Goal: Information Seeking & Learning: Learn about a topic

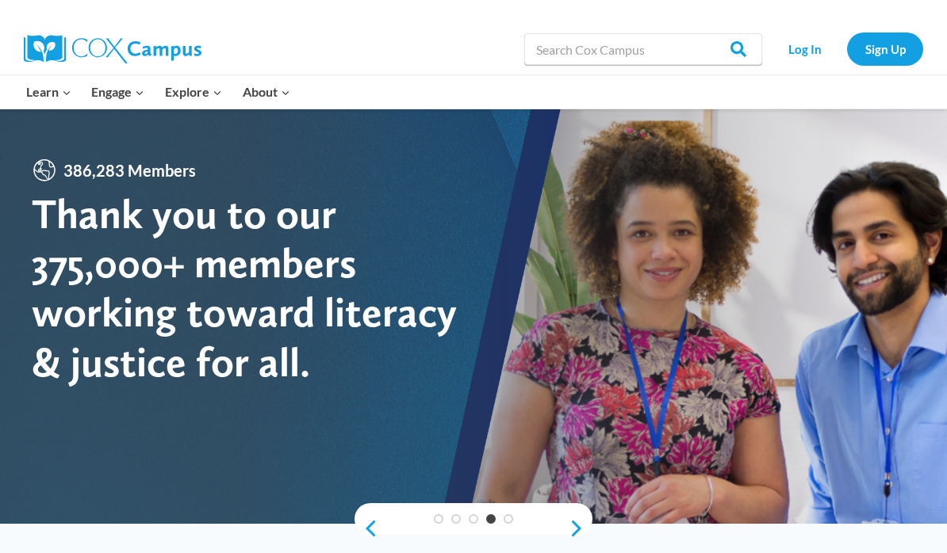
click at [817, 46] on link "Log In" at bounding box center [804, 49] width 69 height 33
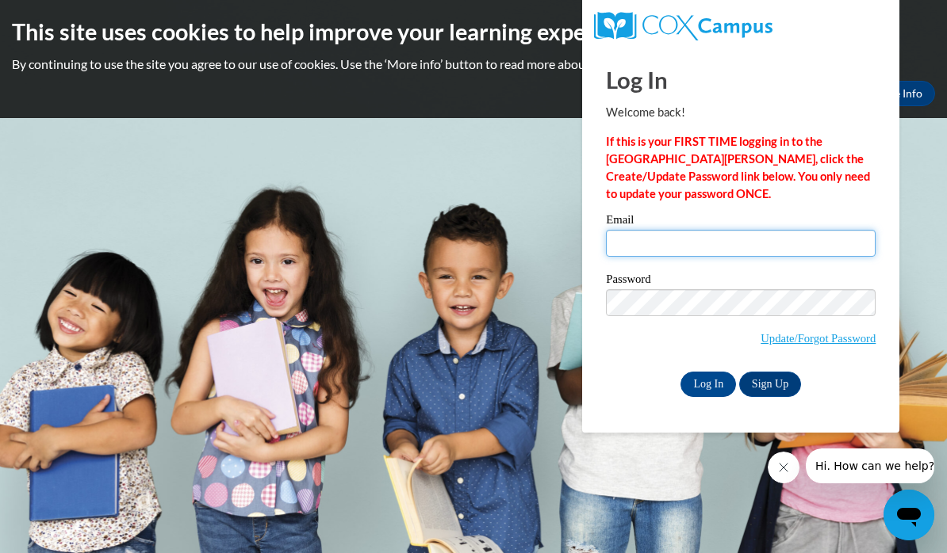
click at [829, 241] on input "Email" at bounding box center [741, 243] width 270 height 27
type input "heidi.oakgroveacademy@gmail.com"
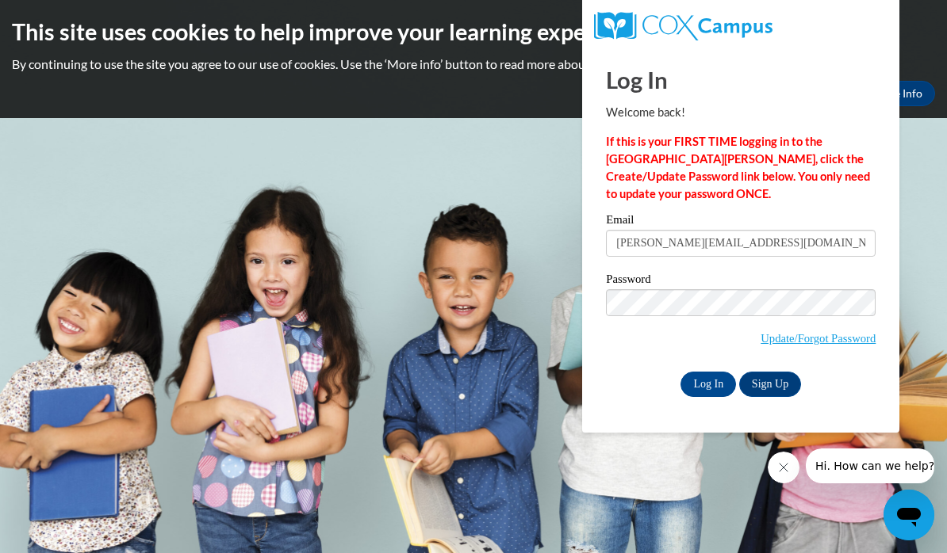
click at [710, 387] on input "Log In" at bounding box center [707, 384] width 55 height 25
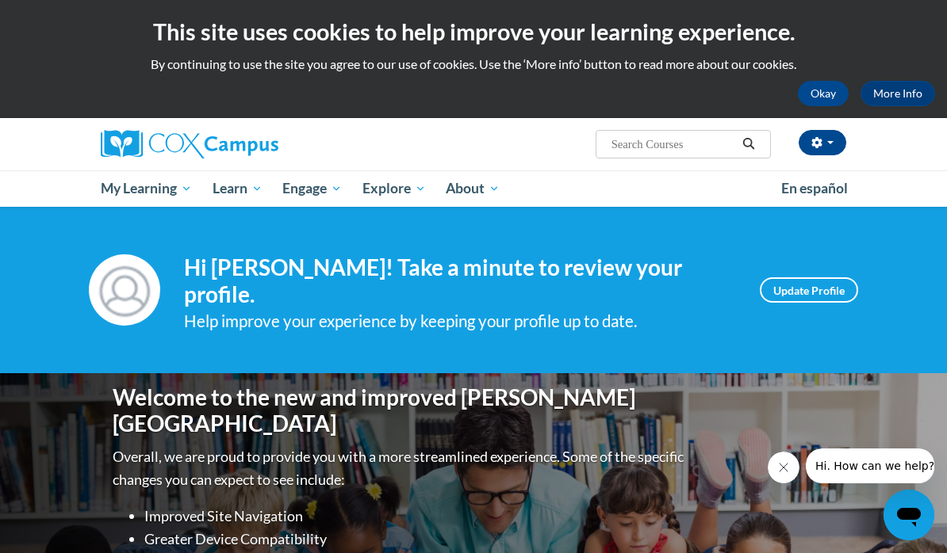
click at [820, 280] on link "Update Profile" at bounding box center [809, 289] width 98 height 25
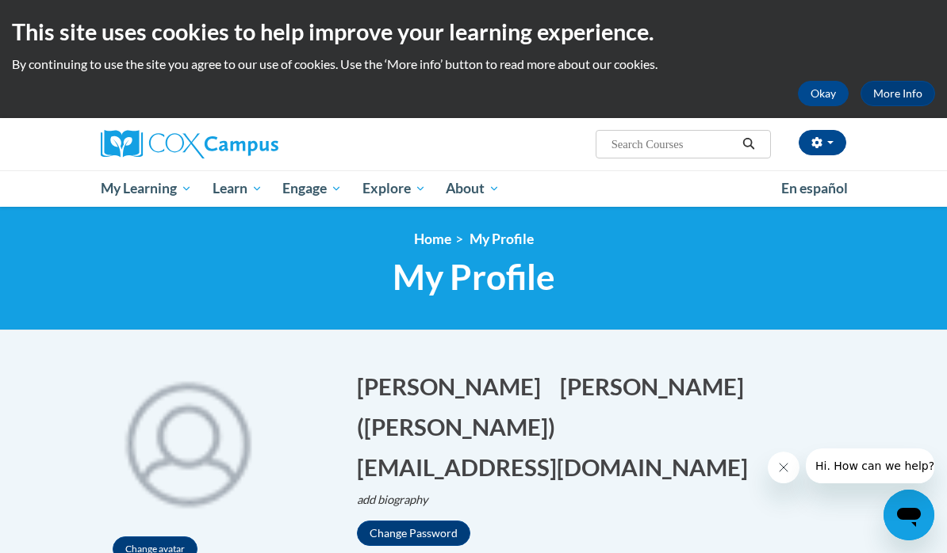
click at [828, 94] on button "Okay" at bounding box center [823, 93] width 51 height 25
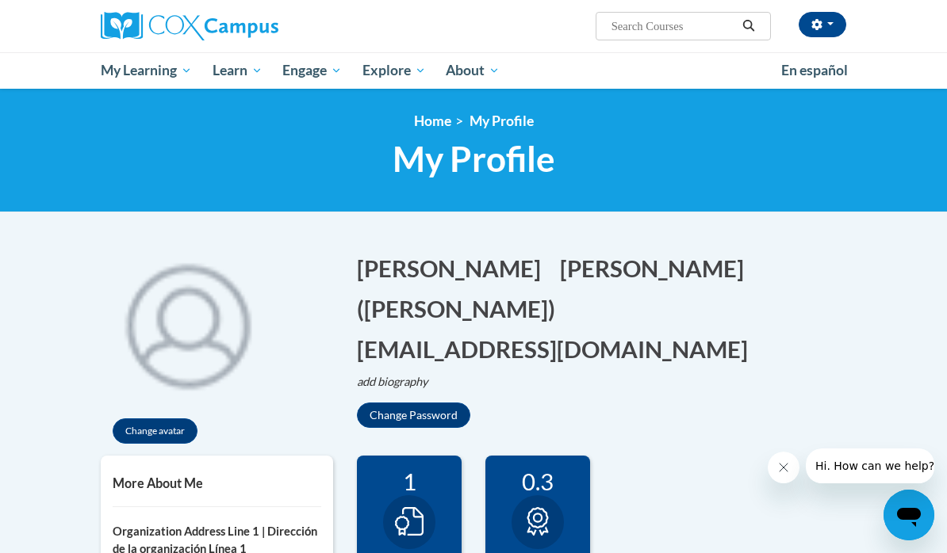
click at [0, 0] on span "My Course Progress" at bounding box center [0, 0] width 0 height 0
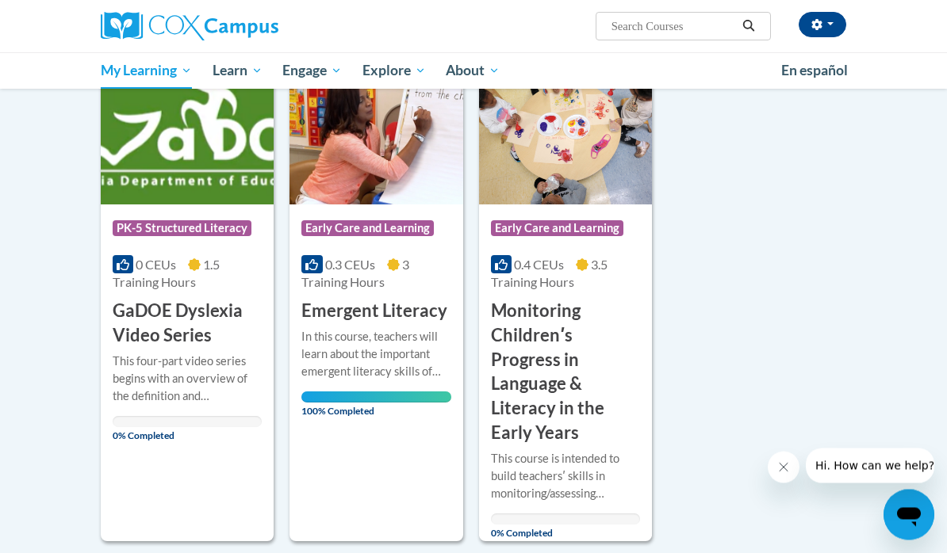
scroll to position [246, 0]
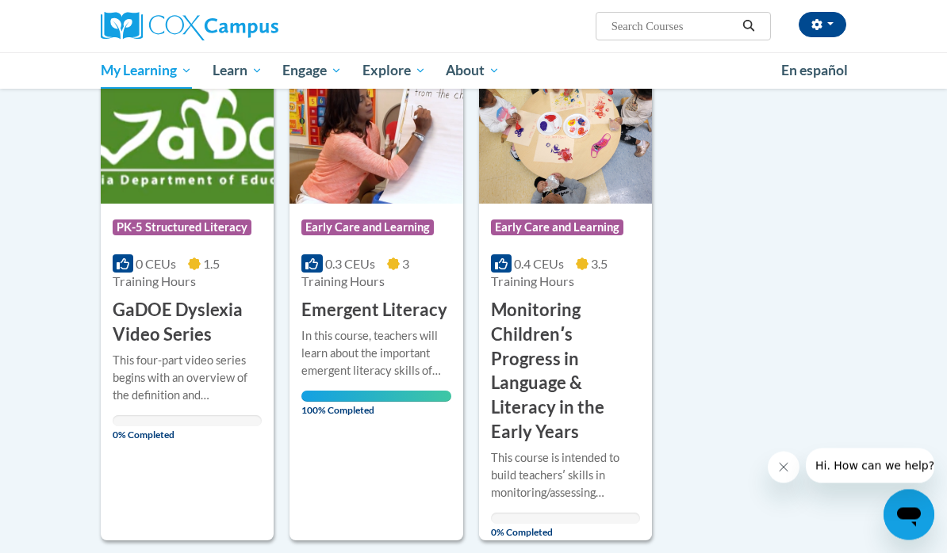
click at [186, 305] on h3 "GaDOE Dyslexia Video Series" at bounding box center [187, 323] width 149 height 49
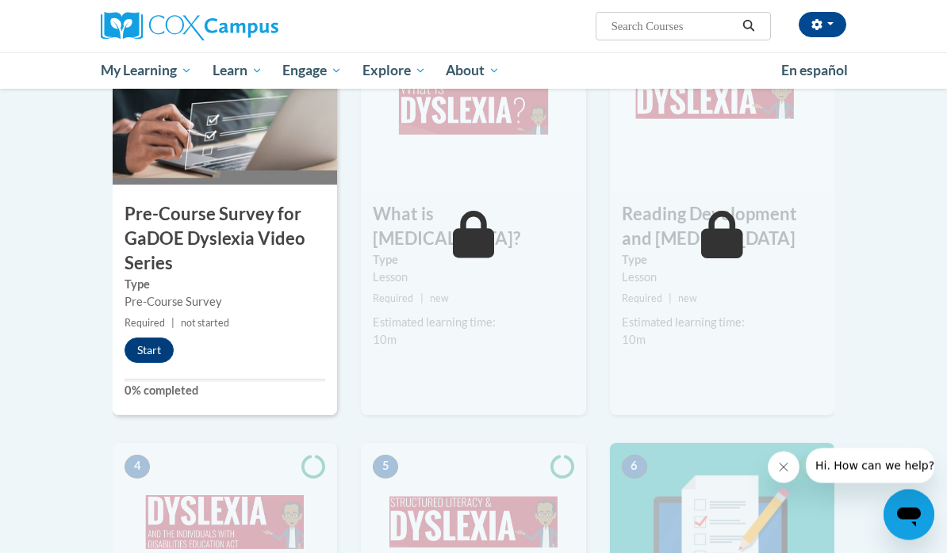
scroll to position [412, 0]
click at [158, 346] on button "Start" at bounding box center [148, 350] width 49 height 25
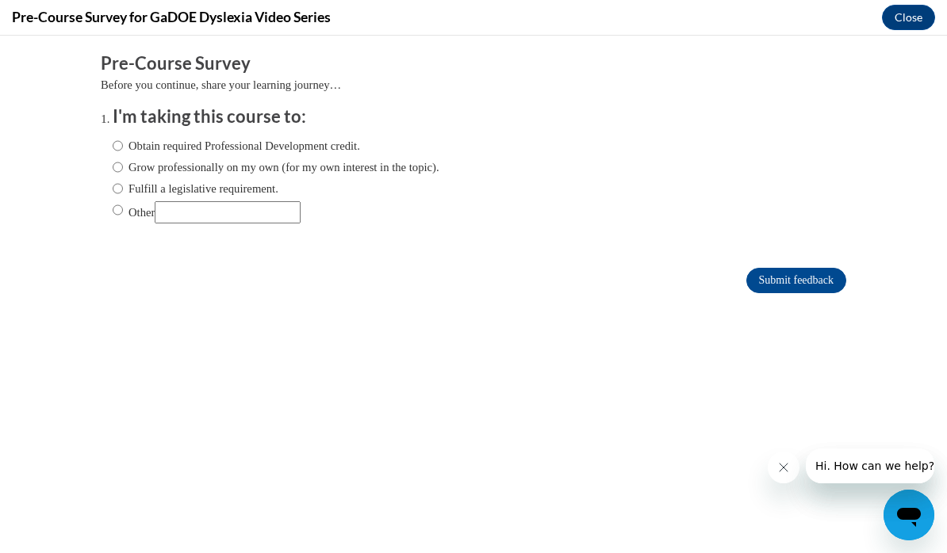
scroll to position [0, 0]
click at [123, 161] on input "Grow professionally on my own (for my own interest in the topic)." at bounding box center [118, 167] width 10 height 17
radio input "true"
click at [774, 281] on input "Submit feedback" at bounding box center [796, 280] width 100 height 25
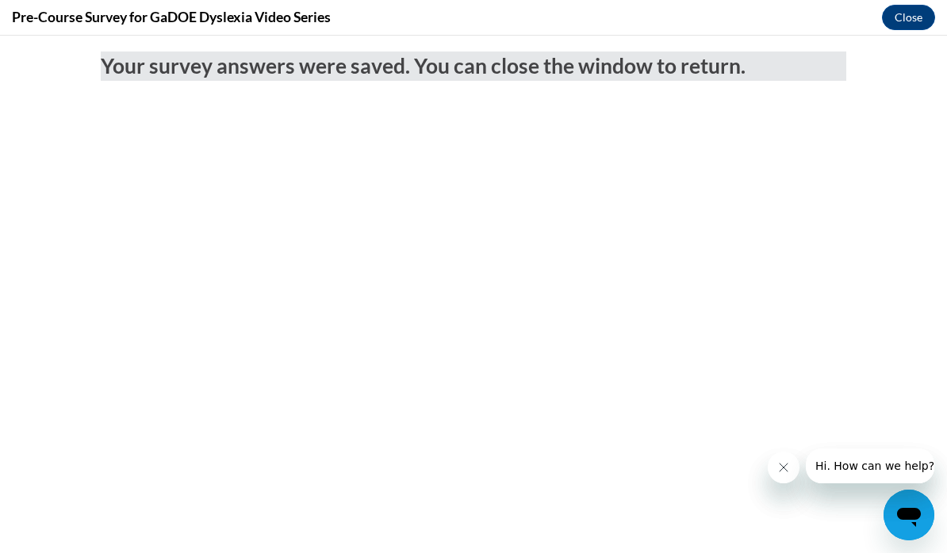
click at [915, 16] on button "Close" at bounding box center [908, 17] width 53 height 25
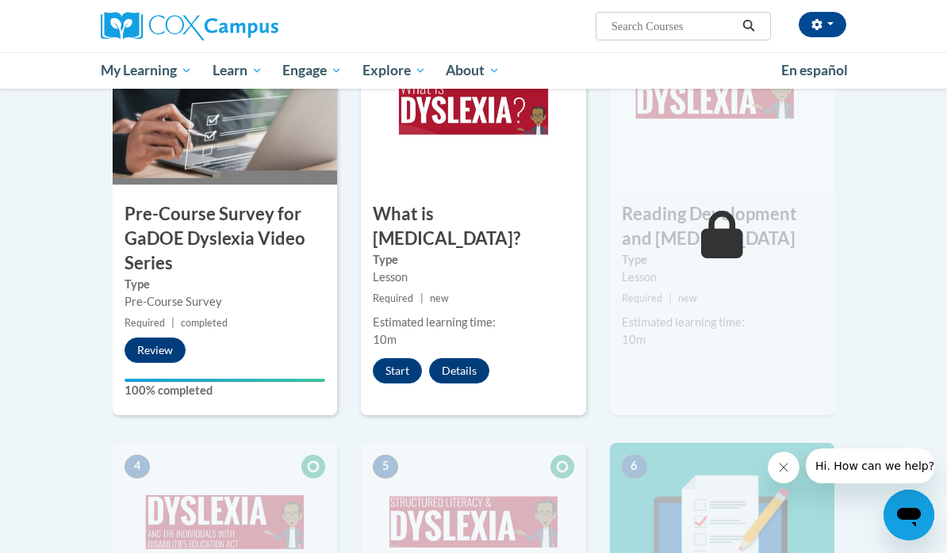
click at [406, 358] on button "Start" at bounding box center [397, 370] width 49 height 25
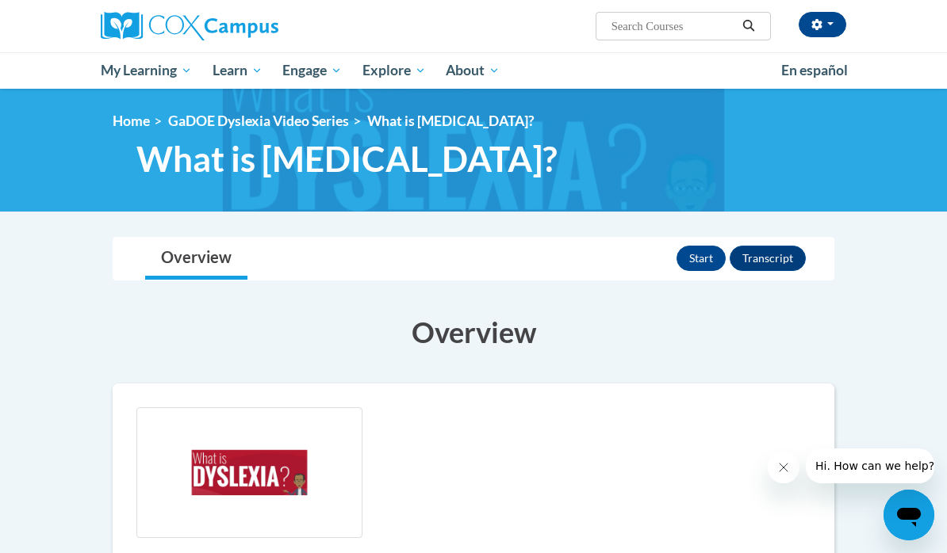
click at [706, 260] on button "Start" at bounding box center [700, 258] width 49 height 25
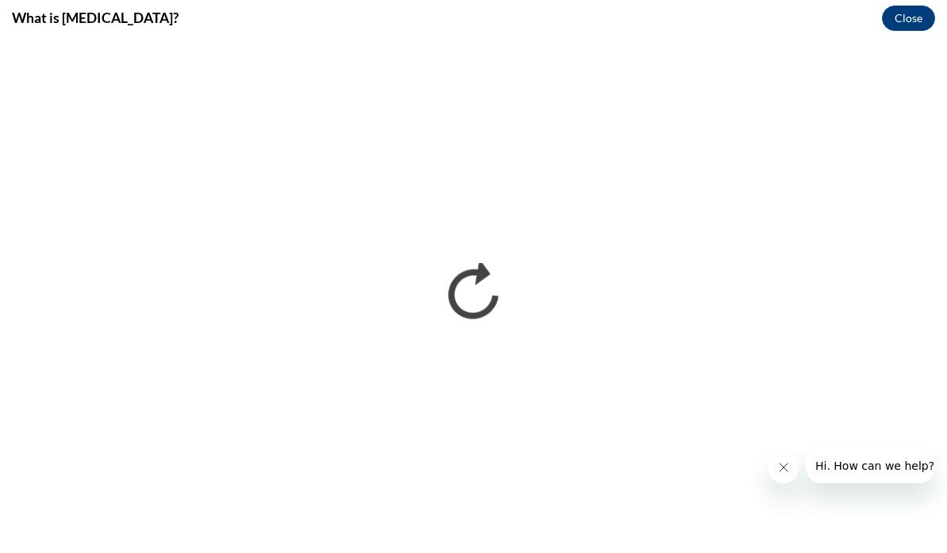
click at [790, 464] on button "Close message from company" at bounding box center [783, 468] width 32 height 32
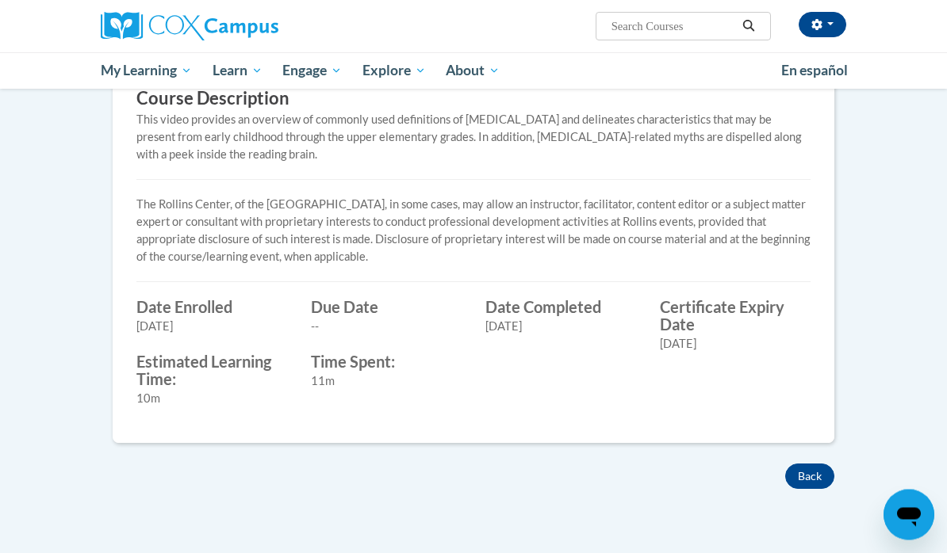
scroll to position [481, 0]
click at [814, 477] on button "Back" at bounding box center [809, 476] width 49 height 25
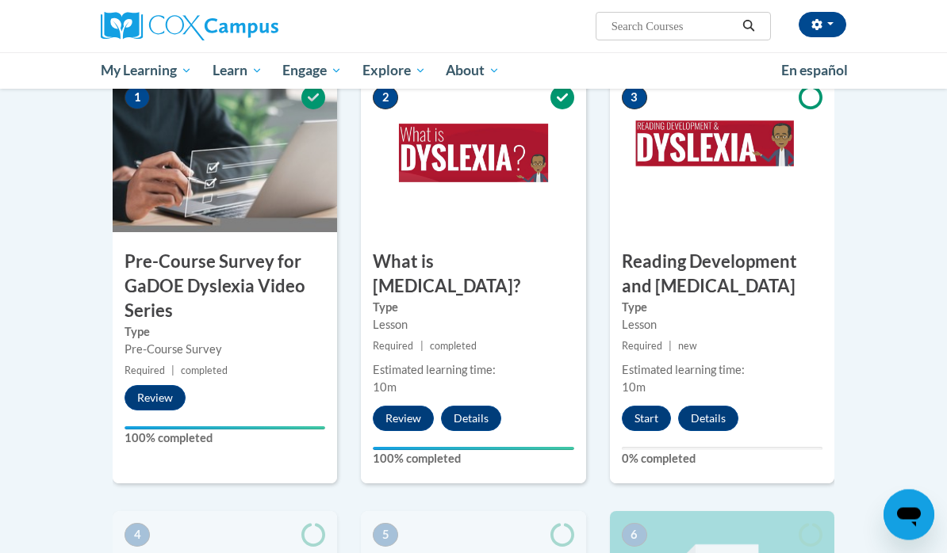
scroll to position [365, 0]
click at [650, 418] on button "Start" at bounding box center [646, 418] width 49 height 25
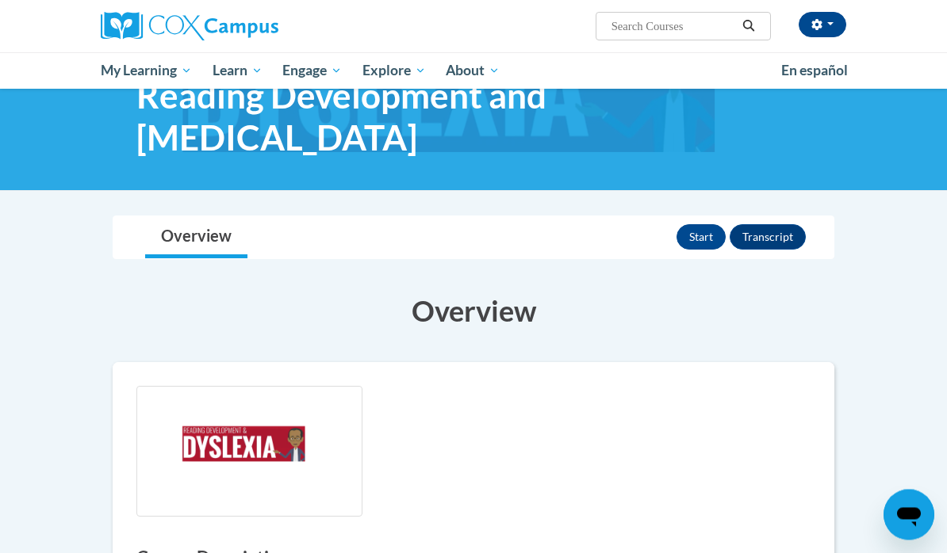
scroll to position [63, 0]
click at [704, 237] on button "Start" at bounding box center [700, 236] width 49 height 25
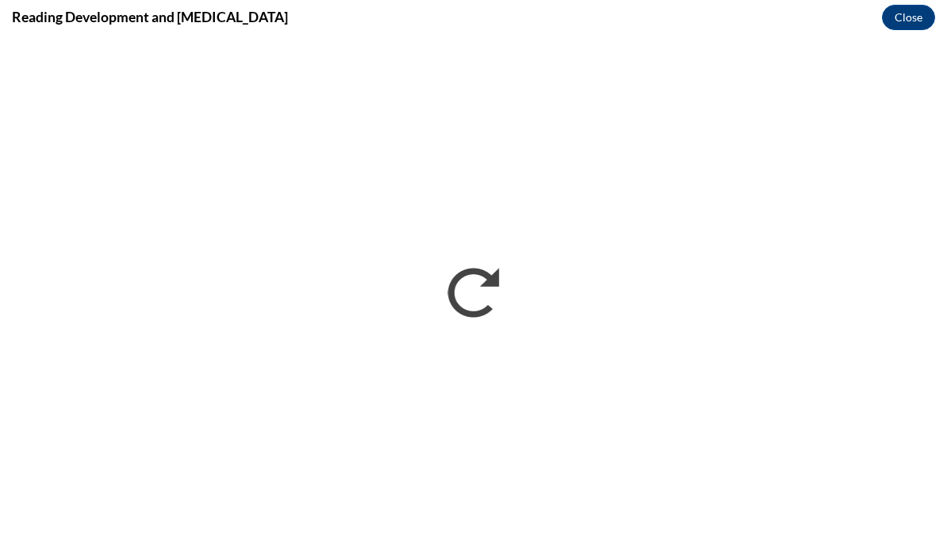
scroll to position [0, 0]
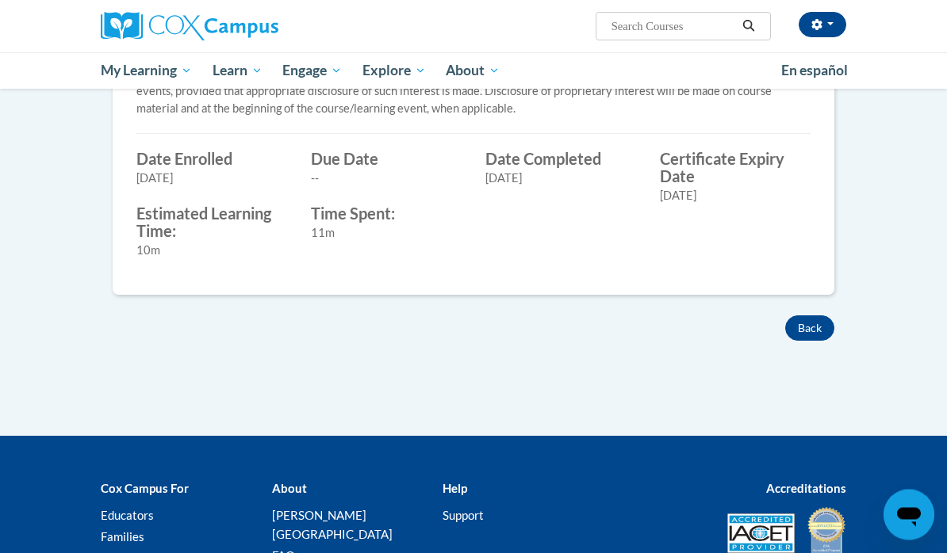
scroll to position [675, 0]
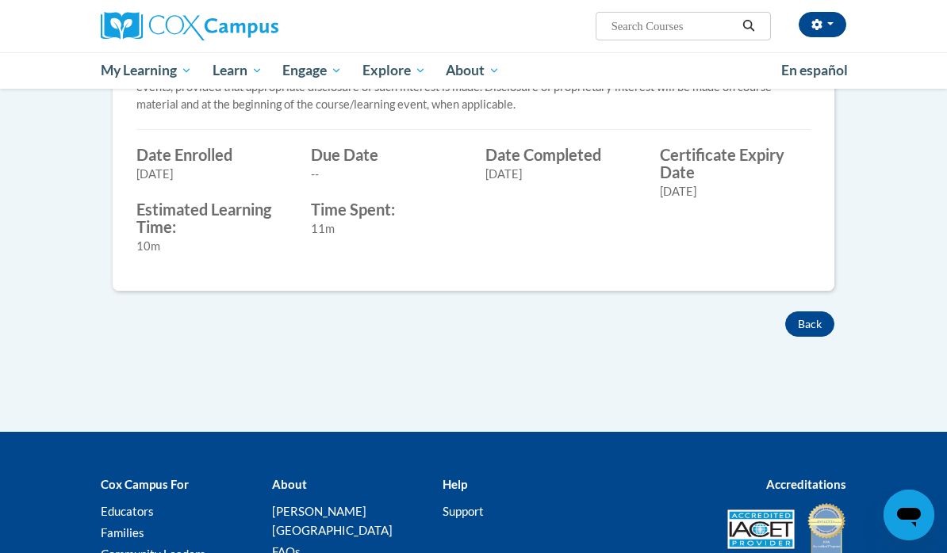
click at [814, 323] on button "Back" at bounding box center [809, 324] width 49 height 25
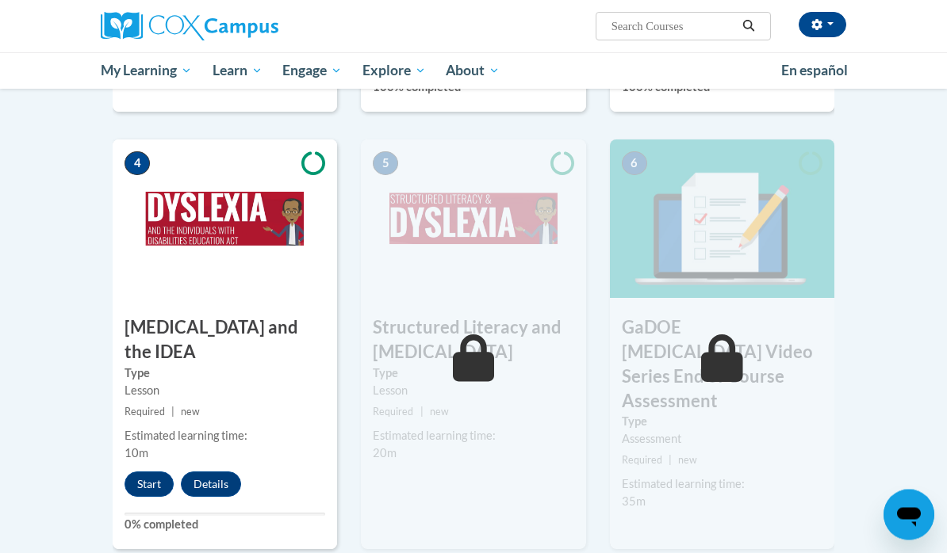
scroll to position [737, 0]
click at [165, 472] on button "Start" at bounding box center [148, 484] width 49 height 25
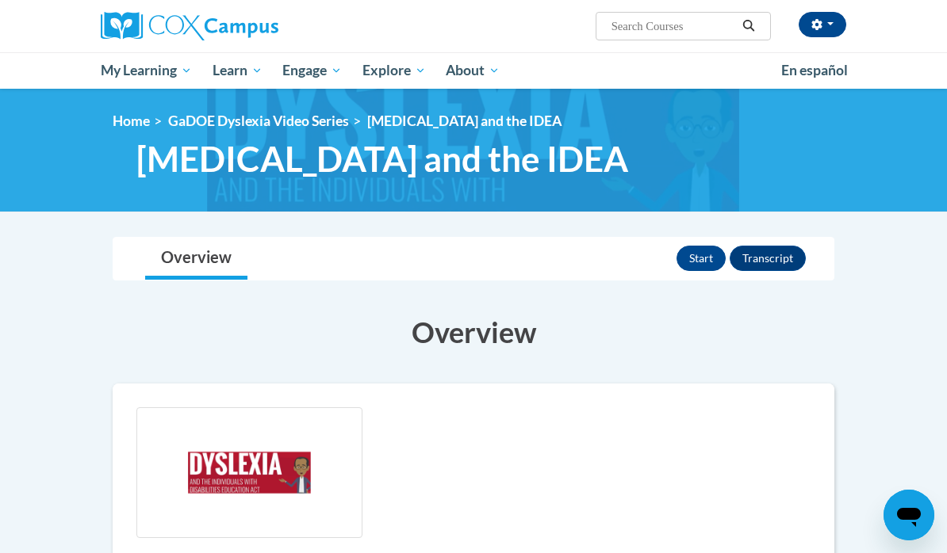
click at [700, 261] on button "Start" at bounding box center [700, 258] width 49 height 25
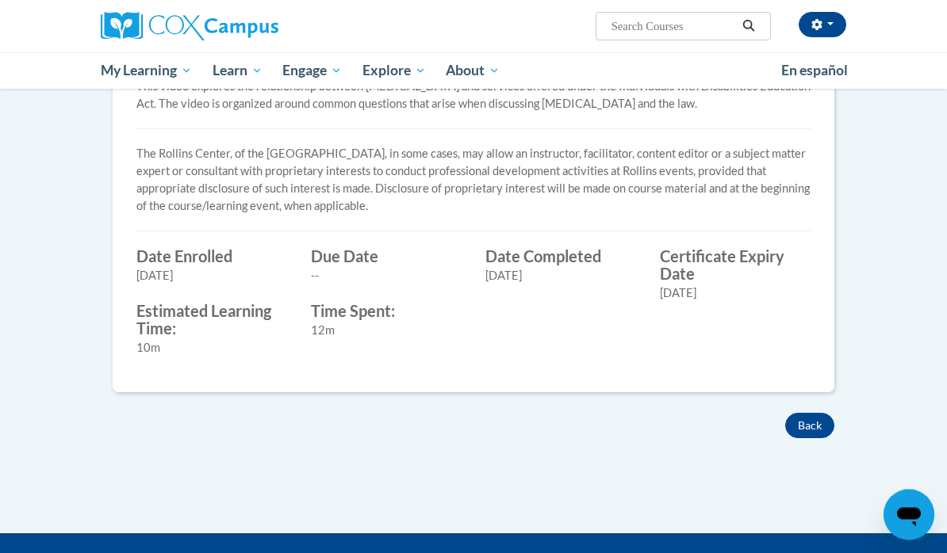
scroll to position [515, 0]
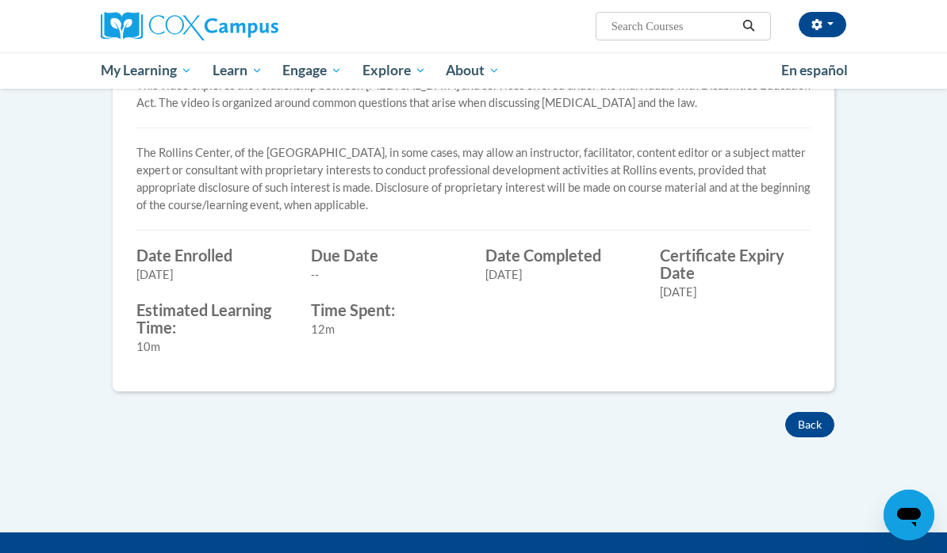
click at [812, 431] on button "Back" at bounding box center [809, 424] width 49 height 25
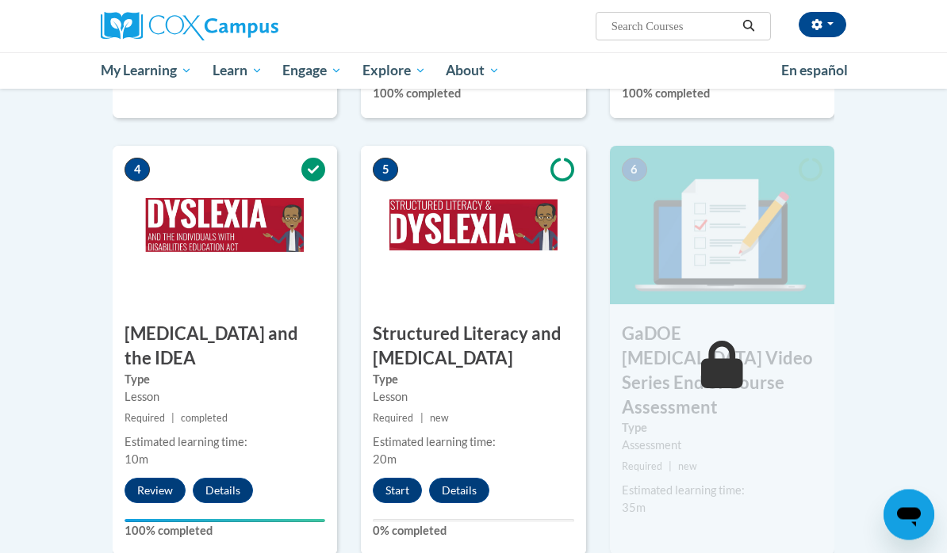
scroll to position [733, 0]
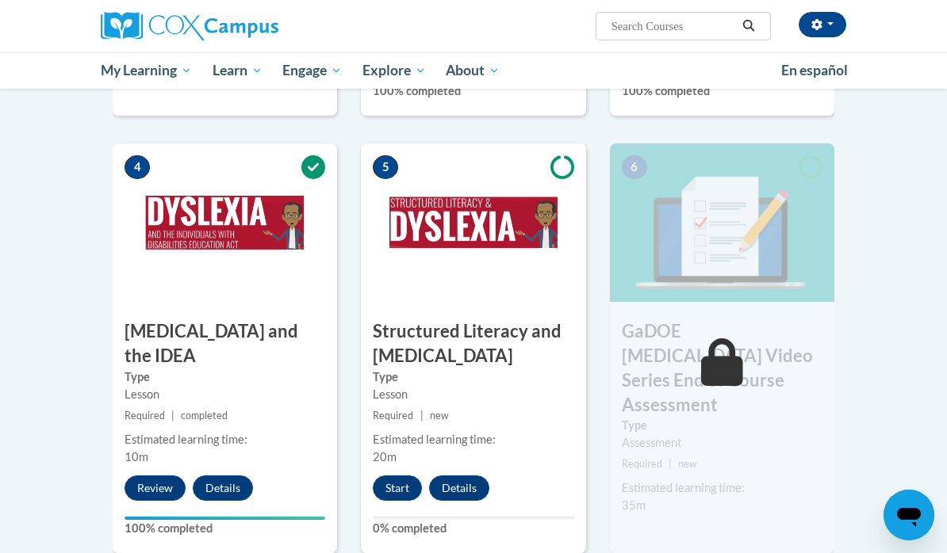
click at [405, 483] on button "Start" at bounding box center [397, 488] width 49 height 25
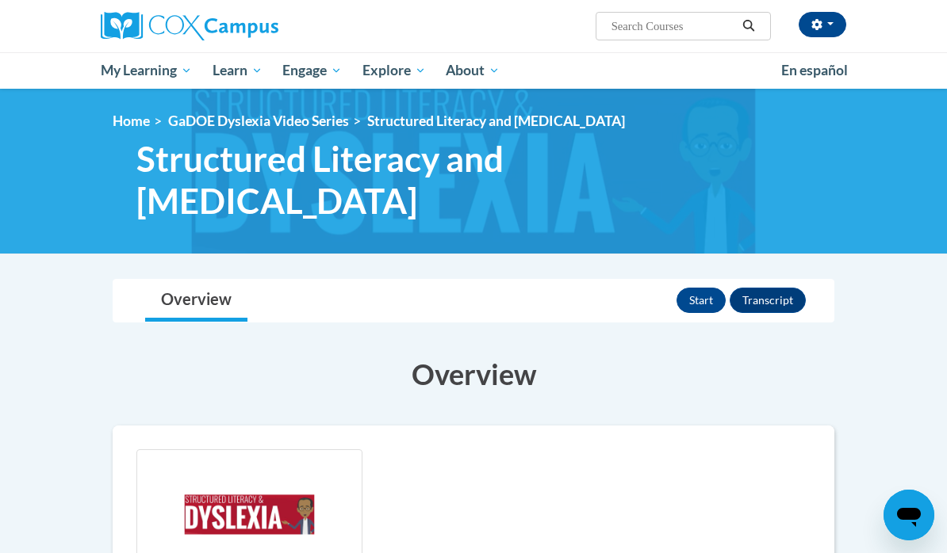
click at [702, 288] on button "Start" at bounding box center [700, 300] width 49 height 25
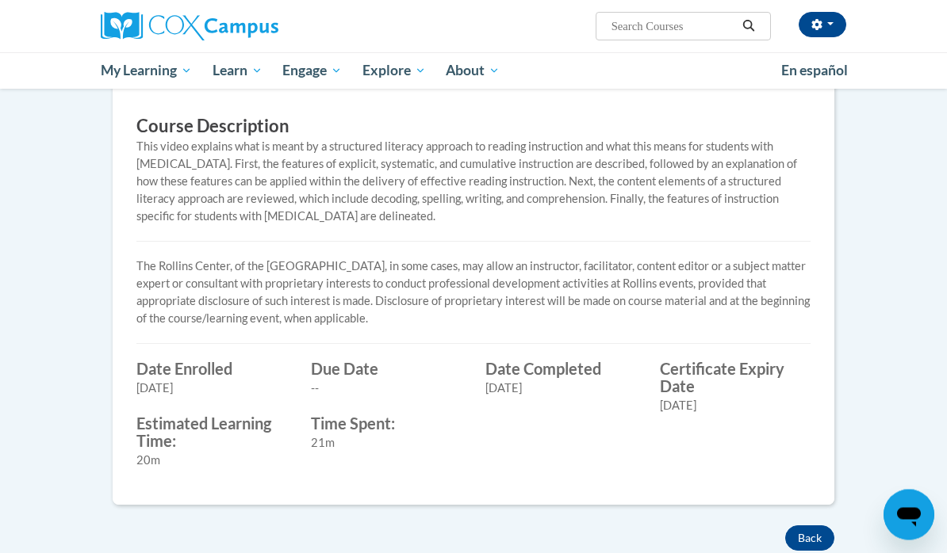
scroll to position [496, 0]
click at [818, 525] on button "Back" at bounding box center [809, 537] width 49 height 25
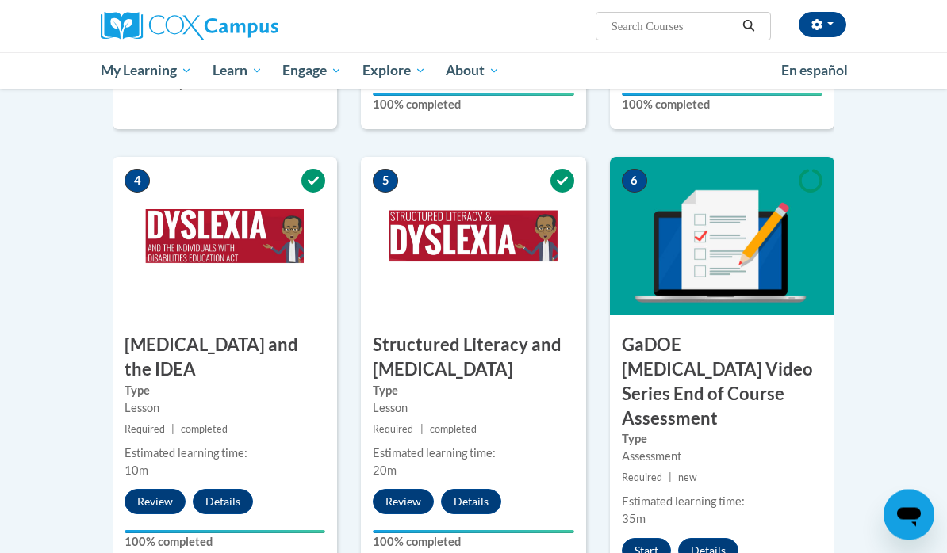
scroll to position [719, 0]
click at [647, 538] on button "Start" at bounding box center [646, 550] width 49 height 25
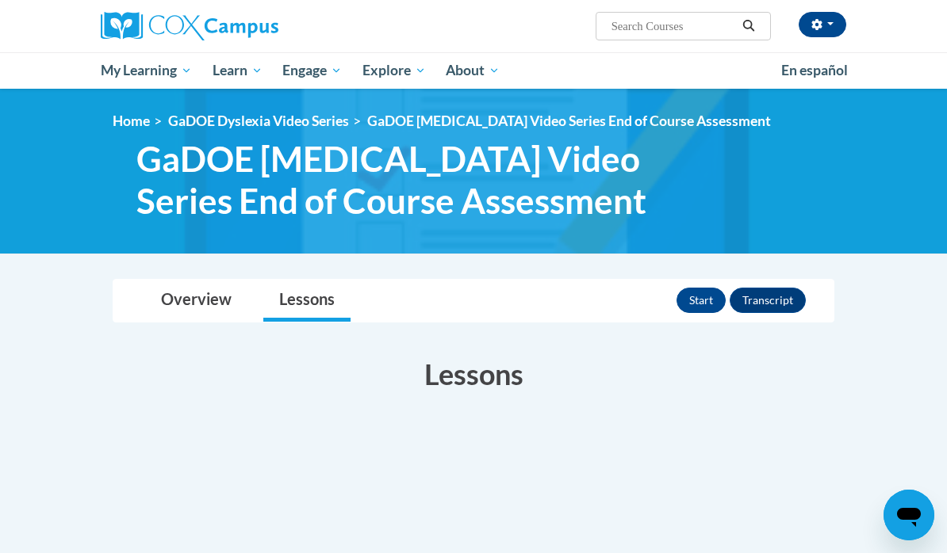
click at [696, 308] on button "Start" at bounding box center [700, 300] width 49 height 25
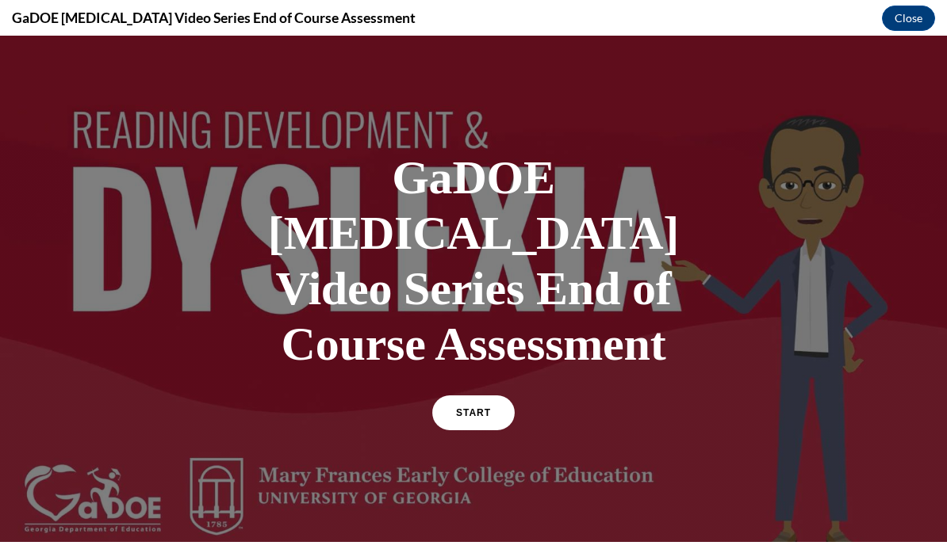
click at [488, 408] on span "START" at bounding box center [473, 413] width 35 height 11
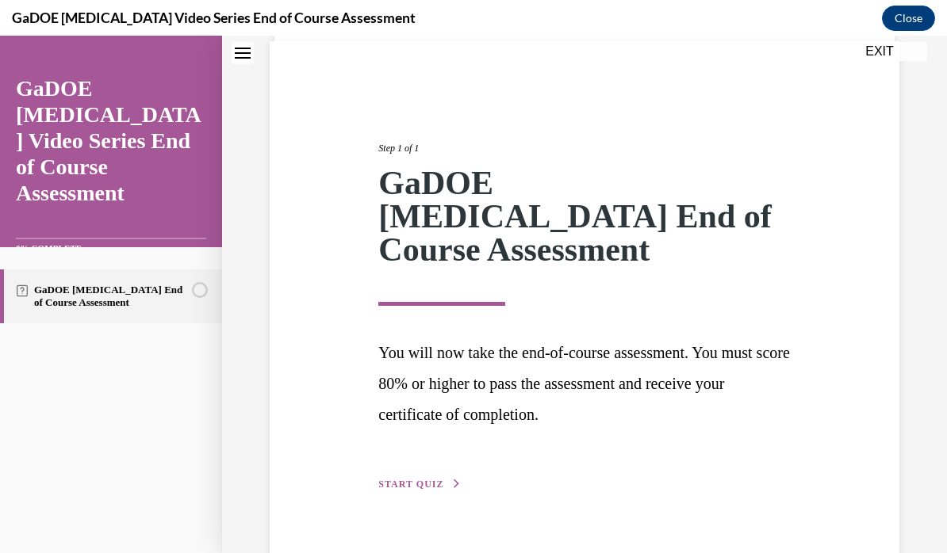
scroll to position [115, 0]
click at [431, 478] on button "START QUIZ" at bounding box center [419, 485] width 82 height 14
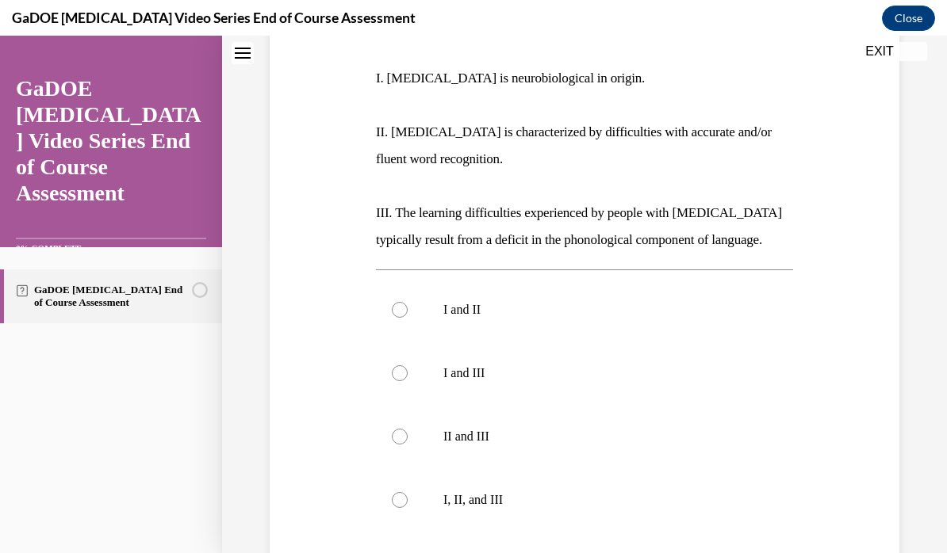
scroll to position [320, 0]
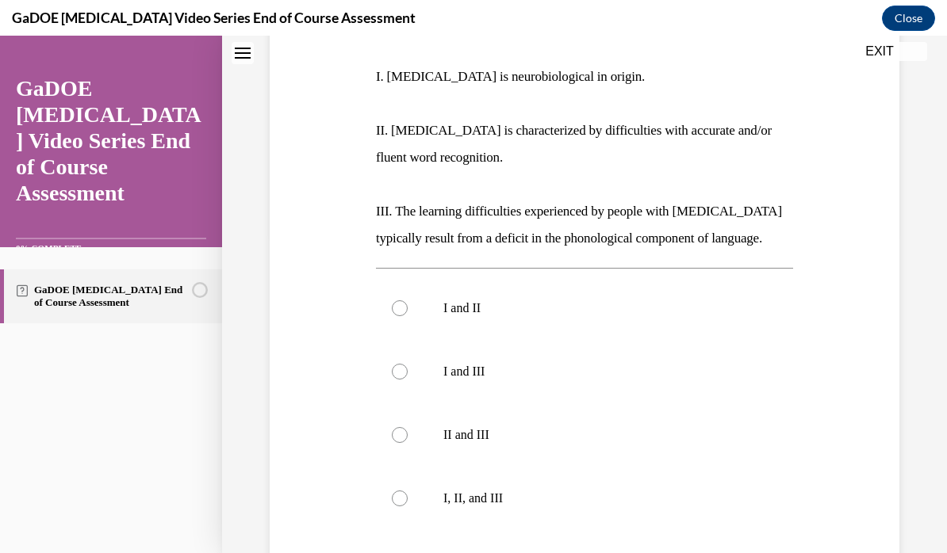
click at [488, 499] on p "I, II, and III" at bounding box center [598, 499] width 310 height 16
click at [408, 499] on input "I, II, and III" at bounding box center [400, 499] width 16 height 16
radio input "true"
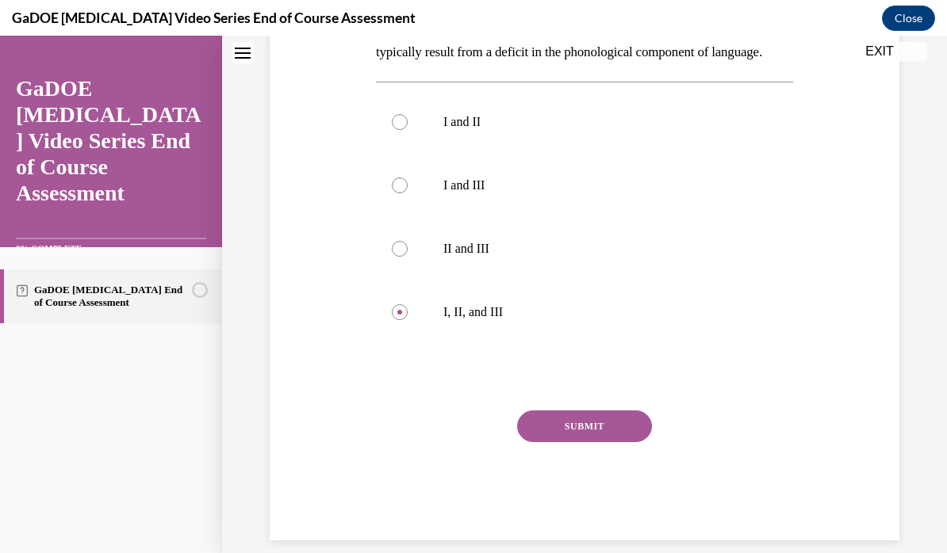
click at [609, 429] on button "SUBMIT" at bounding box center [584, 427] width 135 height 32
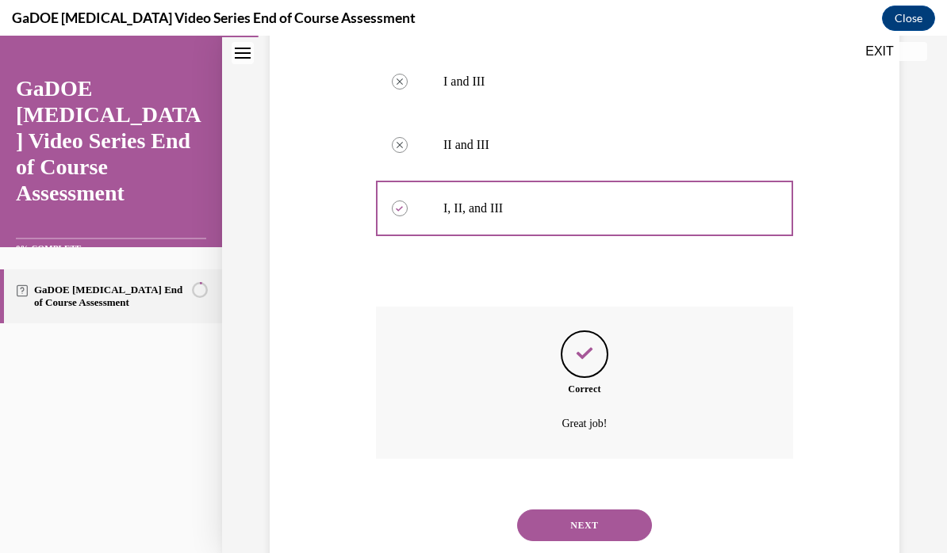
scroll to position [633, 0]
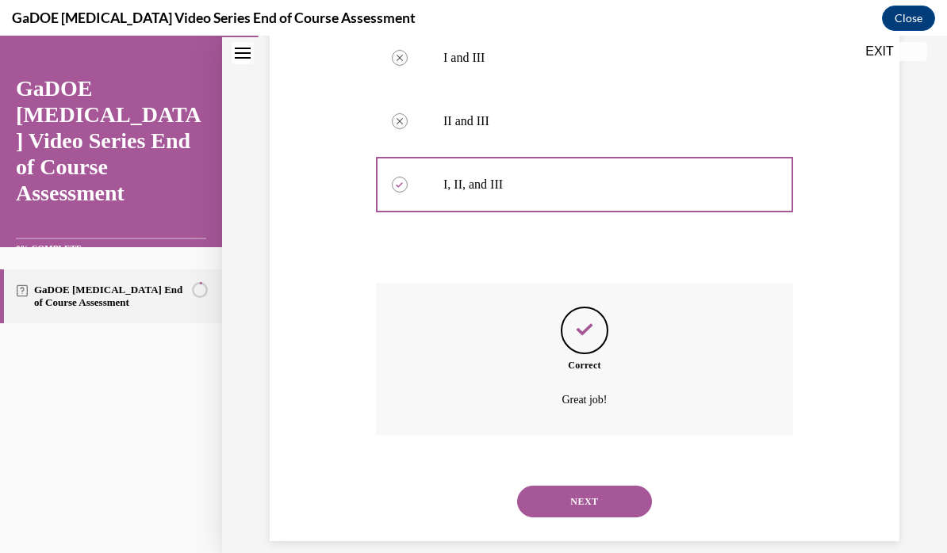
click at [633, 486] on button "NEXT" at bounding box center [584, 502] width 135 height 32
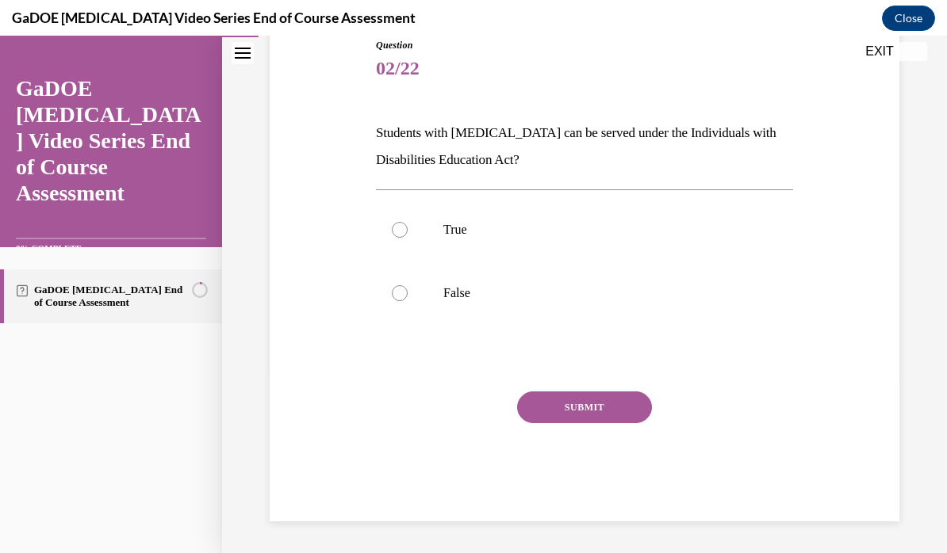
scroll to position [162, 0]
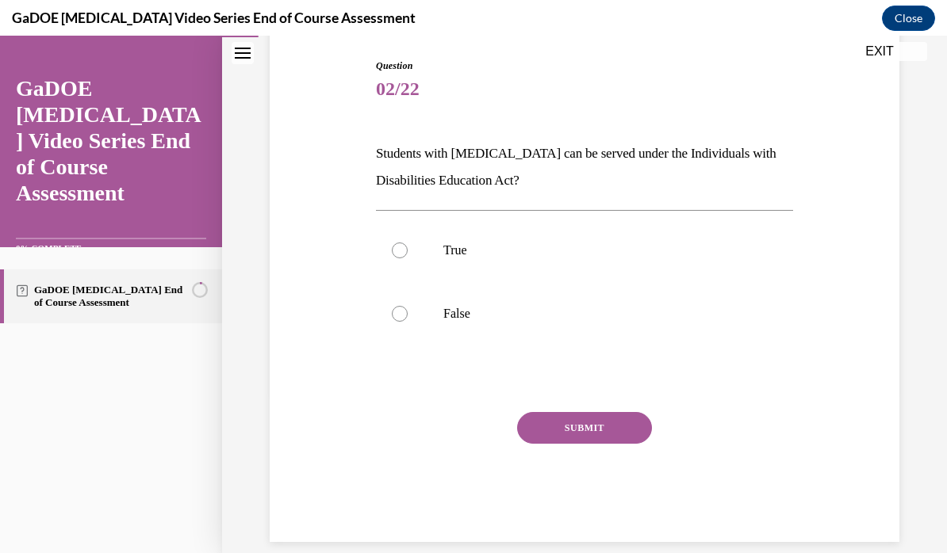
click at [417, 251] on label "True" at bounding box center [584, 250] width 417 height 63
click at [408, 251] on input "True" at bounding box center [400, 251] width 16 height 16
radio input "true"
click at [618, 434] on button "SUBMIT" at bounding box center [584, 428] width 135 height 32
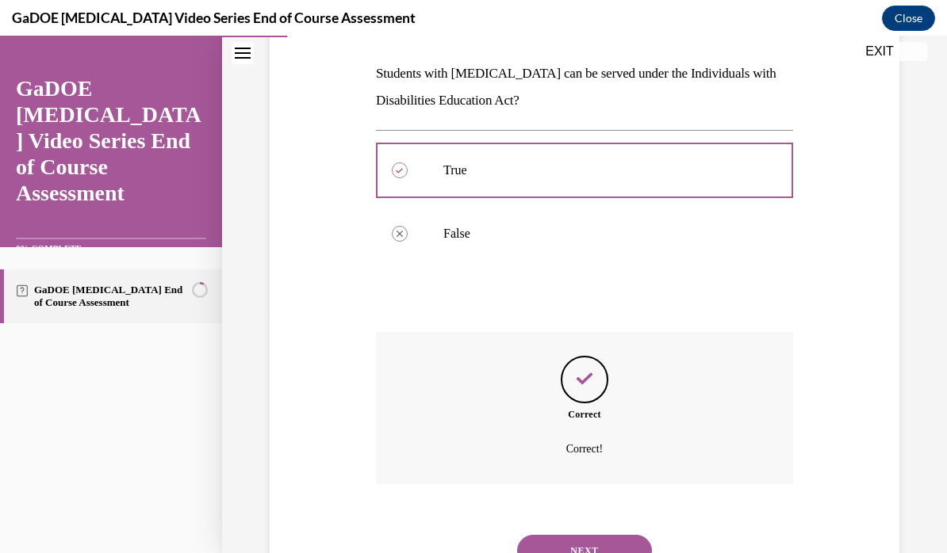
scroll to position [291, 0]
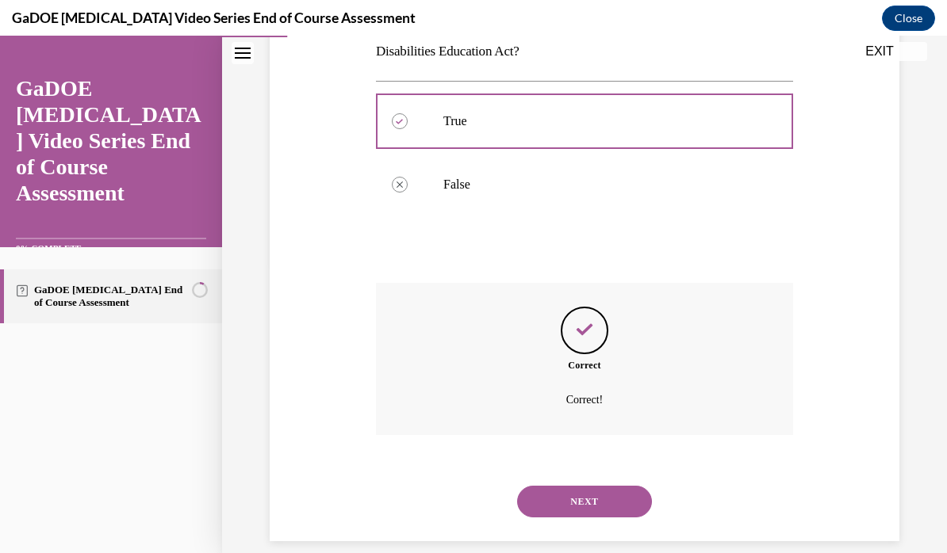
click at [626, 486] on button "NEXT" at bounding box center [584, 502] width 135 height 32
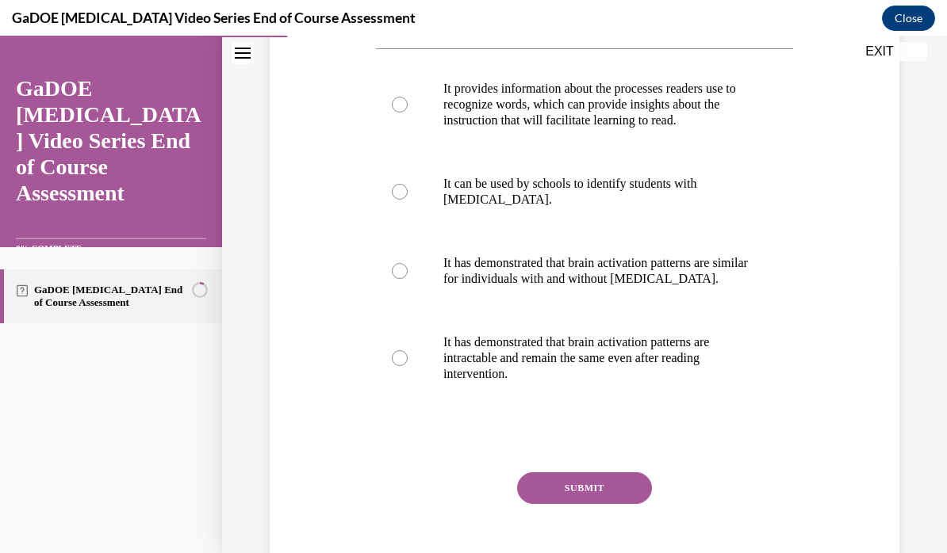
scroll to position [297, 0]
click at [654, 113] on p "It provides information about the processes readers use to recognize words, whi…" at bounding box center [598, 104] width 310 height 48
click at [408, 112] on input "It provides information about the processes readers use to recognize words, whi…" at bounding box center [400, 104] width 16 height 16
radio input "true"
click at [606, 492] on button "SUBMIT" at bounding box center [584, 488] width 135 height 32
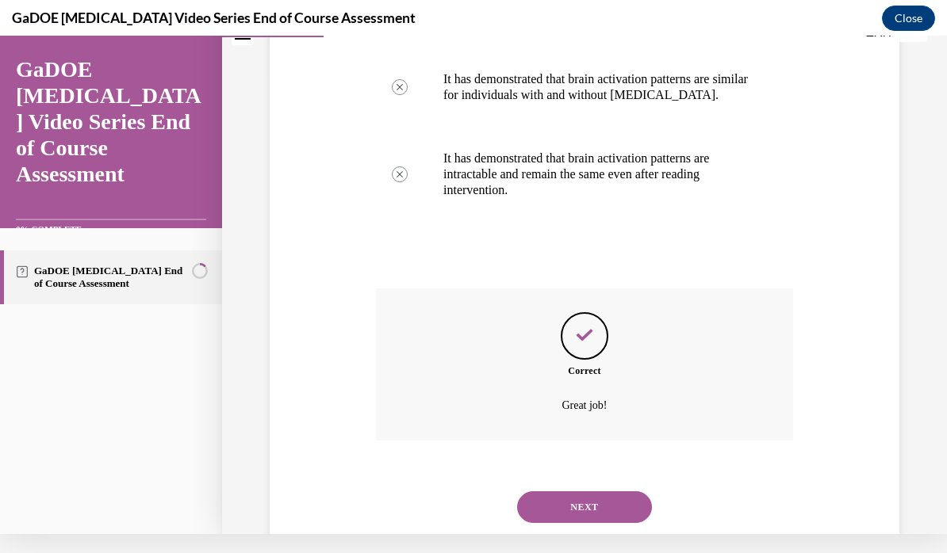
scroll to position [486, 0]
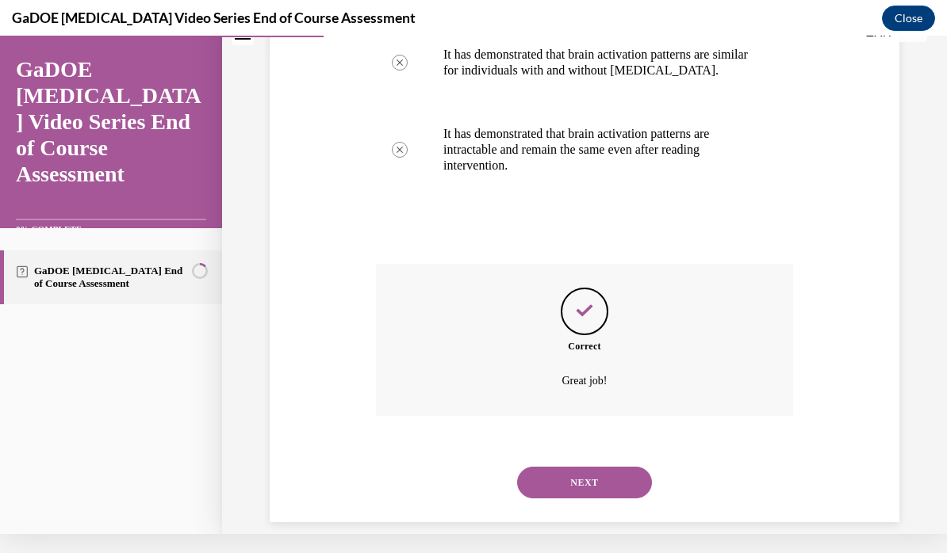
click at [619, 467] on button "NEXT" at bounding box center [584, 483] width 135 height 32
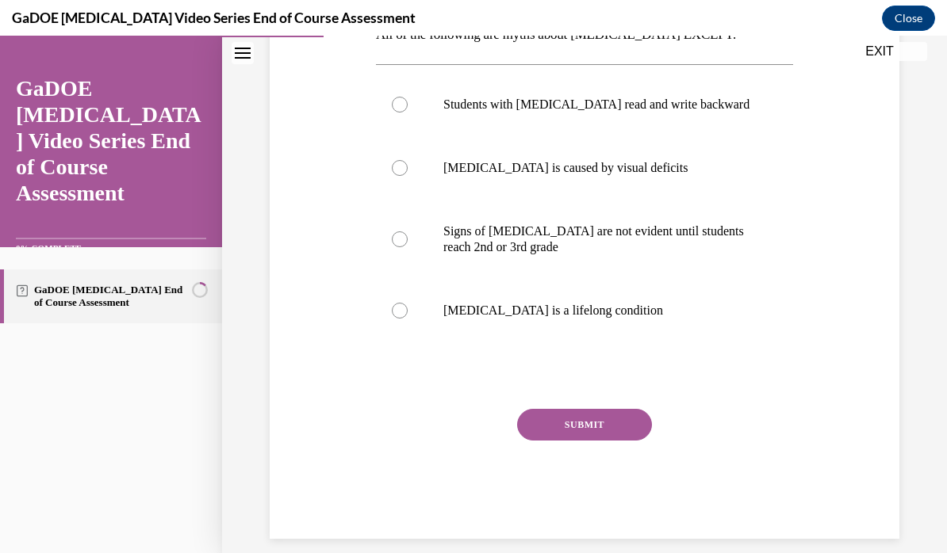
scroll to position [279, 0]
click at [766, 323] on label "Dyslexia is a lifelong condition" at bounding box center [584, 312] width 417 height 63
click at [408, 320] on input "Dyslexia is a lifelong condition" at bounding box center [400, 312] width 16 height 16
radio input "true"
click at [622, 424] on button "SUBMIT" at bounding box center [584, 427] width 135 height 32
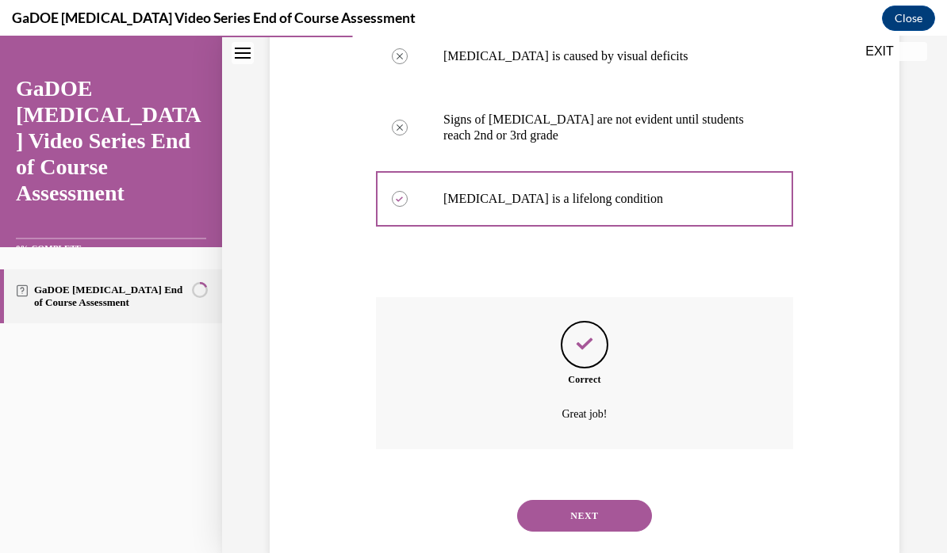
scroll to position [407, 0]
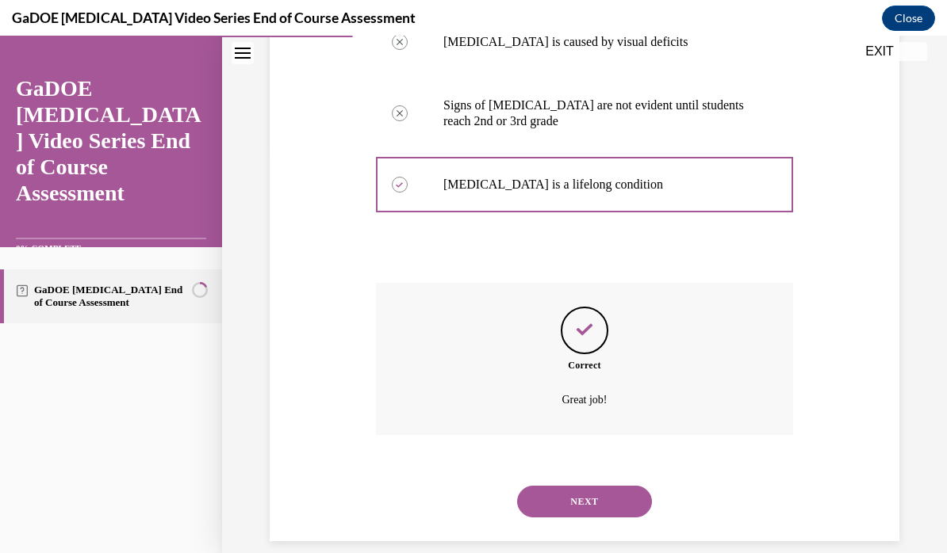
click at [622, 486] on button "NEXT" at bounding box center [584, 502] width 135 height 32
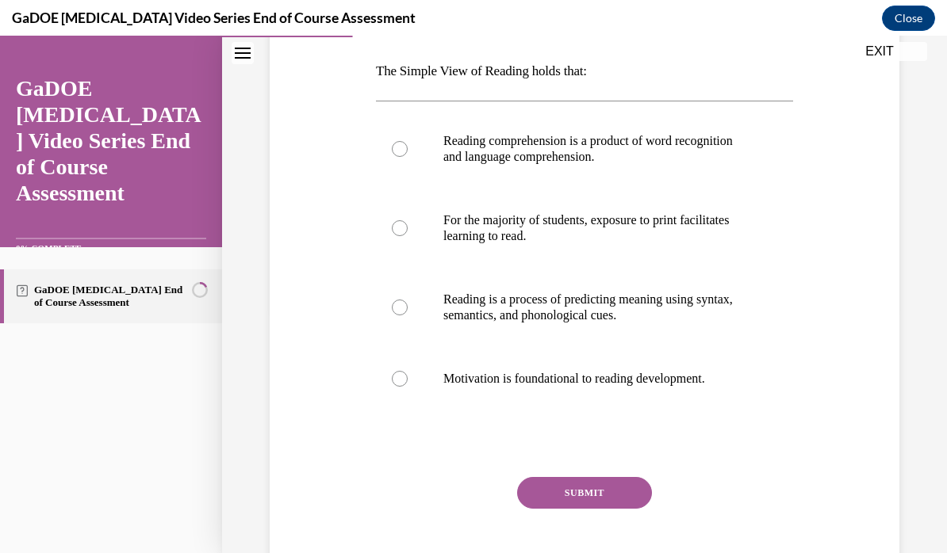
scroll to position [244, 0]
click at [678, 312] on p "Reading is a process of predicting meaning using syntax, semantics, and phonolo…" at bounding box center [598, 308] width 310 height 32
click at [408, 312] on input "Reading is a process of predicting meaning using syntax, semantics, and phonolo…" at bounding box center [400, 308] width 16 height 16
radio input "true"
click at [612, 492] on button "SUBMIT" at bounding box center [584, 493] width 135 height 32
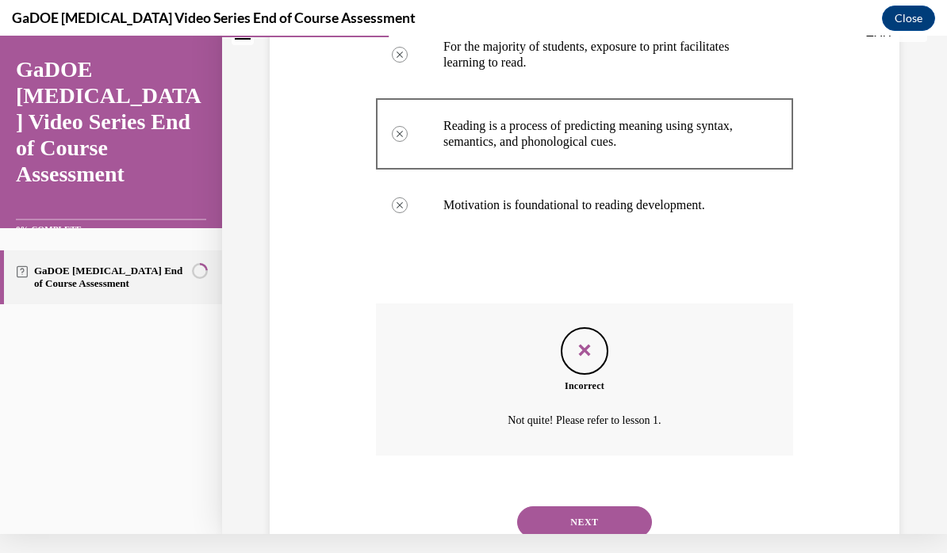
scroll to position [404, 0]
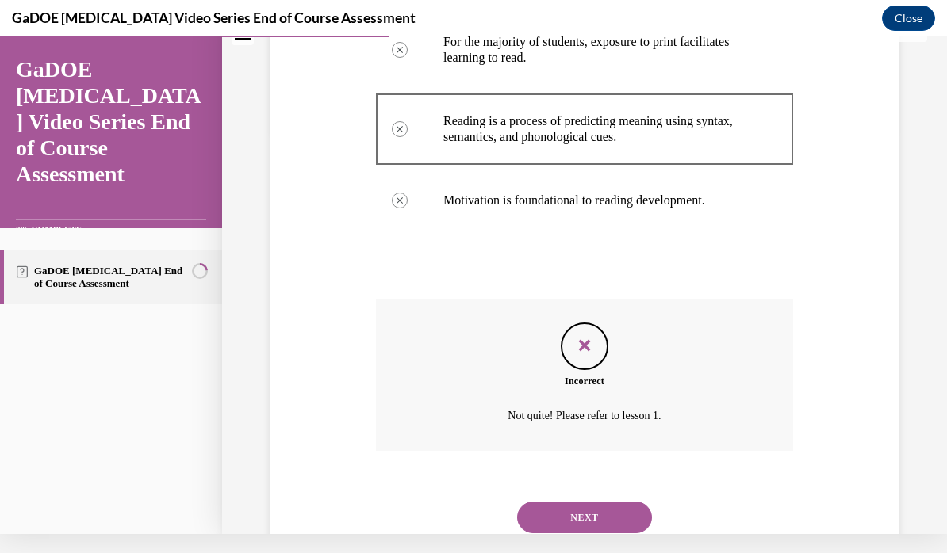
click at [607, 502] on button "NEXT" at bounding box center [584, 518] width 135 height 32
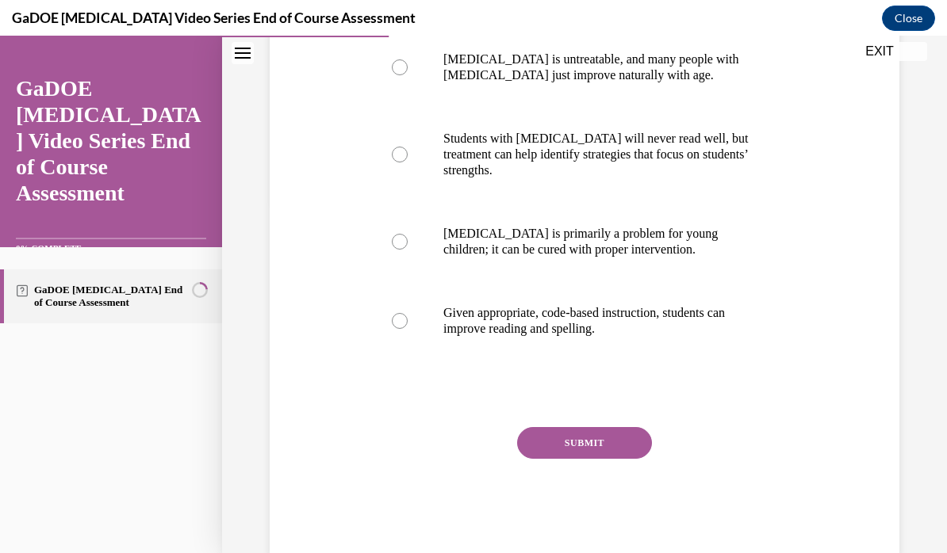
scroll to position [355, 0]
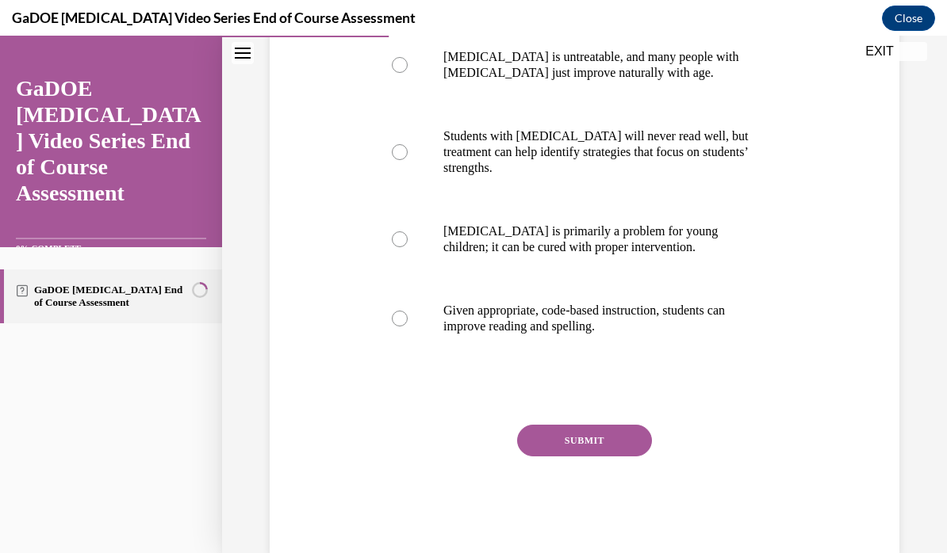
click at [704, 313] on p "Given appropriate, code-based instruction, students can improve reading and spe…" at bounding box center [598, 319] width 310 height 32
click at [408, 313] on input "Given appropriate, code-based instruction, students can improve reading and spe…" at bounding box center [400, 319] width 16 height 16
radio input "true"
click at [612, 437] on button "SUBMIT" at bounding box center [584, 441] width 135 height 32
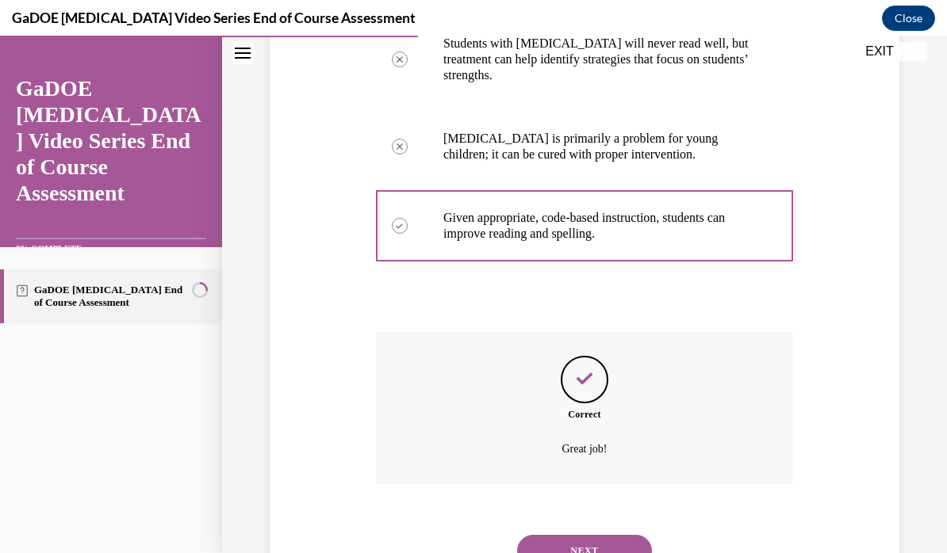
scroll to position [497, 0]
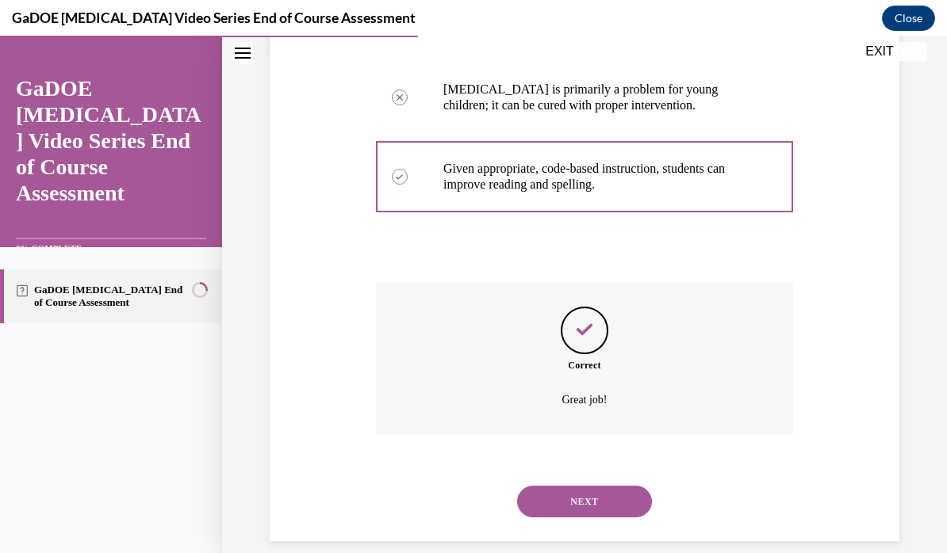
click at [626, 486] on button "NEXT" at bounding box center [584, 502] width 135 height 32
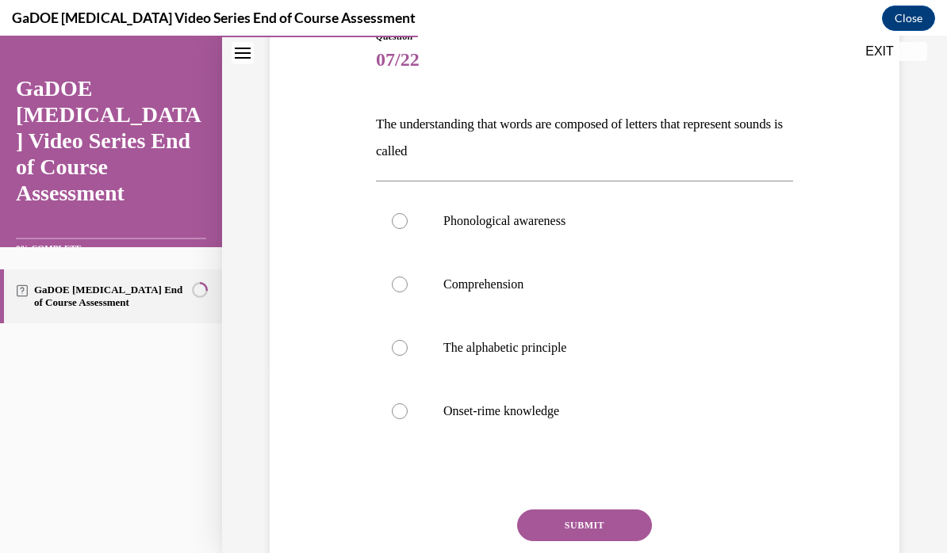
scroll to position [193, 0]
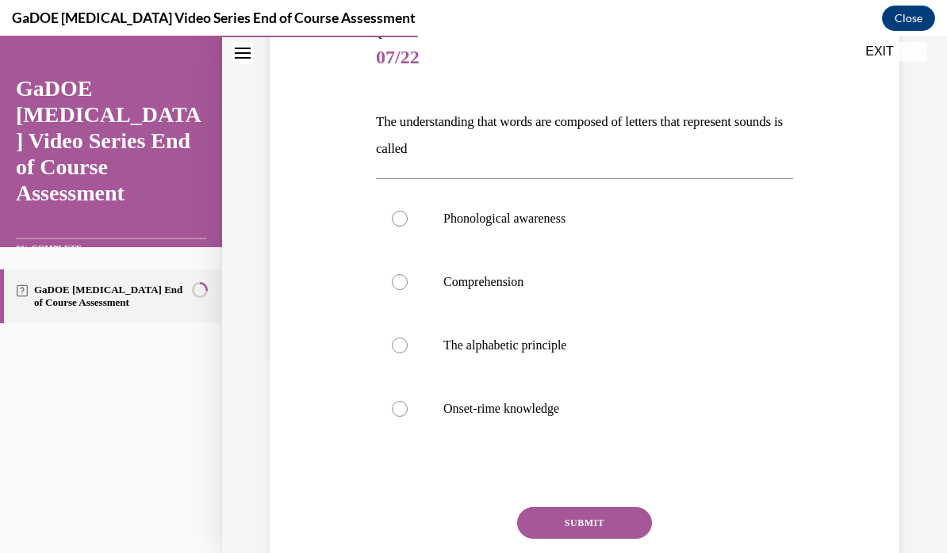
click at [413, 216] on label "Phonological awareness" at bounding box center [584, 218] width 417 height 63
click at [408, 216] on input "Phonological awareness" at bounding box center [400, 219] width 16 height 16
radio input "true"
click at [588, 517] on button "SUBMIT" at bounding box center [584, 523] width 135 height 32
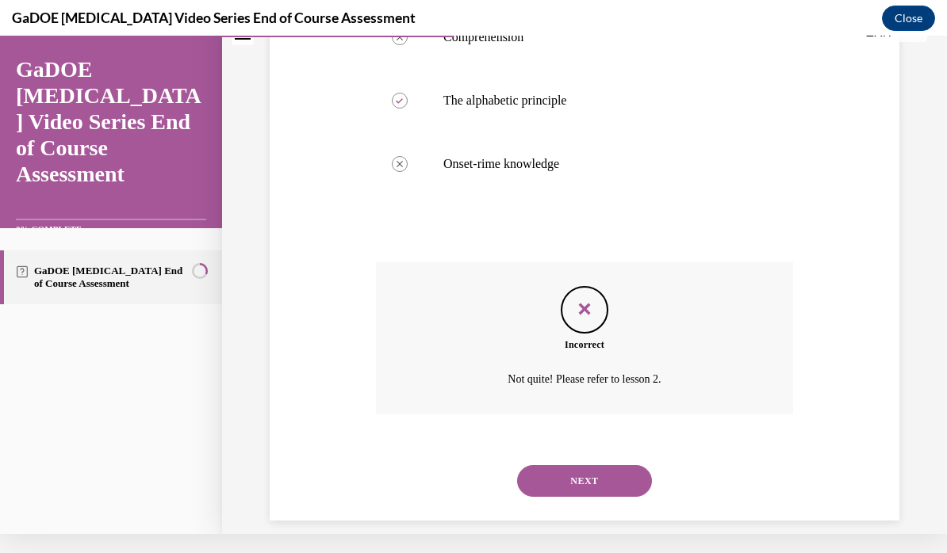
scroll to position [418, 0]
click at [616, 467] on button "NEXT" at bounding box center [584, 483] width 135 height 32
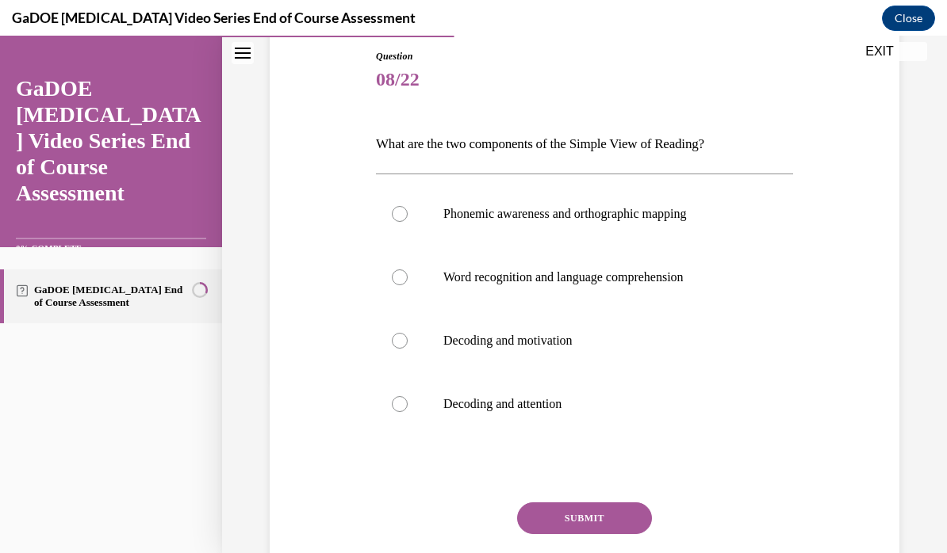
scroll to position [171, 0]
click at [695, 219] on p "Phonemic awareness and orthographic mapping" at bounding box center [598, 214] width 310 height 16
click at [408, 219] on input "Phonemic awareness and orthographic mapping" at bounding box center [400, 214] width 16 height 16
radio input "true"
click at [606, 512] on button "SUBMIT" at bounding box center [584, 519] width 135 height 32
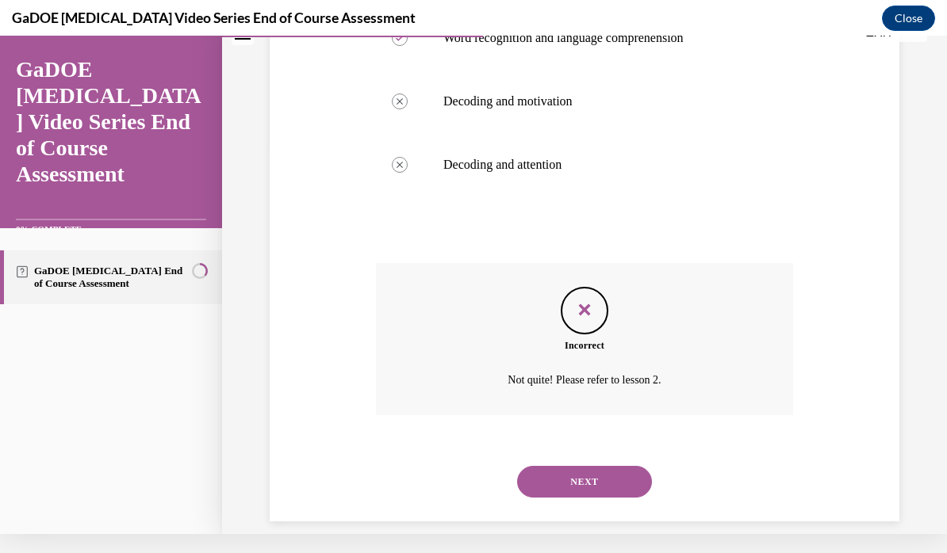
scroll to position [391, 0]
click at [606, 467] on button "NEXT" at bounding box center [584, 483] width 135 height 32
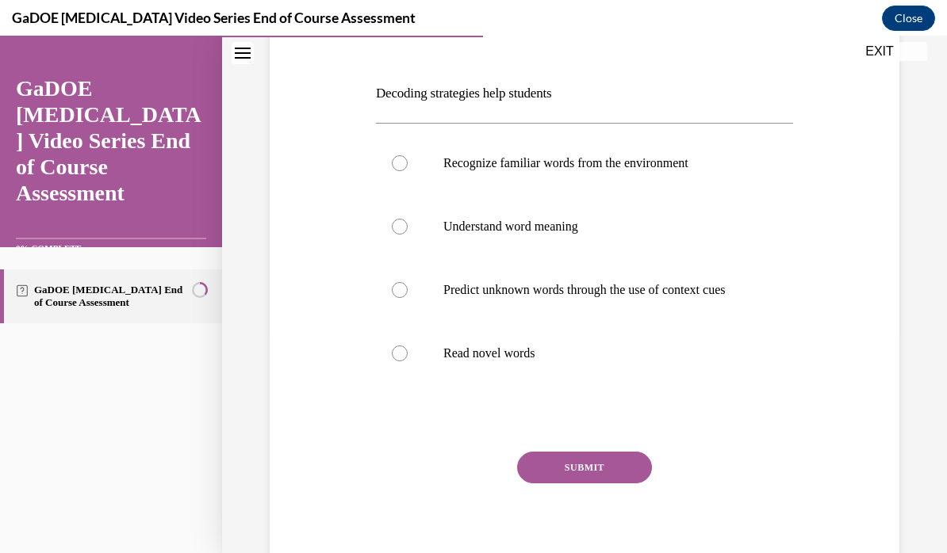
scroll to position [223, 0]
click at [480, 232] on p "Understand word meaning" at bounding box center [598, 226] width 310 height 16
click at [408, 232] on input "Understand word meaning" at bounding box center [400, 226] width 16 height 16
radio input "true"
click at [607, 482] on button "SUBMIT" at bounding box center [584, 467] width 135 height 32
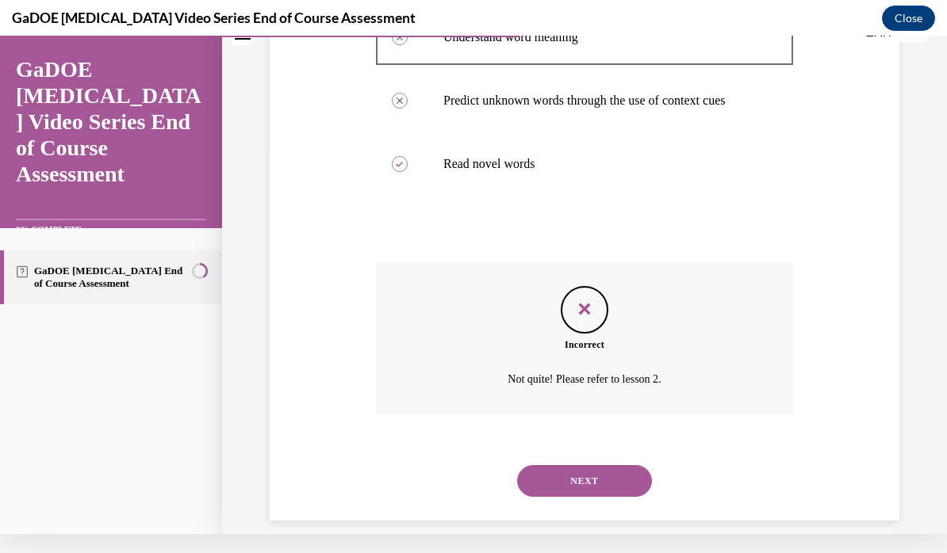
scroll to position [407, 0]
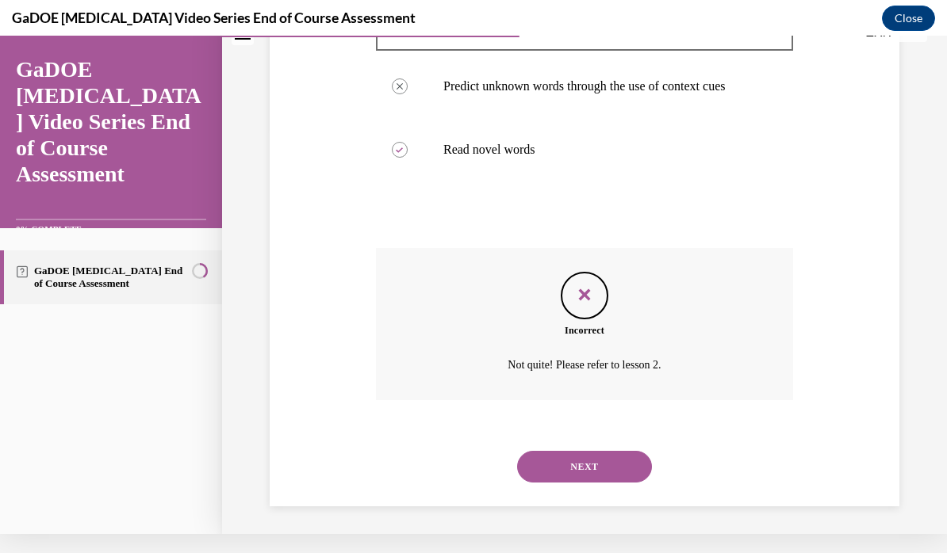
click at [607, 459] on button "NEXT" at bounding box center [584, 467] width 135 height 32
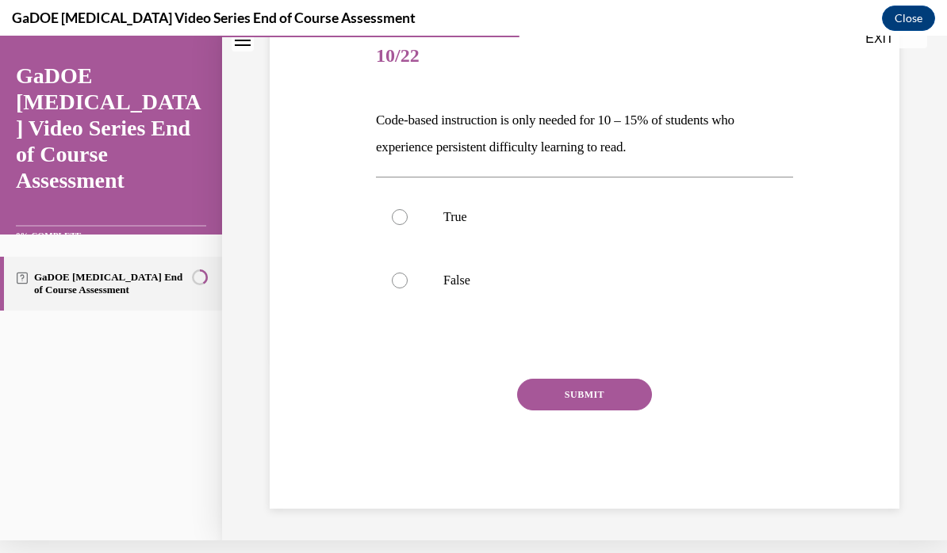
scroll to position [163, 0]
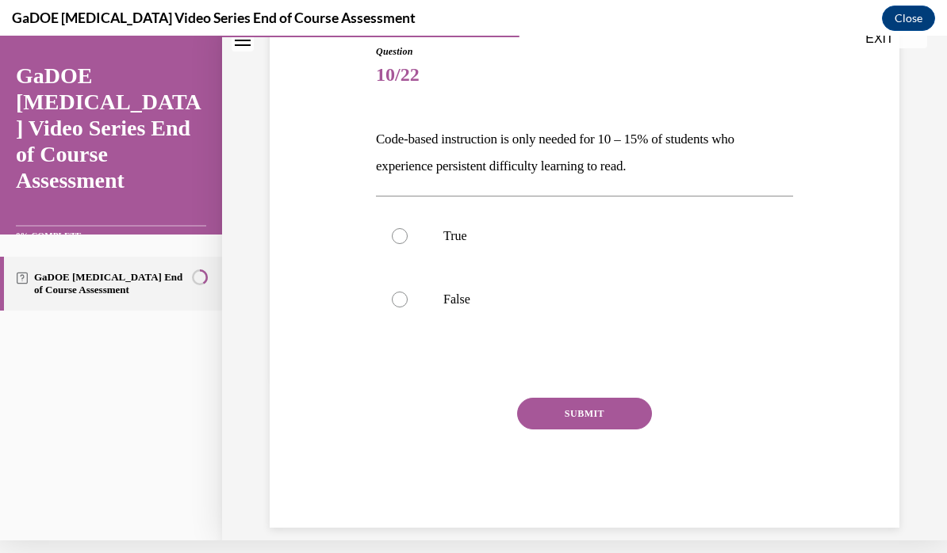
click at [416, 302] on label "False" at bounding box center [584, 299] width 417 height 63
click at [408, 302] on input "False" at bounding box center [400, 300] width 16 height 16
radio input "true"
click at [623, 406] on button "SUBMIT" at bounding box center [584, 414] width 135 height 32
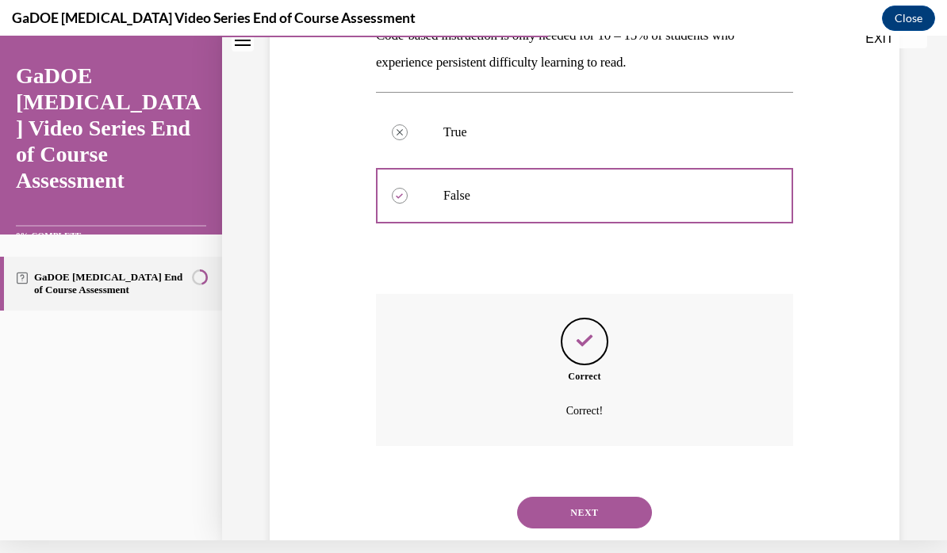
scroll to position [291, 0]
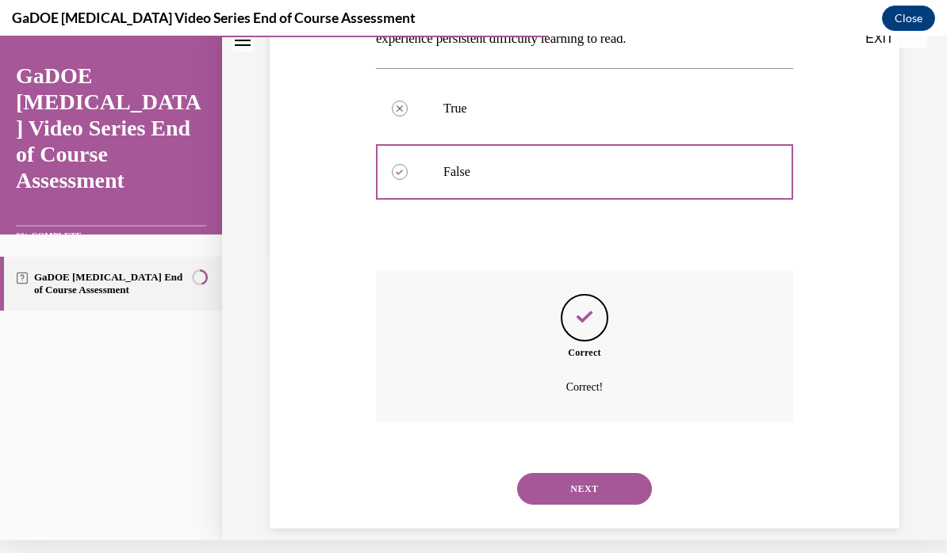
click at [624, 473] on button "NEXT" at bounding box center [584, 489] width 135 height 32
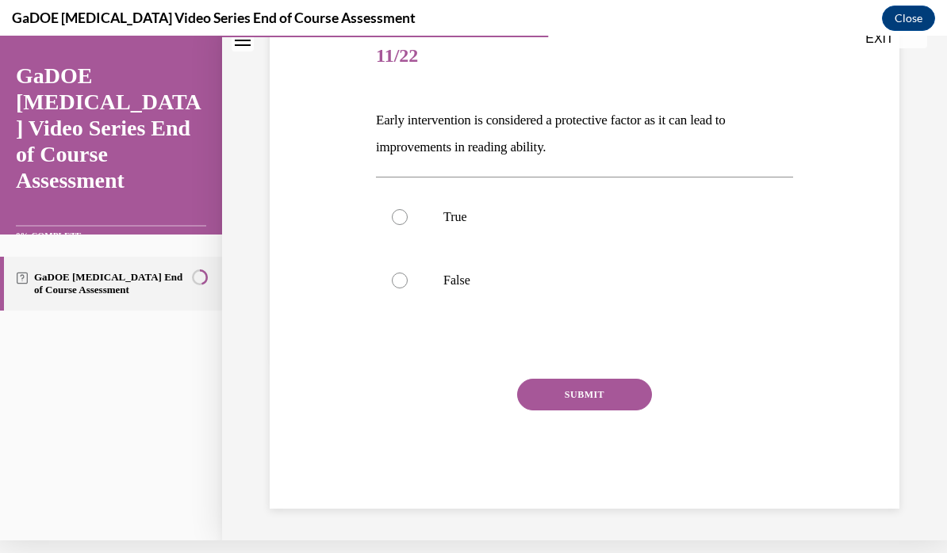
scroll to position [163, 0]
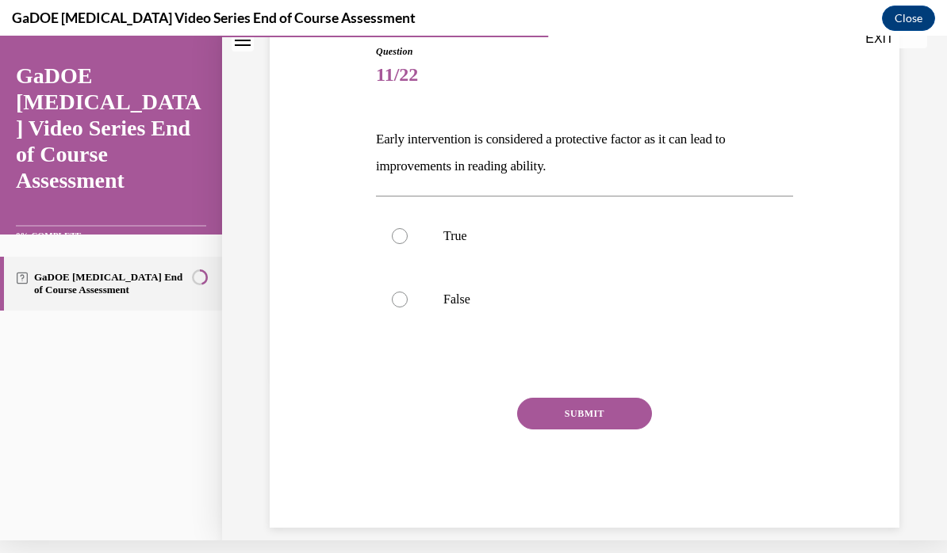
click at [414, 237] on label "True" at bounding box center [584, 236] width 417 height 63
click at [408, 237] on input "True" at bounding box center [400, 236] width 16 height 16
radio input "true"
click at [603, 418] on button "SUBMIT" at bounding box center [584, 414] width 135 height 32
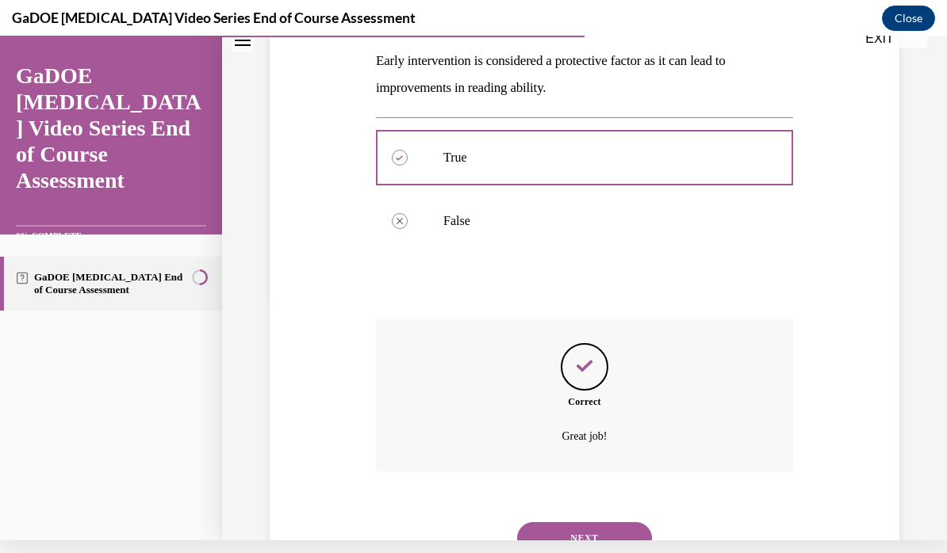
scroll to position [291, 0]
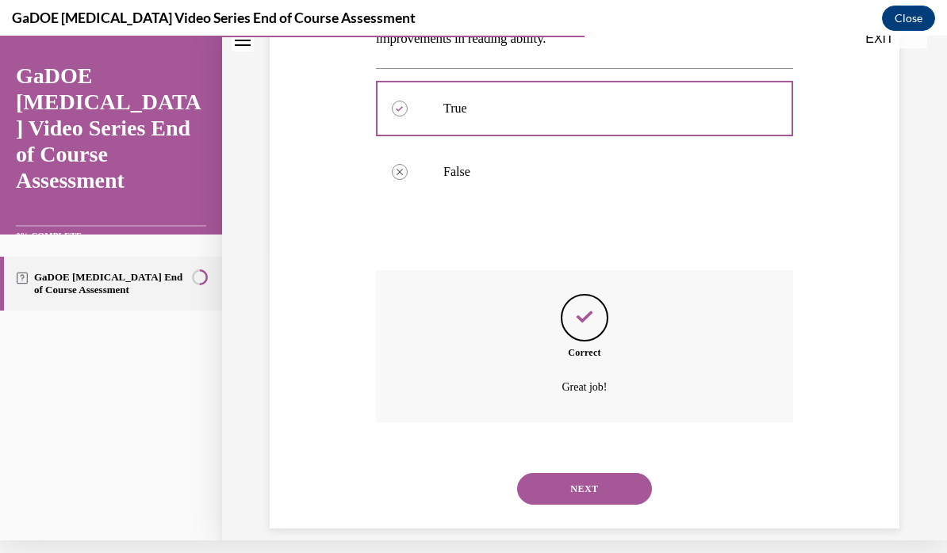
click at [607, 473] on button "NEXT" at bounding box center [584, 489] width 135 height 32
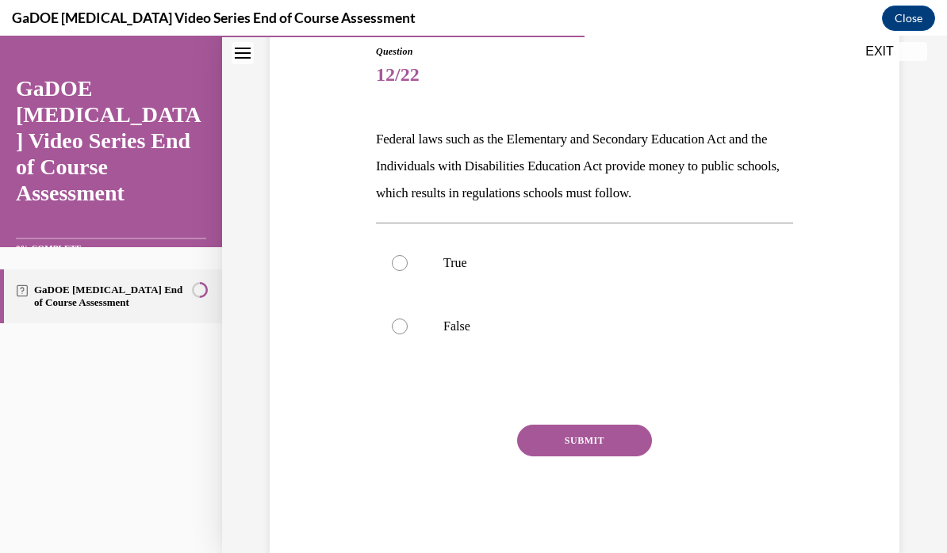
click at [414, 323] on label "False" at bounding box center [584, 326] width 417 height 63
click at [408, 323] on input "False" at bounding box center [400, 327] width 16 height 16
radio input "true"
click at [596, 439] on button "SUBMIT" at bounding box center [584, 441] width 135 height 32
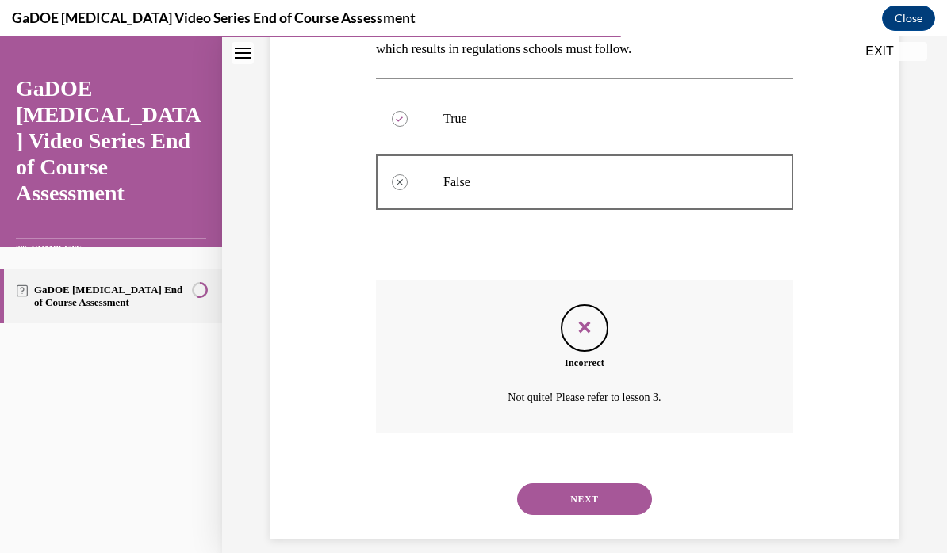
scroll to position [318, 0]
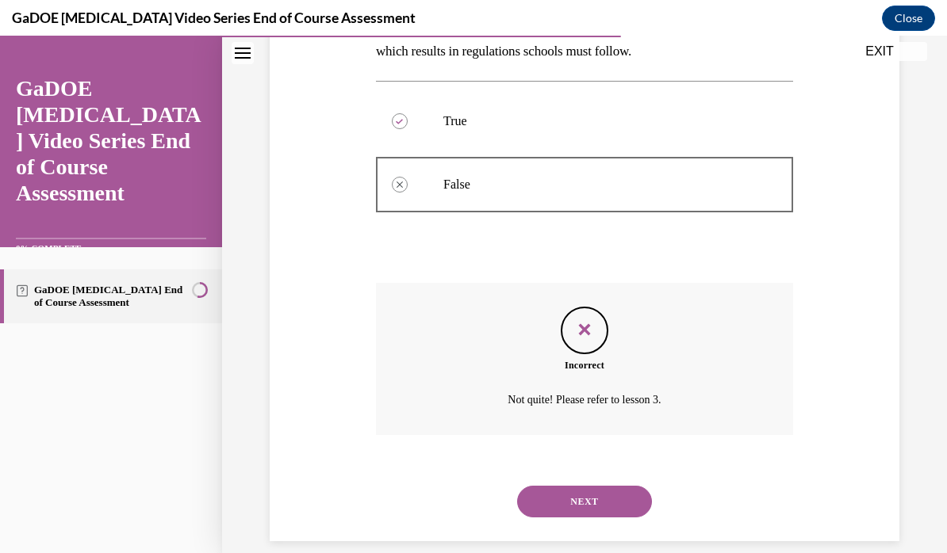
click at [621, 486] on button "NEXT" at bounding box center [584, 502] width 135 height 32
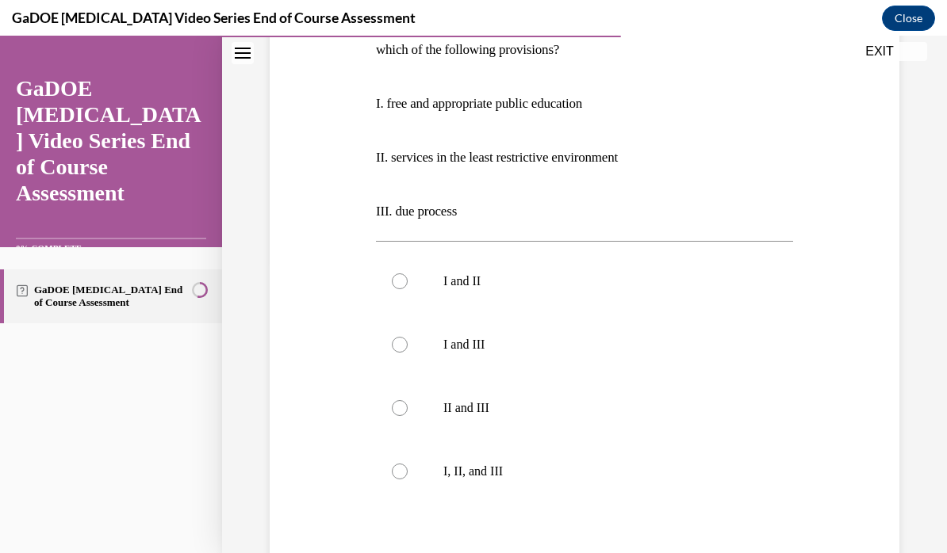
scroll to position [296, 0]
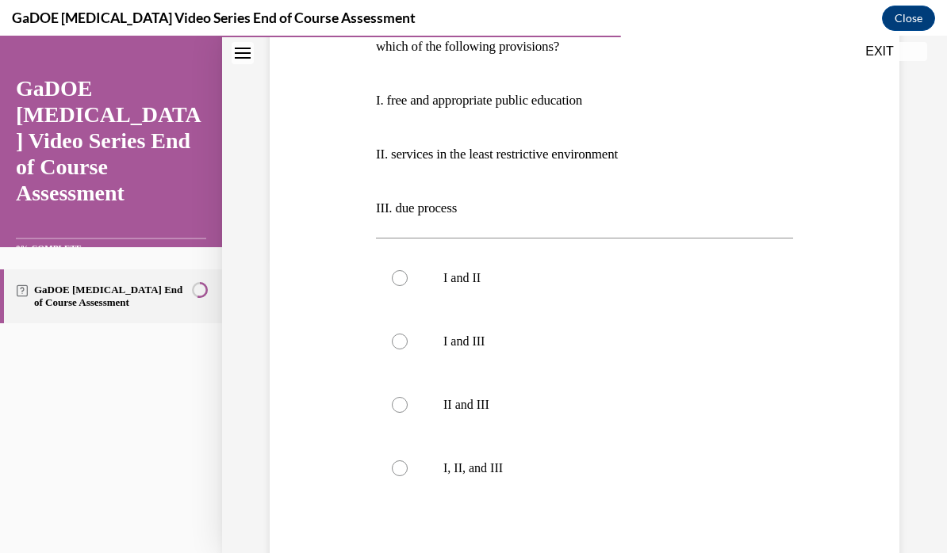
click at [416, 457] on label "I, II, and III" at bounding box center [584, 468] width 417 height 63
click at [408, 461] on input "I, II, and III" at bounding box center [400, 469] width 16 height 16
radio input "true"
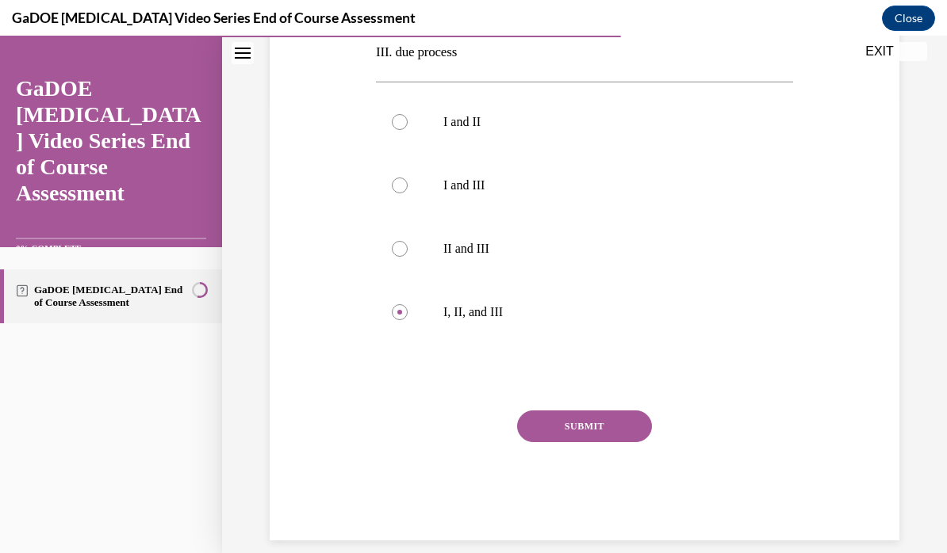
click at [626, 424] on button "SUBMIT" at bounding box center [584, 427] width 135 height 32
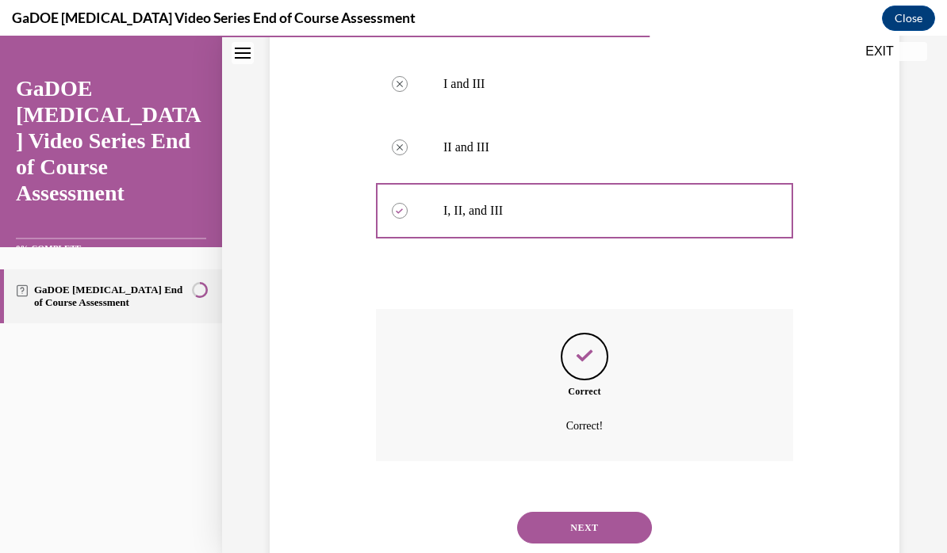
scroll to position [580, 0]
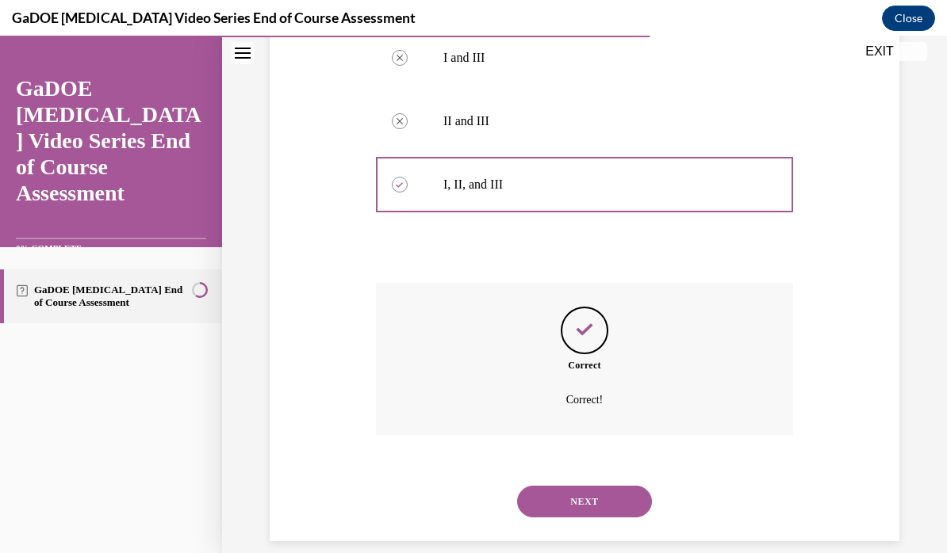
click at [629, 486] on button "NEXT" at bounding box center [584, 502] width 135 height 32
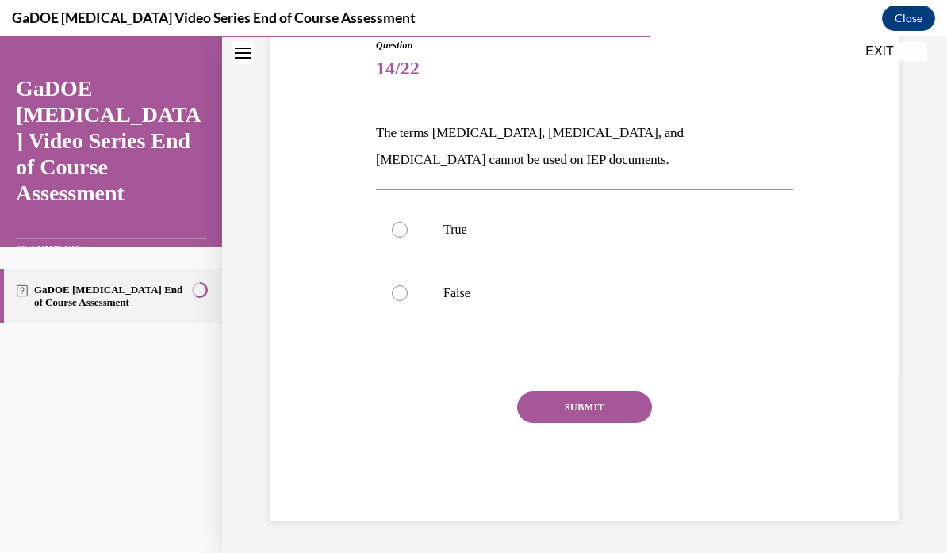
scroll to position [163, 0]
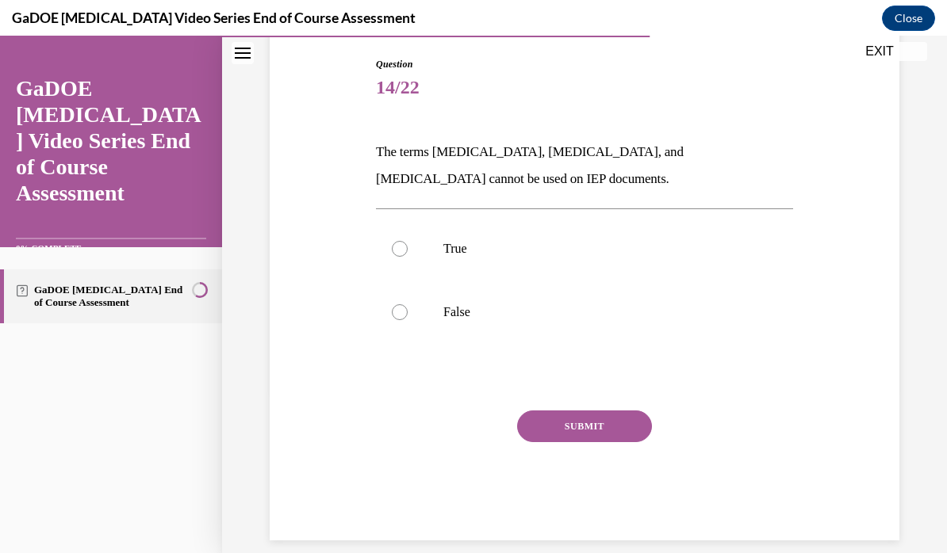
click at [418, 308] on label "False" at bounding box center [584, 312] width 417 height 63
click at [408, 308] on input "False" at bounding box center [400, 312] width 16 height 16
radio input "true"
click at [618, 427] on button "SUBMIT" at bounding box center [584, 427] width 135 height 32
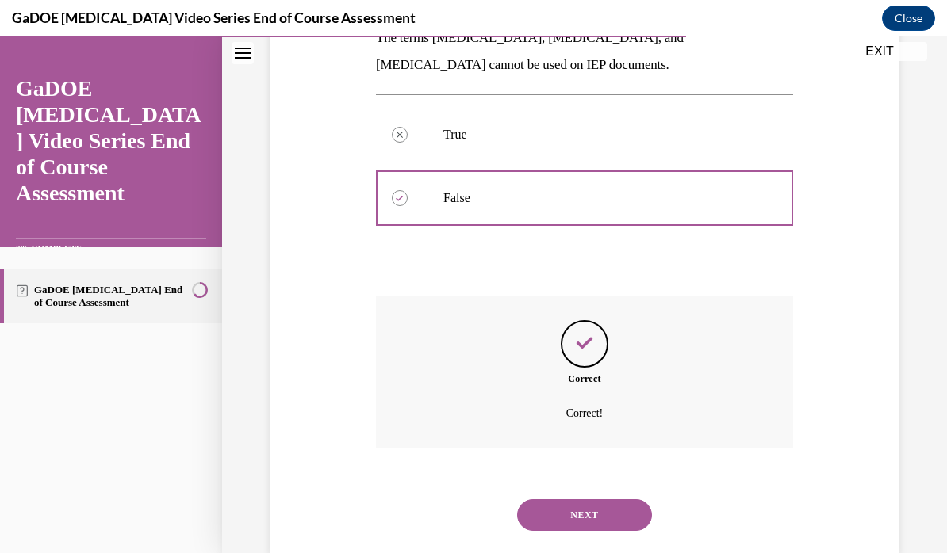
scroll to position [291, 0]
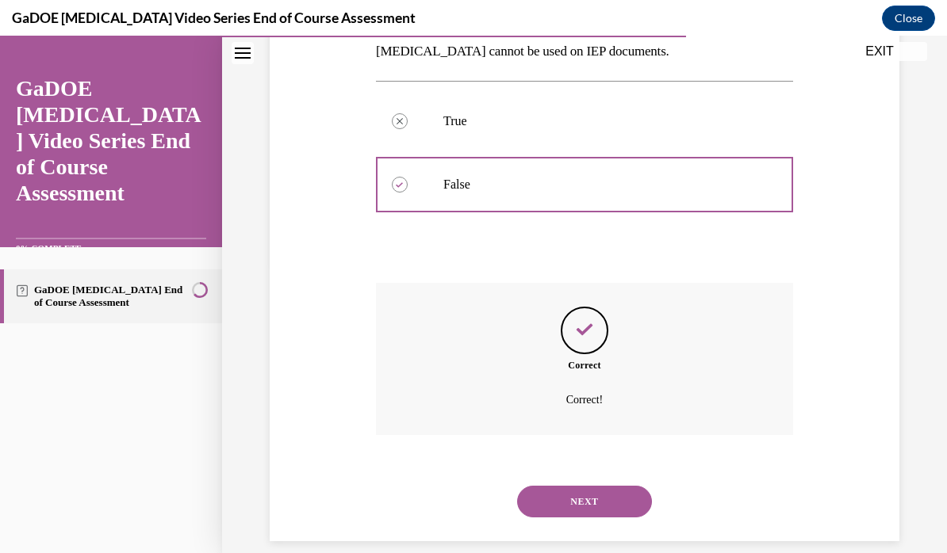
click at [623, 486] on button "NEXT" at bounding box center [584, 502] width 135 height 32
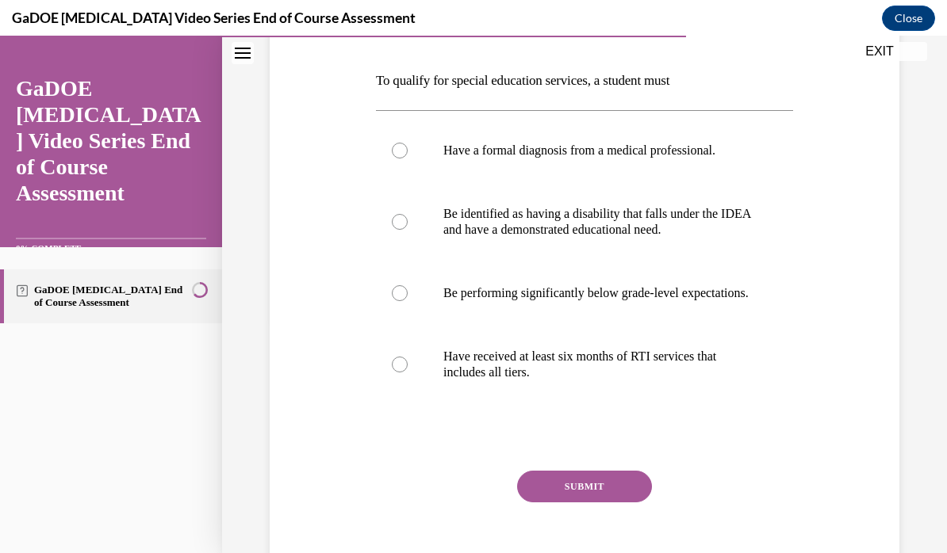
scroll to position [235, 0]
click at [695, 216] on p "Be identified as having a disability that falls under the IDEA and have a demon…" at bounding box center [598, 222] width 310 height 32
click at [408, 216] on input "Be identified as having a disability that falls under the IDEA and have a demon…" at bounding box center [400, 222] width 16 height 16
radio input "true"
click at [614, 503] on button "SUBMIT" at bounding box center [584, 487] width 135 height 32
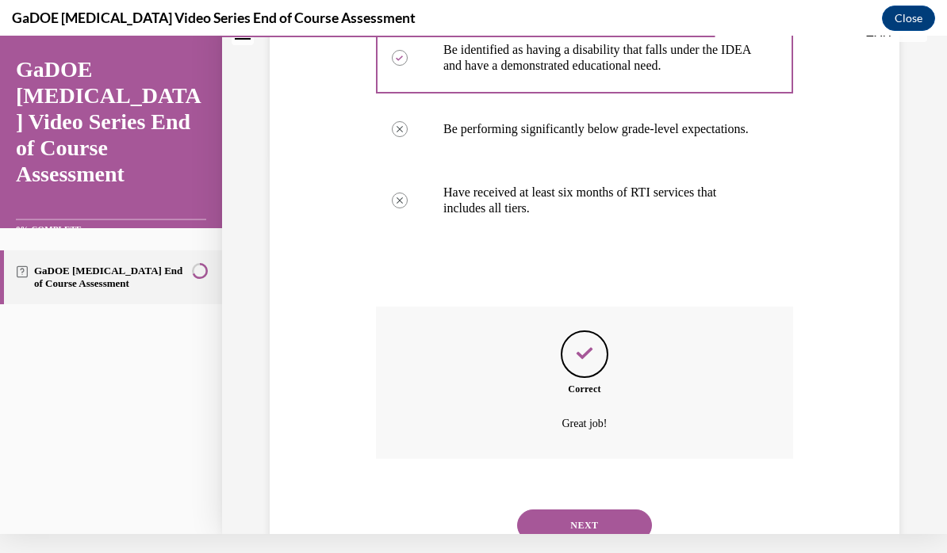
scroll to position [438, 0]
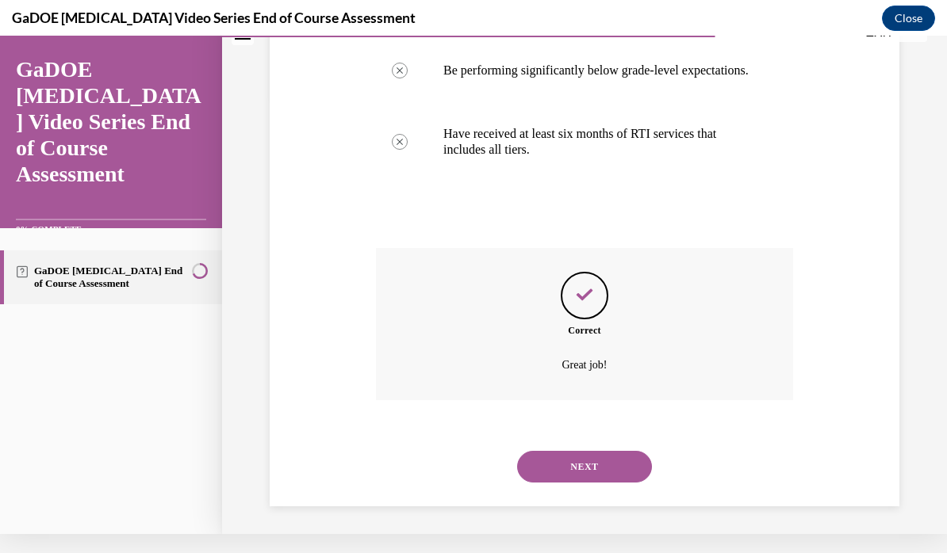
click at [633, 461] on button "NEXT" at bounding box center [584, 467] width 135 height 32
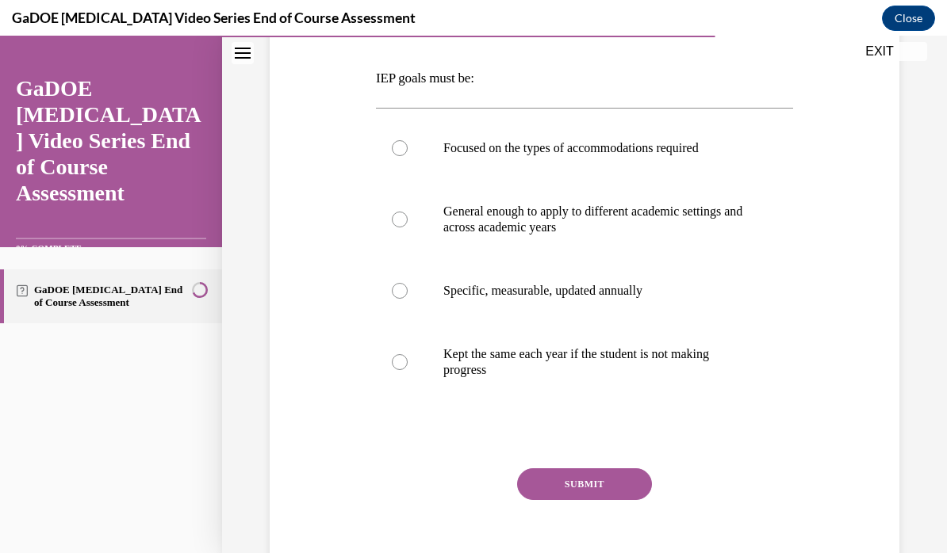
scroll to position [242, 0]
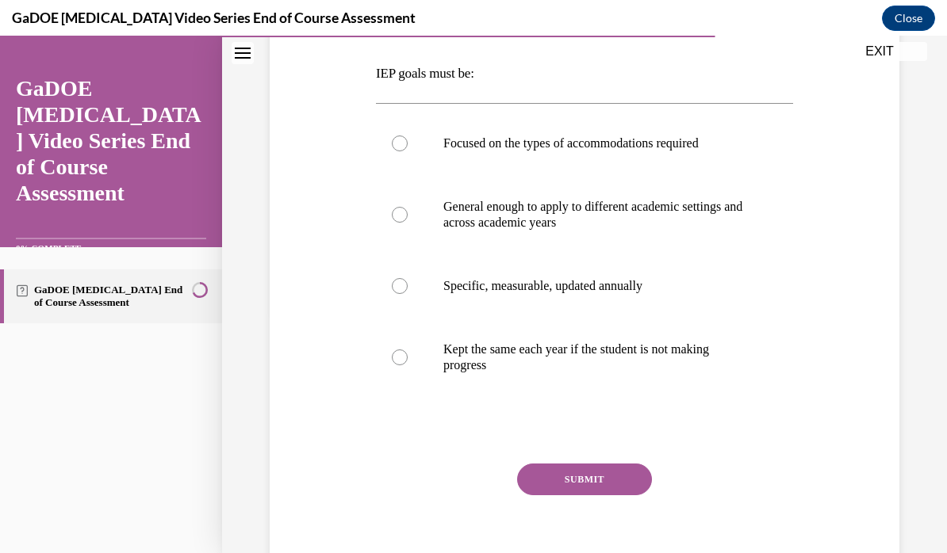
click at [716, 291] on p "Specific, measurable, updated annually" at bounding box center [598, 286] width 310 height 16
click at [408, 291] on input "Specific, measurable, updated annually" at bounding box center [400, 286] width 16 height 16
radio input "true"
click at [612, 482] on button "SUBMIT" at bounding box center [584, 480] width 135 height 32
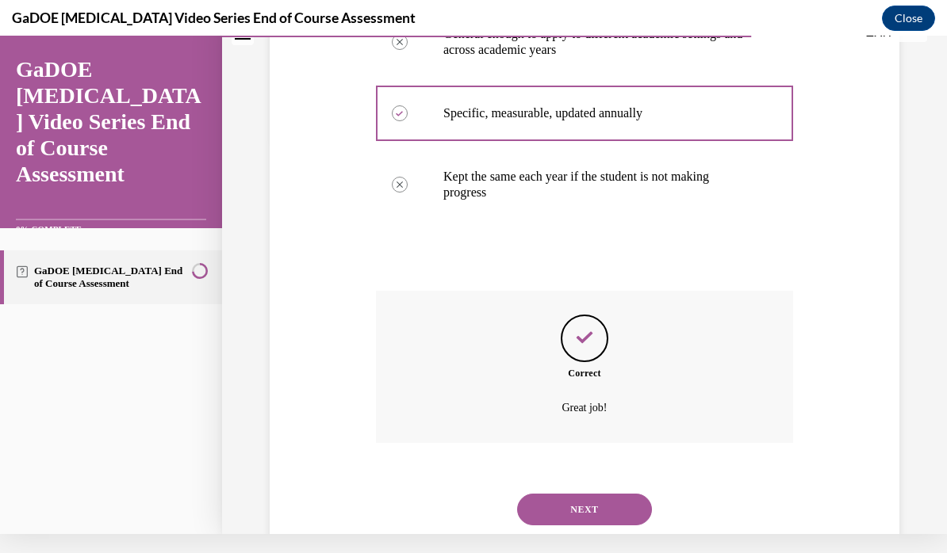
scroll to position [423, 0]
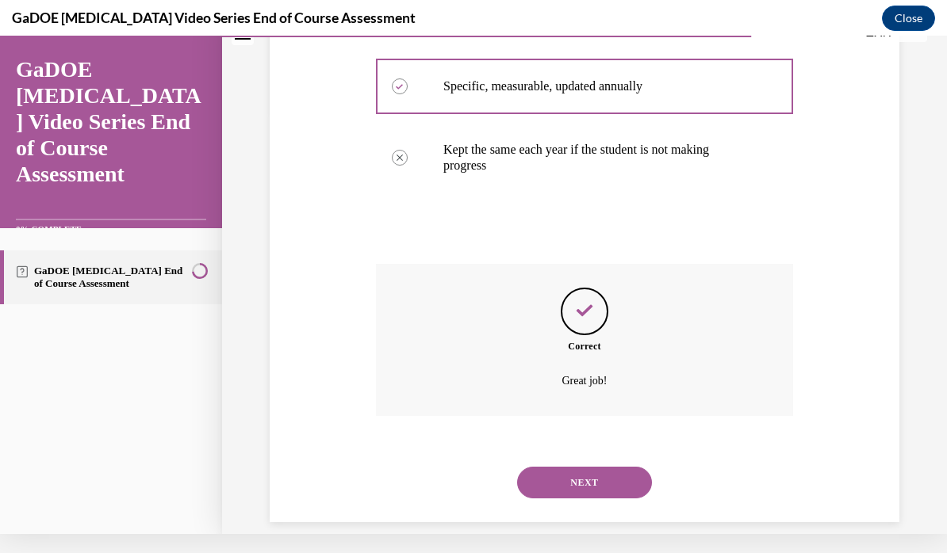
click at [622, 467] on button "NEXT" at bounding box center [584, 483] width 135 height 32
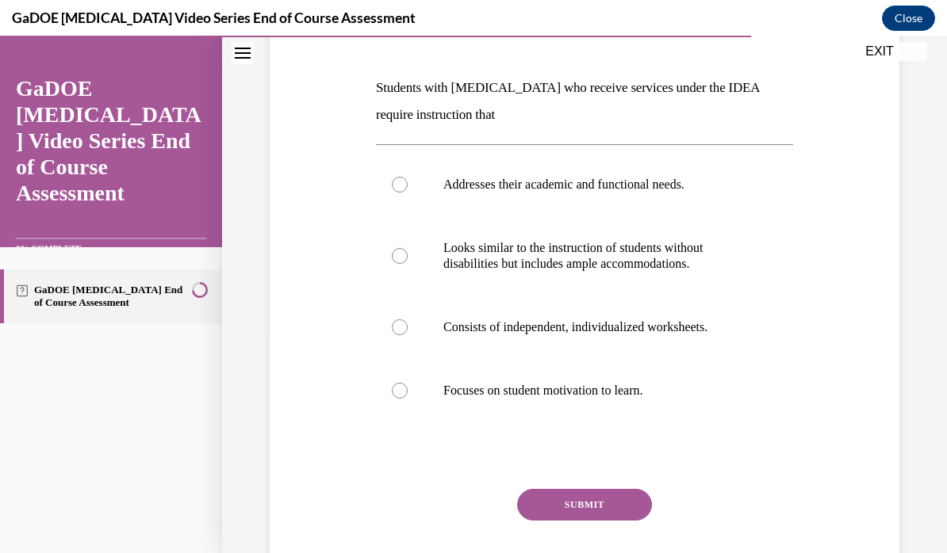
scroll to position [230, 0]
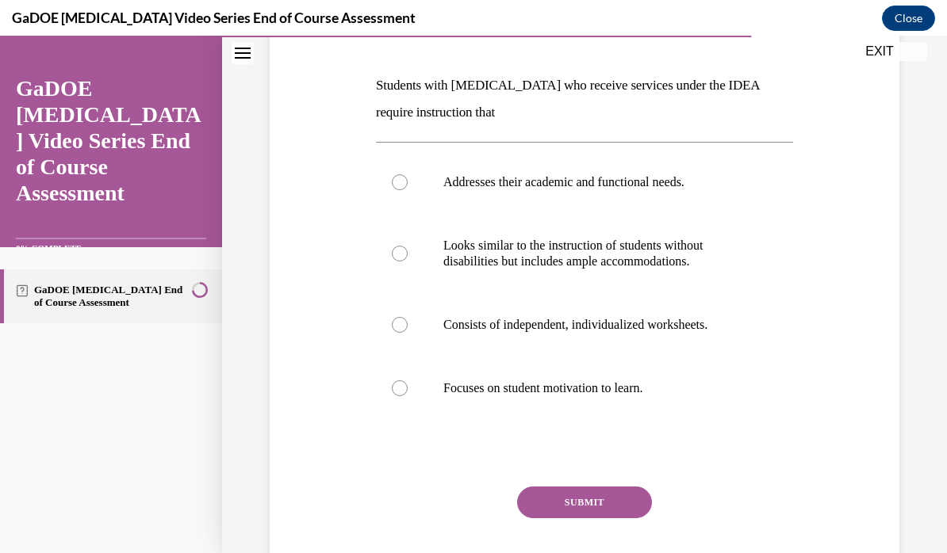
click at [679, 193] on label "Addresses their academic and functional needs." at bounding box center [584, 182] width 417 height 63
click at [408, 190] on input "Addresses their academic and functional needs." at bounding box center [400, 182] width 16 height 16
radio input "true"
click at [605, 500] on button "SUBMIT" at bounding box center [584, 503] width 135 height 32
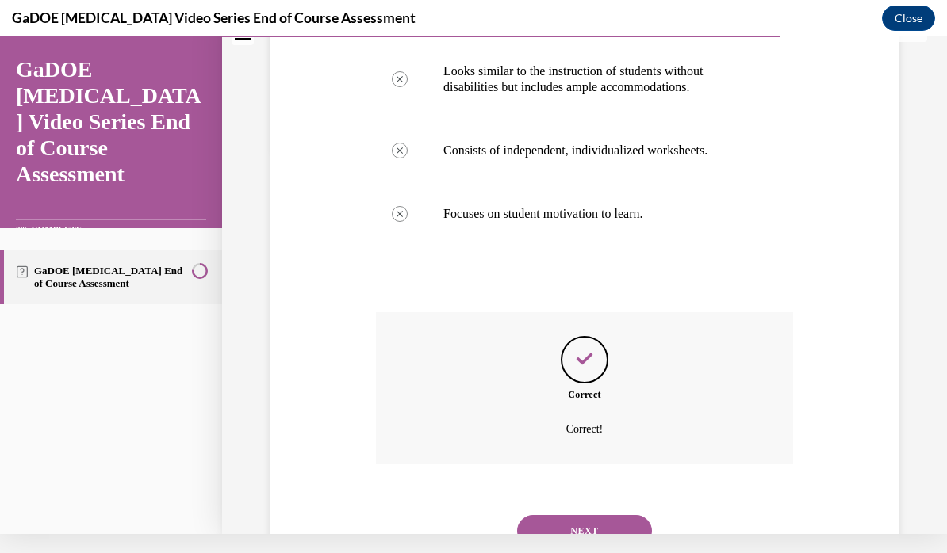
scroll to position [434, 0]
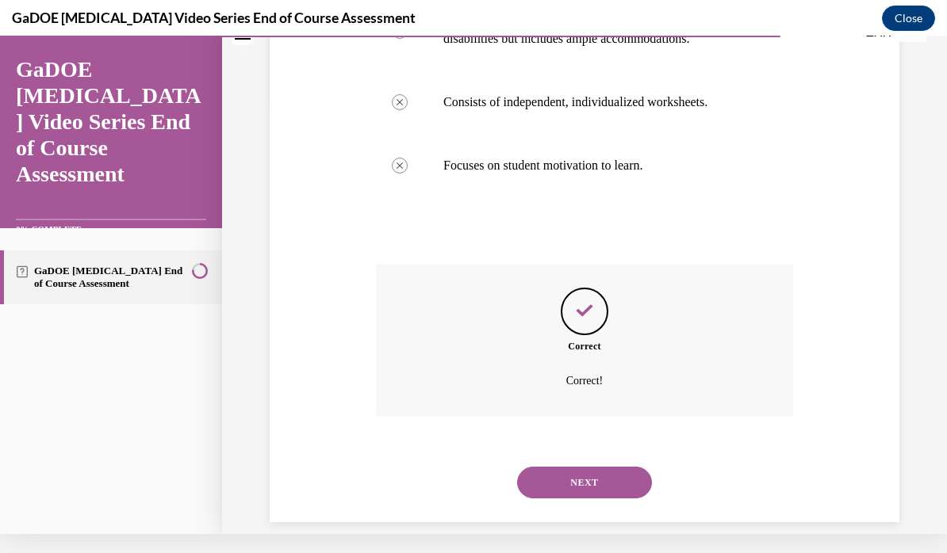
click at [611, 467] on button "NEXT" at bounding box center [584, 483] width 135 height 32
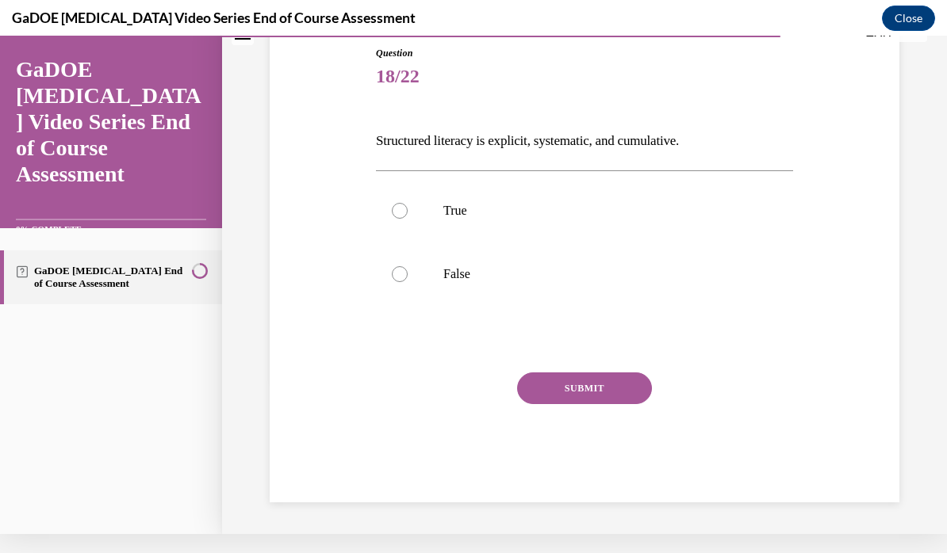
scroll to position [136, 0]
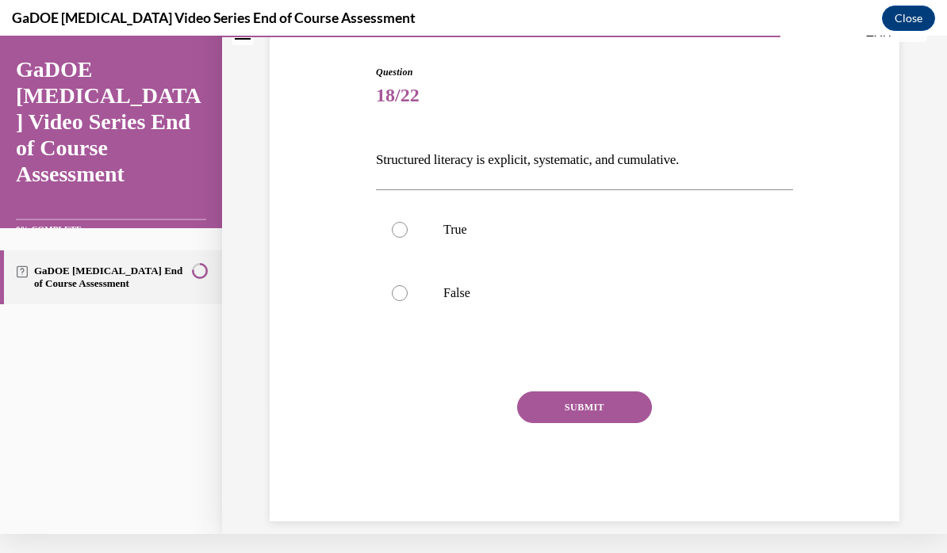
click at [473, 234] on p "True" at bounding box center [598, 230] width 310 height 16
click at [408, 234] on input "True" at bounding box center [400, 230] width 16 height 16
radio input "true"
click at [621, 404] on button "SUBMIT" at bounding box center [584, 408] width 135 height 32
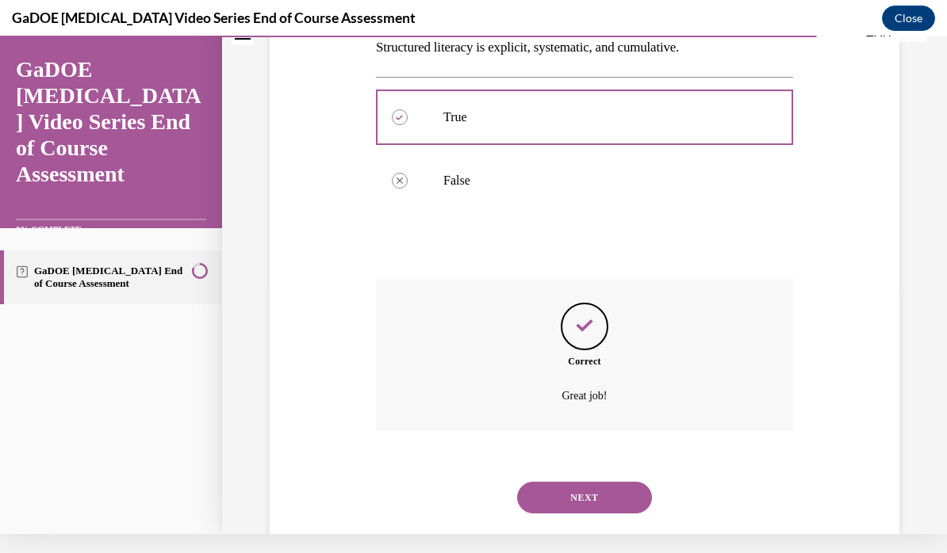
scroll to position [264, 0]
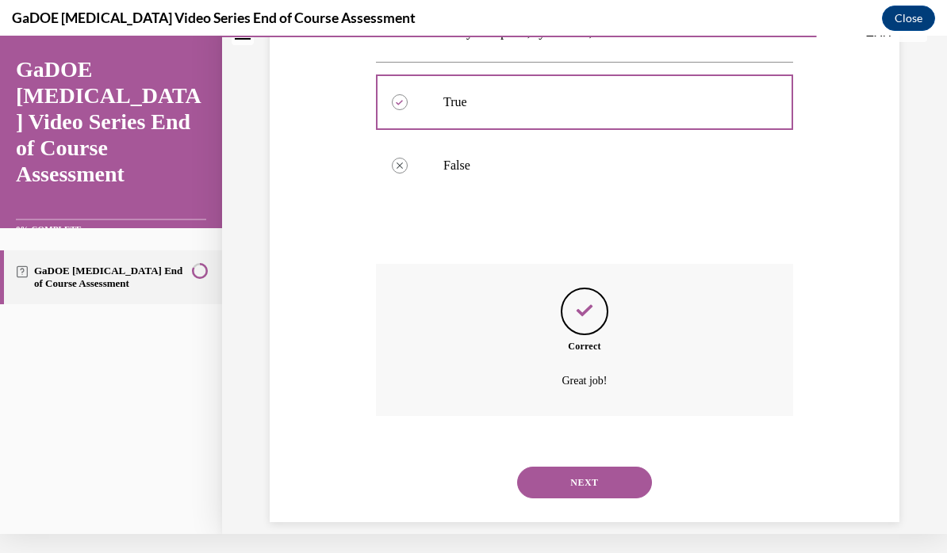
click at [618, 467] on button "NEXT" at bounding box center [584, 483] width 135 height 32
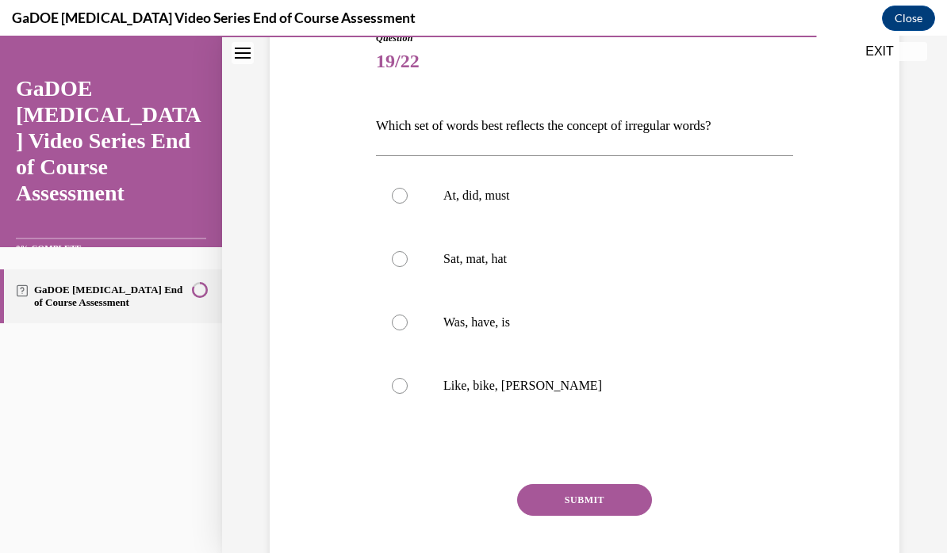
scroll to position [189, 0]
click at [697, 325] on p "Was, have, is" at bounding box center [598, 323] width 310 height 16
click at [408, 325] on input "Was, have, is" at bounding box center [400, 323] width 16 height 16
radio input "true"
click at [602, 499] on button "SUBMIT" at bounding box center [584, 500] width 135 height 32
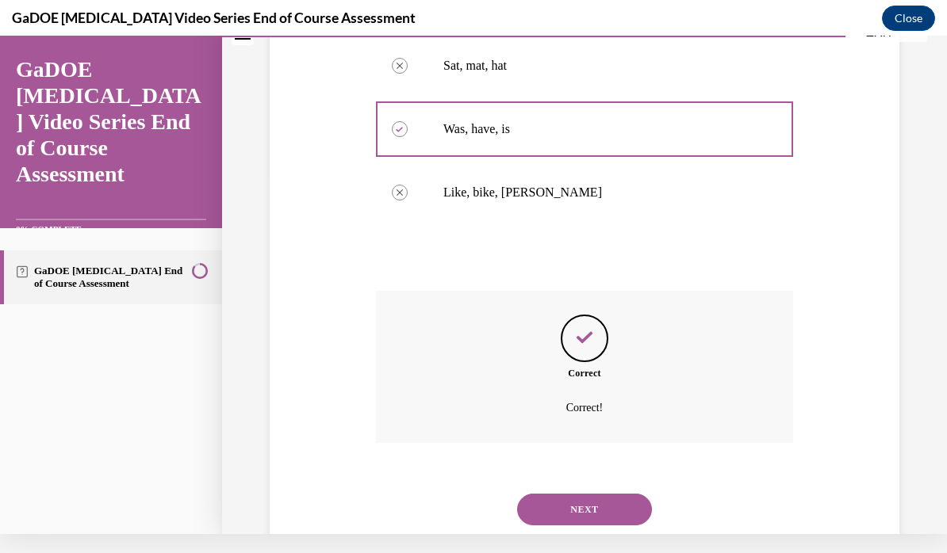
scroll to position [391, 0]
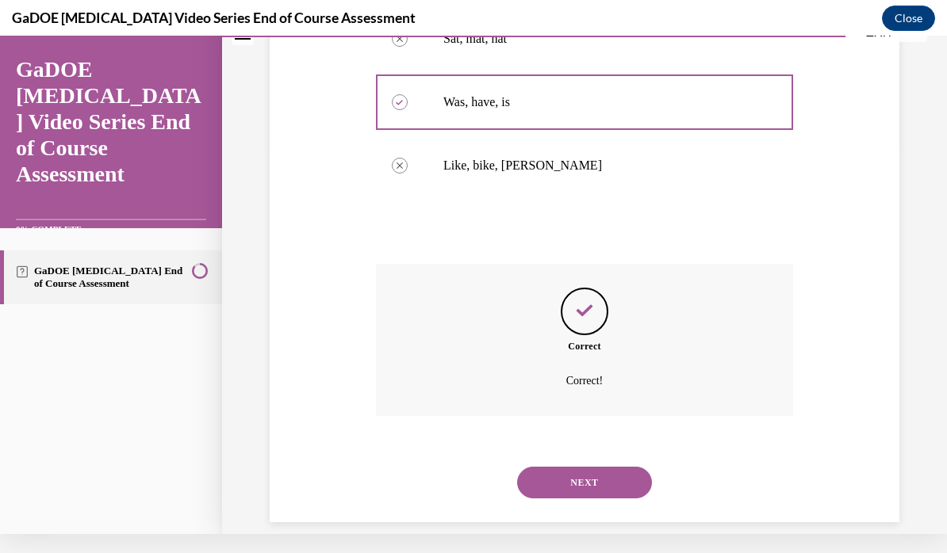
click at [618, 468] on button "NEXT" at bounding box center [584, 483] width 135 height 32
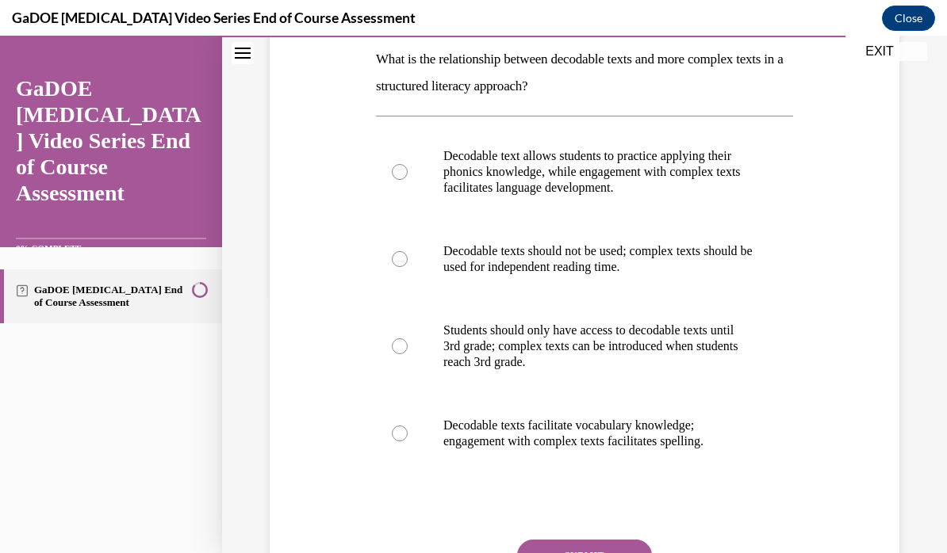
scroll to position [259, 0]
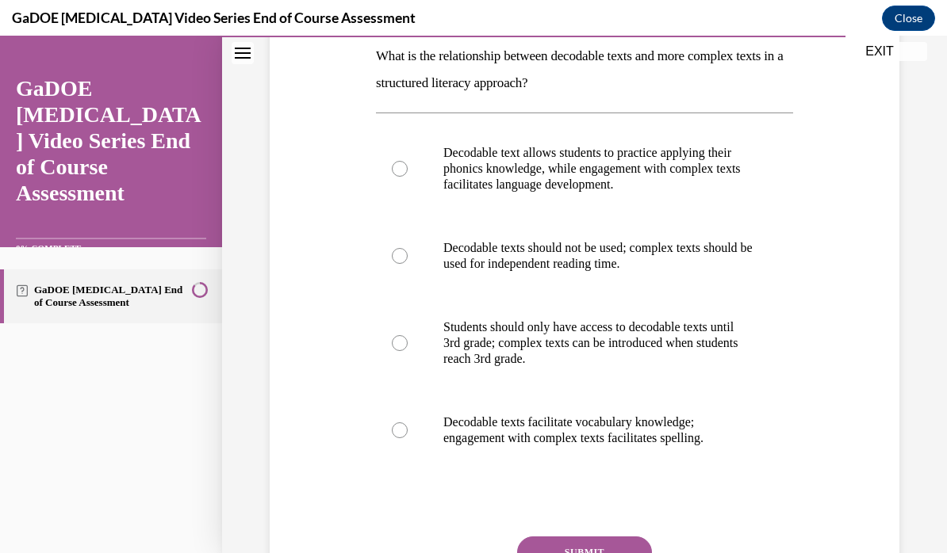
click at [670, 174] on p "Decodable text allows students to practice applying their phonics knowledge, wh…" at bounding box center [598, 169] width 310 height 48
click at [408, 174] on input "Decodable text allows students to practice applying their phonics knowledge, wh…" at bounding box center [400, 169] width 16 height 16
radio input "true"
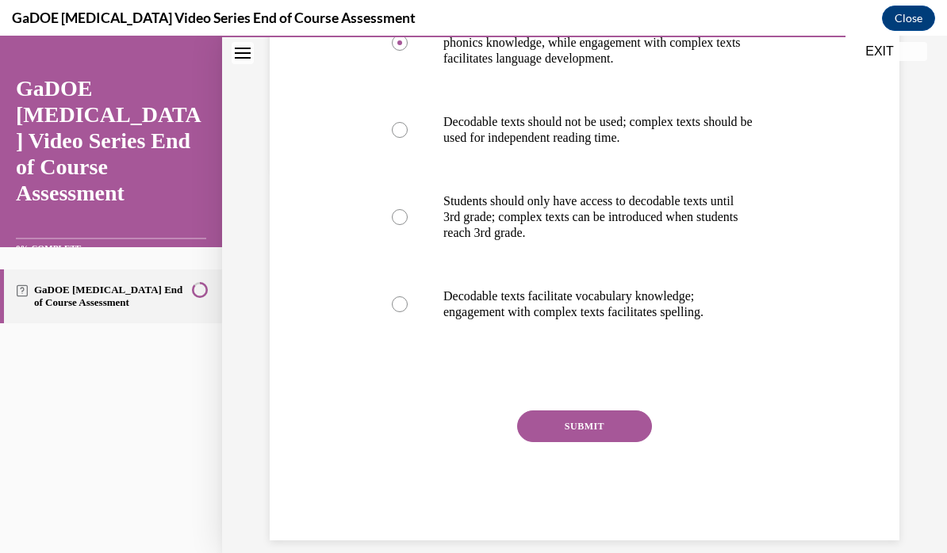
click at [605, 427] on button "SUBMIT" at bounding box center [584, 427] width 135 height 32
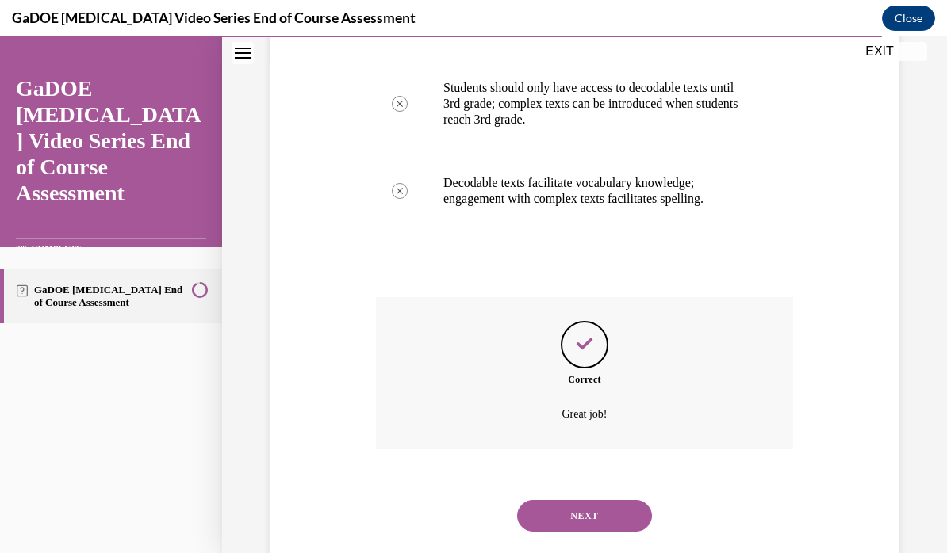
scroll to position [513, 0]
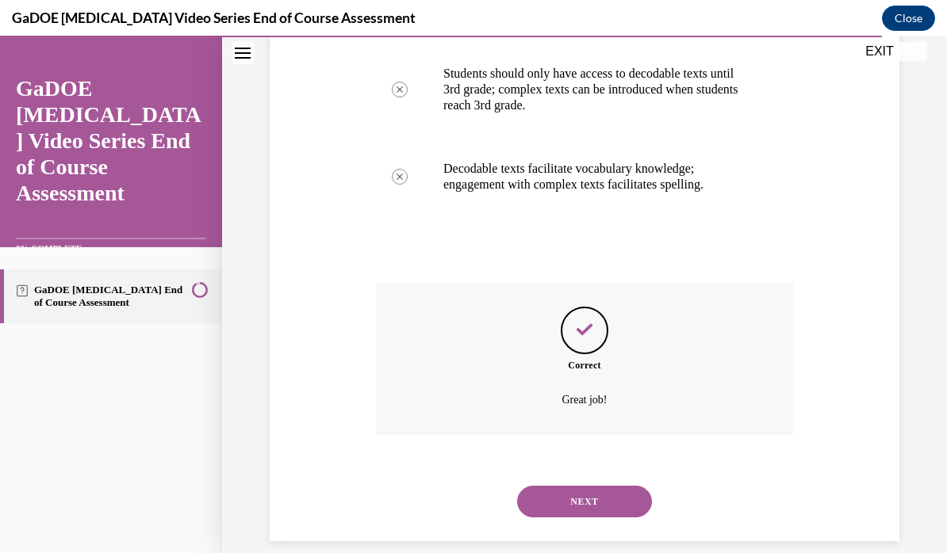
click at [615, 486] on button "NEXT" at bounding box center [584, 502] width 135 height 32
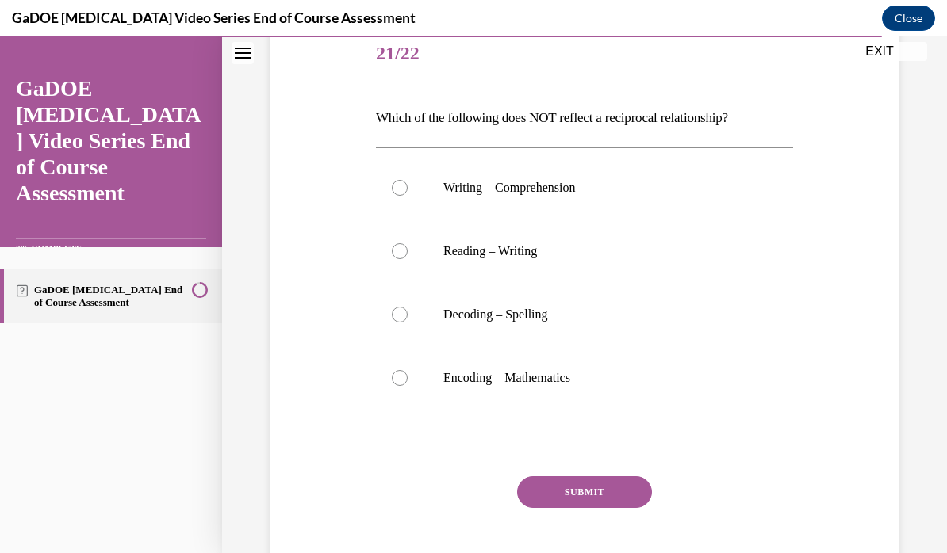
scroll to position [197, 0]
click at [530, 189] on p "Writing – Comprehension" at bounding box center [598, 188] width 310 height 16
click at [408, 189] on input "Writing – Comprehension" at bounding box center [400, 188] width 16 height 16
radio input "true"
click at [598, 483] on button "SUBMIT" at bounding box center [584, 492] width 135 height 32
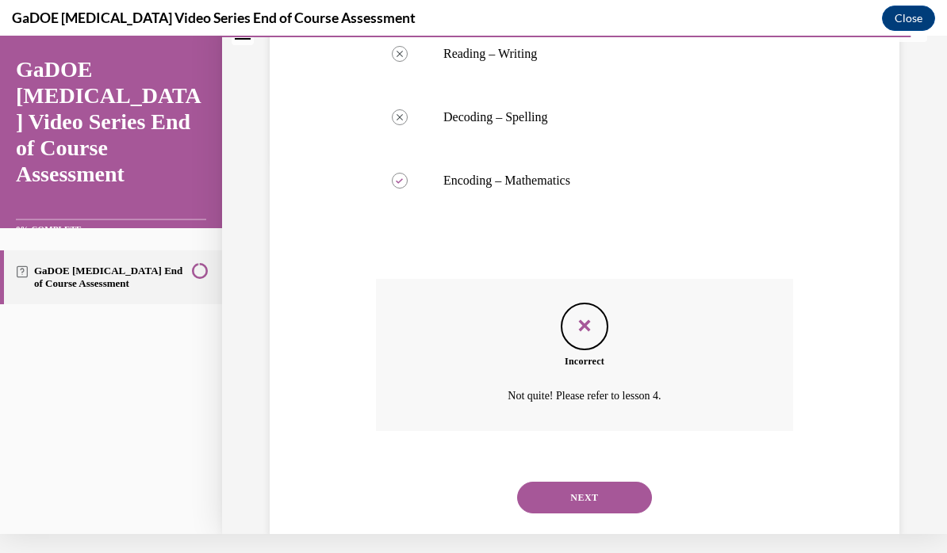
scroll to position [391, 0]
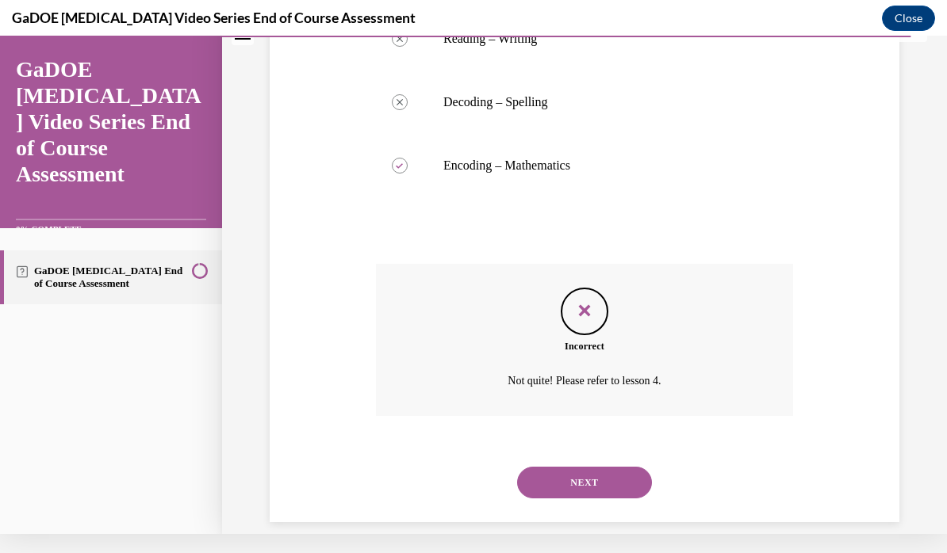
click at [615, 467] on button "NEXT" at bounding box center [584, 483] width 135 height 32
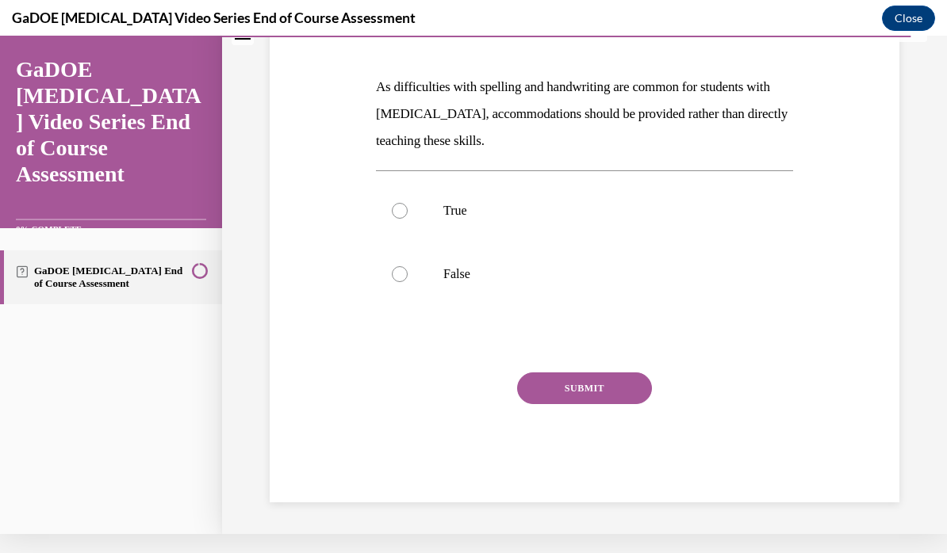
scroll to position [0, 0]
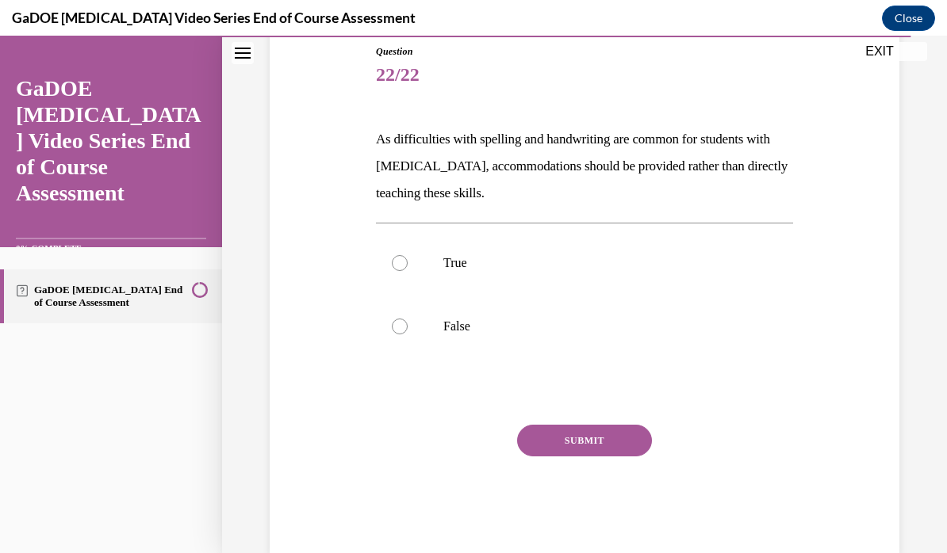
click at [409, 325] on label "False" at bounding box center [584, 326] width 417 height 63
click at [408, 325] on input "False" at bounding box center [400, 327] width 16 height 16
radio input "true"
click at [609, 438] on button "SUBMIT" at bounding box center [584, 441] width 135 height 32
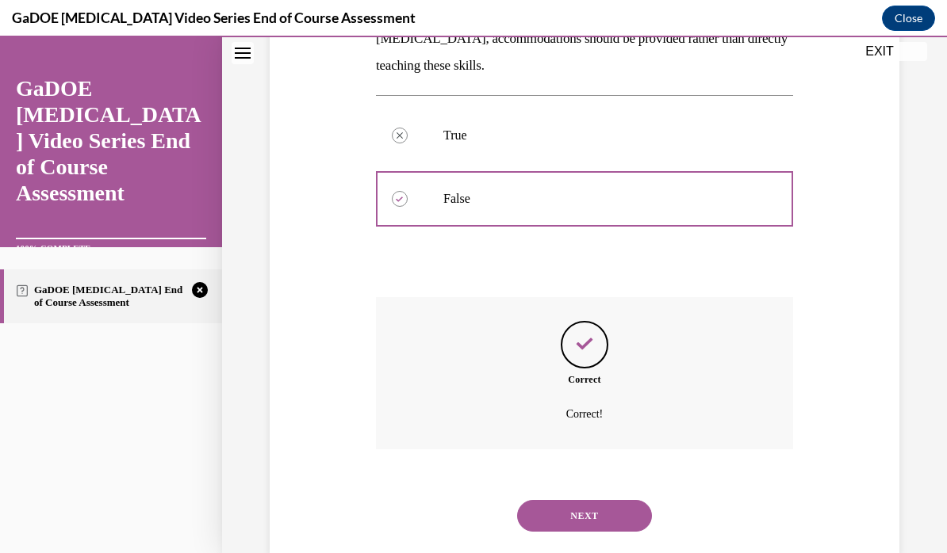
scroll to position [318, 0]
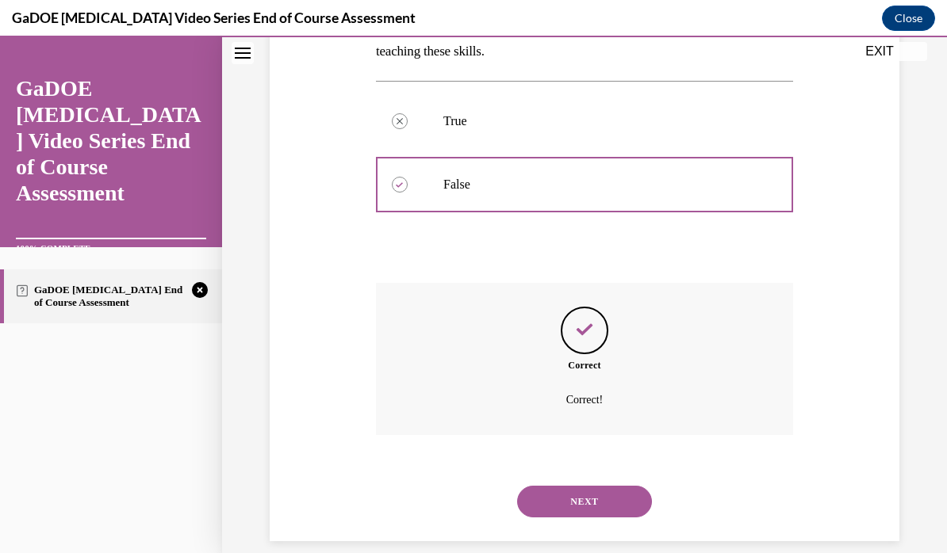
click at [618, 486] on button "NEXT" at bounding box center [584, 502] width 135 height 32
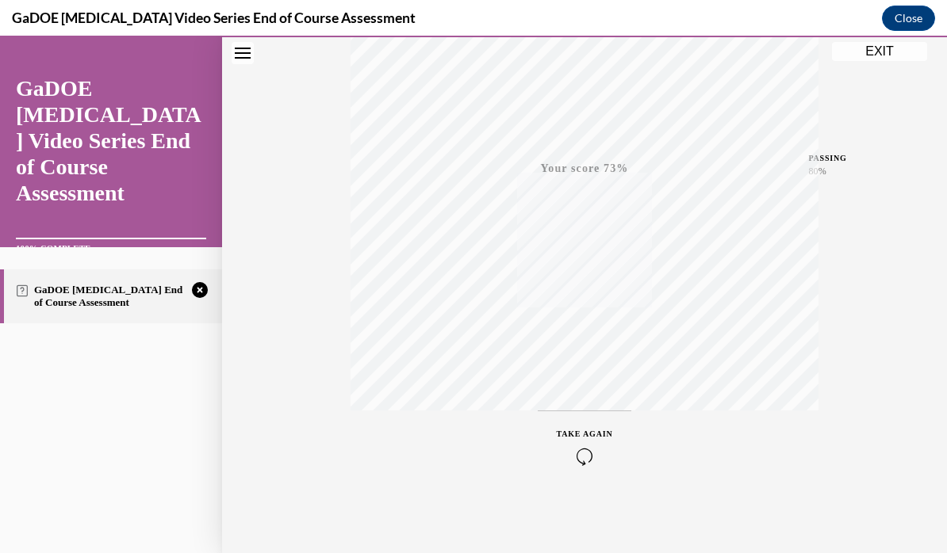
scroll to position [295, 0]
click at [589, 454] on icon "button" at bounding box center [585, 456] width 56 height 17
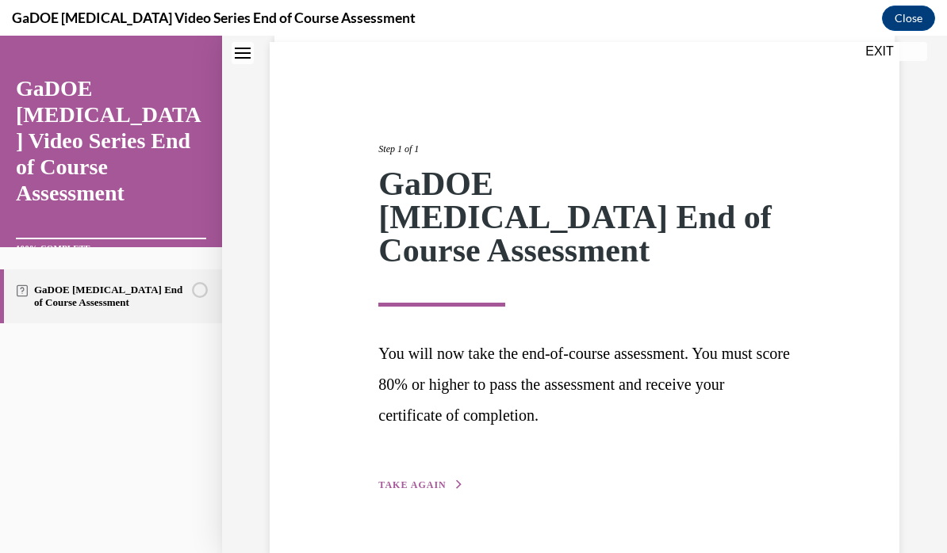
click at [424, 480] on span "TAKE AGAIN" at bounding box center [411, 485] width 67 height 11
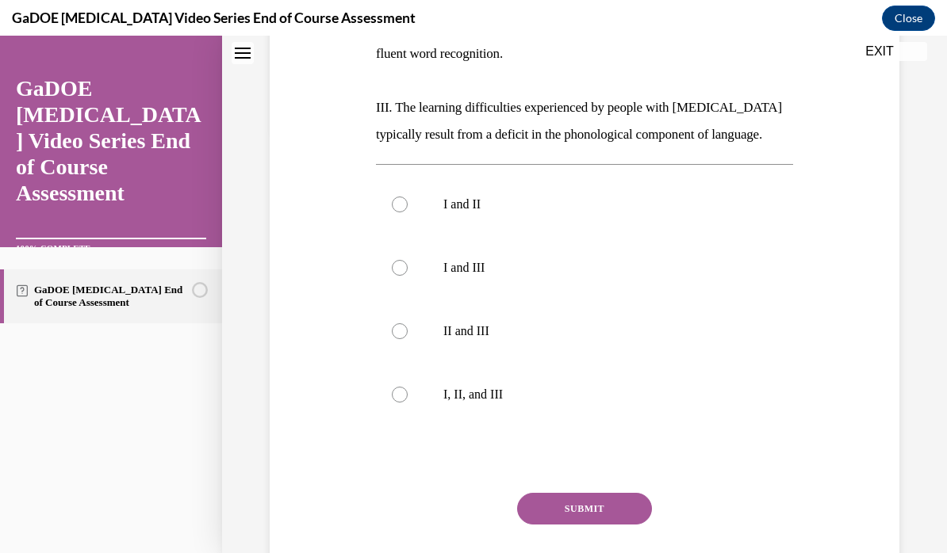
scroll to position [423, 0]
click at [411, 394] on label "I, II, and III" at bounding box center [584, 395] width 417 height 63
click at [408, 394] on input "I, II, and III" at bounding box center [400, 396] width 16 height 16
radio input "true"
click at [624, 511] on button "SUBMIT" at bounding box center [584, 510] width 135 height 32
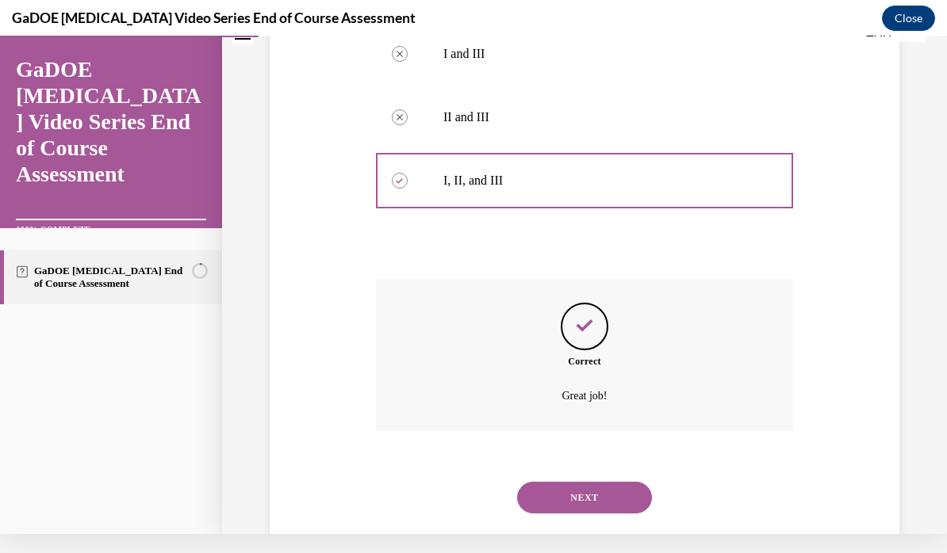
scroll to position [633, 0]
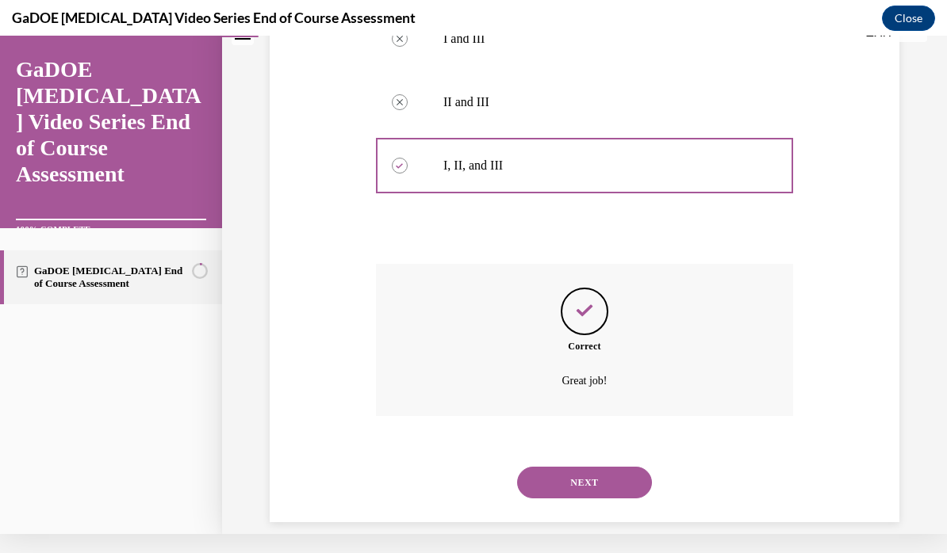
click at [631, 468] on button "NEXT" at bounding box center [584, 483] width 135 height 32
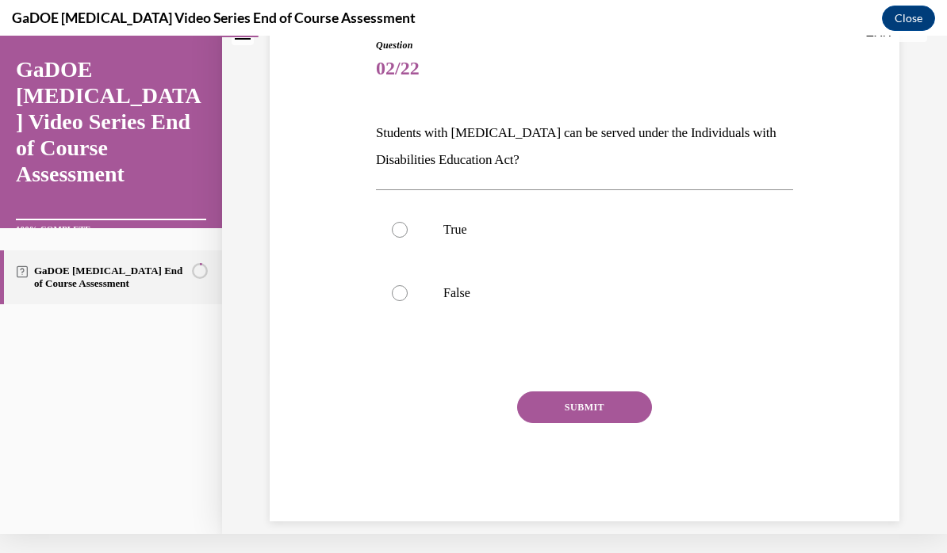
scroll to position [13, 0]
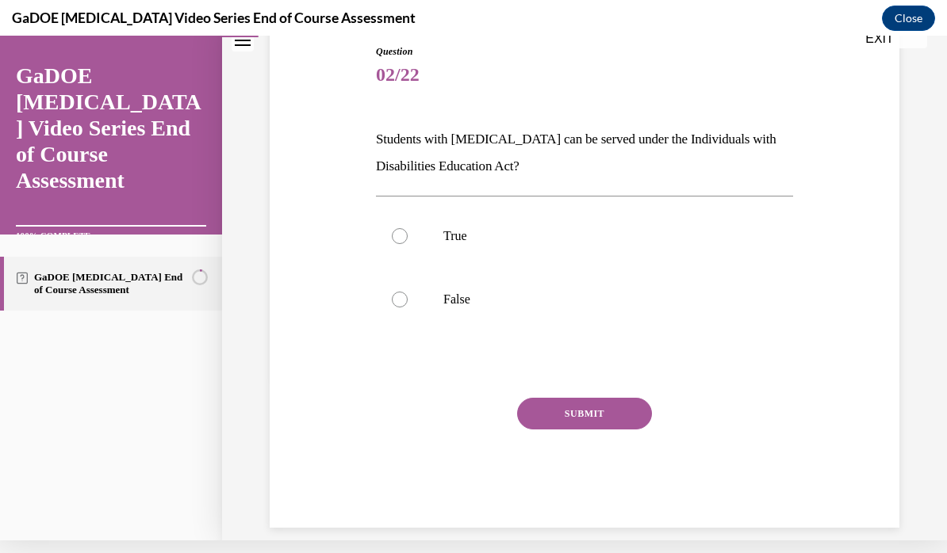
click at [411, 248] on label "True" at bounding box center [584, 236] width 417 height 63
click at [408, 244] on input "True" at bounding box center [400, 236] width 16 height 16
radio input "true"
click at [602, 415] on button "SUBMIT" at bounding box center [584, 414] width 135 height 32
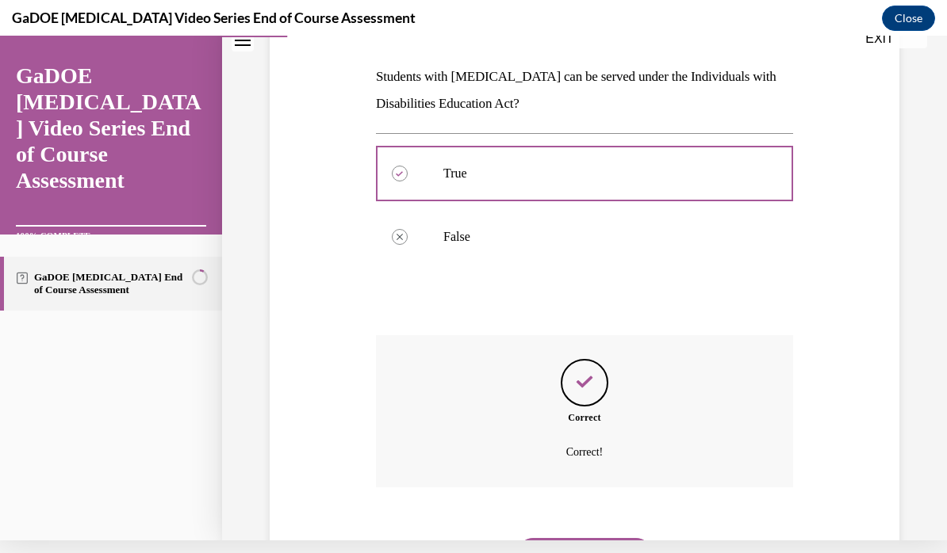
scroll to position [291, 0]
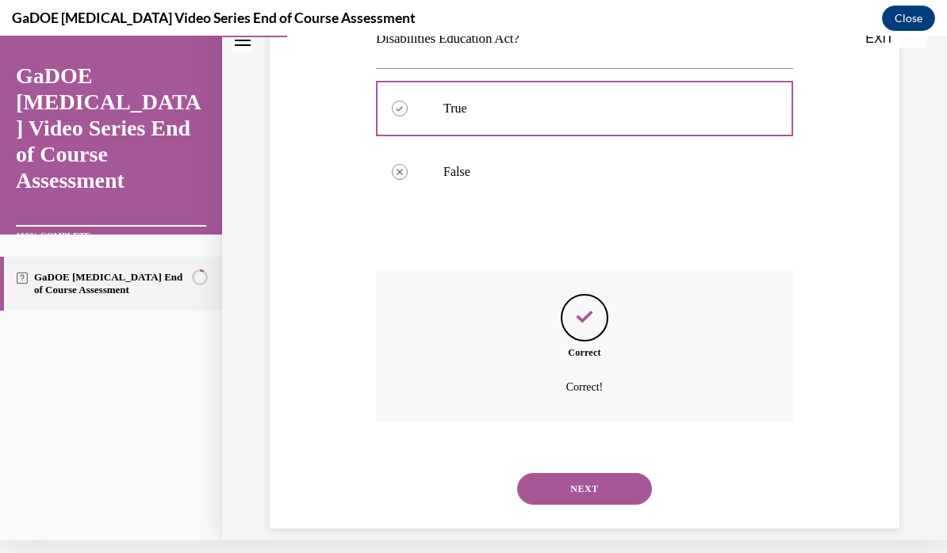
click at [618, 475] on button "NEXT" at bounding box center [584, 489] width 135 height 32
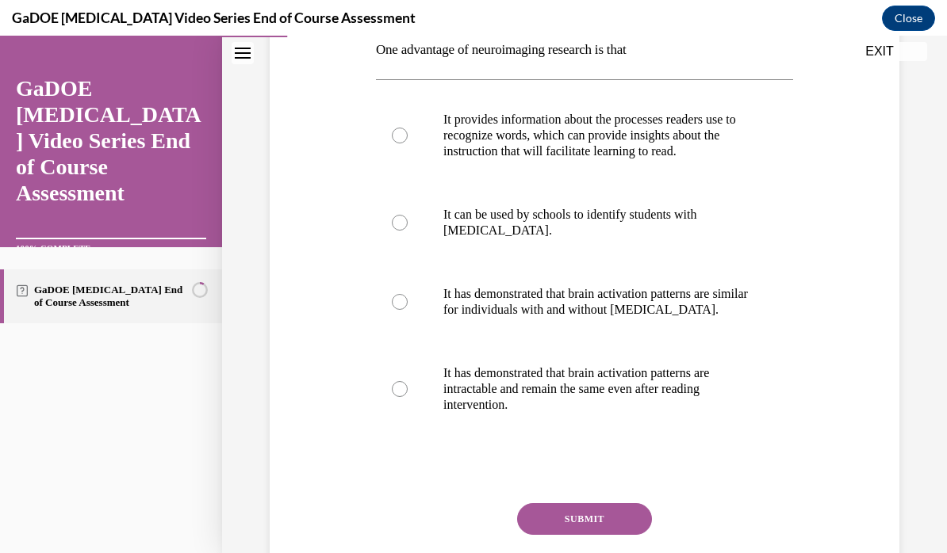
scroll to position [266, 0]
click at [635, 154] on p "It provides information about the processes readers use to recognize words, whi…" at bounding box center [598, 136] width 310 height 48
click at [408, 144] on input "It provides information about the processes readers use to recognize words, whi…" at bounding box center [400, 136] width 16 height 16
radio input "true"
click at [591, 522] on button "SUBMIT" at bounding box center [584, 519] width 135 height 32
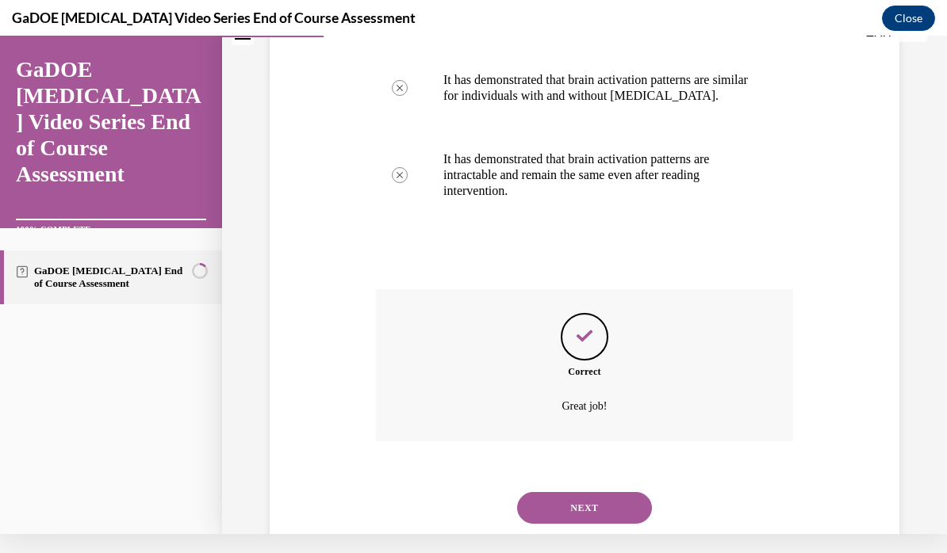
scroll to position [486, 0]
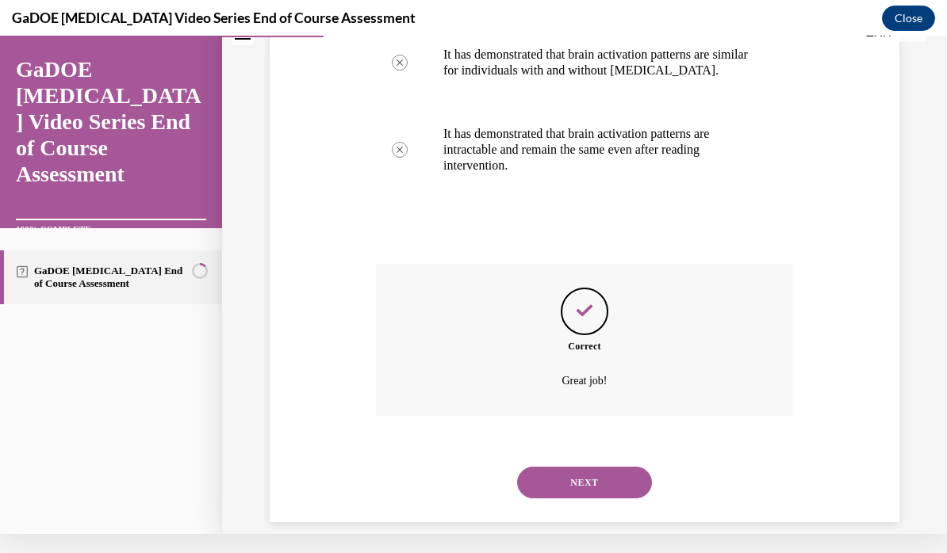
click at [627, 467] on button "NEXT" at bounding box center [584, 483] width 135 height 32
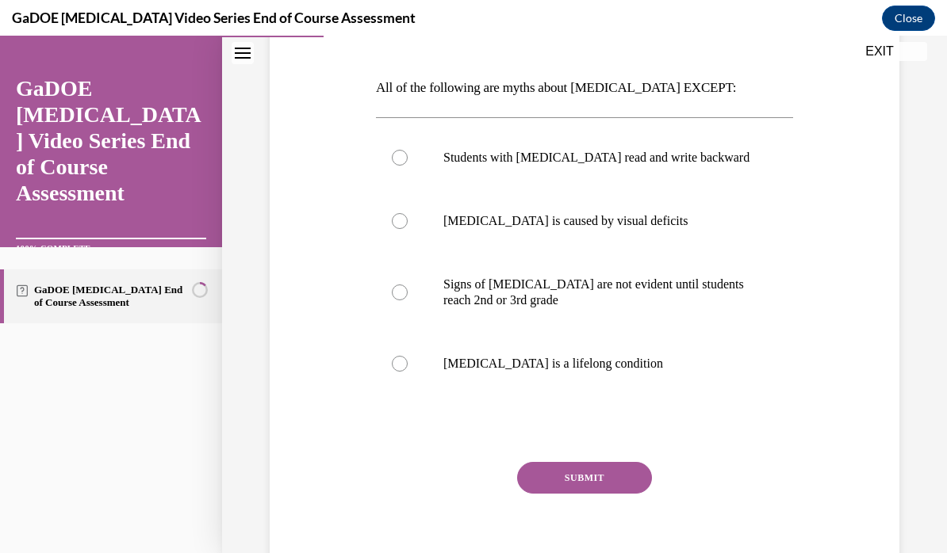
scroll to position [228, 0]
click at [589, 373] on label "Dyslexia is a lifelong condition" at bounding box center [584, 363] width 417 height 63
click at [408, 372] on input "Dyslexia is a lifelong condition" at bounding box center [400, 364] width 16 height 16
radio input "true"
click at [619, 480] on button "SUBMIT" at bounding box center [584, 478] width 135 height 32
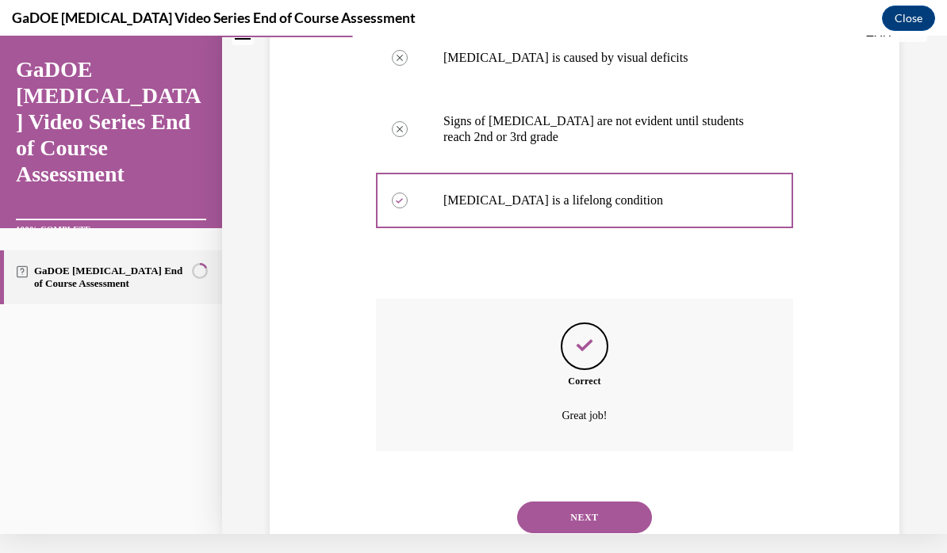
scroll to position [407, 0]
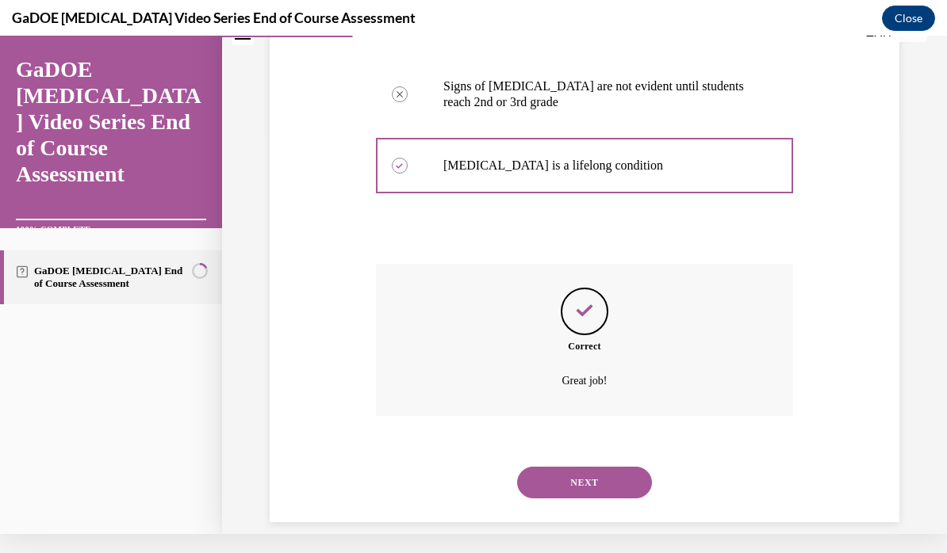
click at [621, 467] on button "NEXT" at bounding box center [584, 483] width 135 height 32
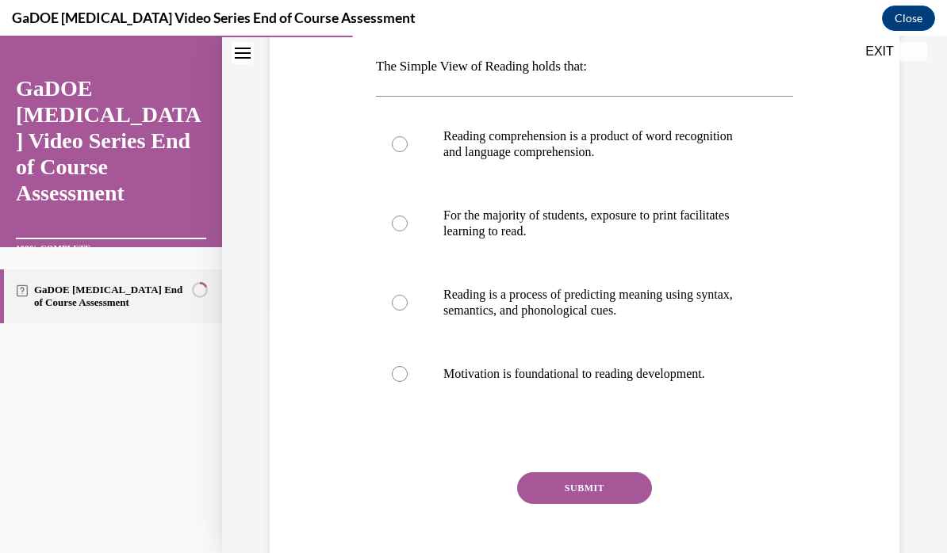
scroll to position [251, 0]
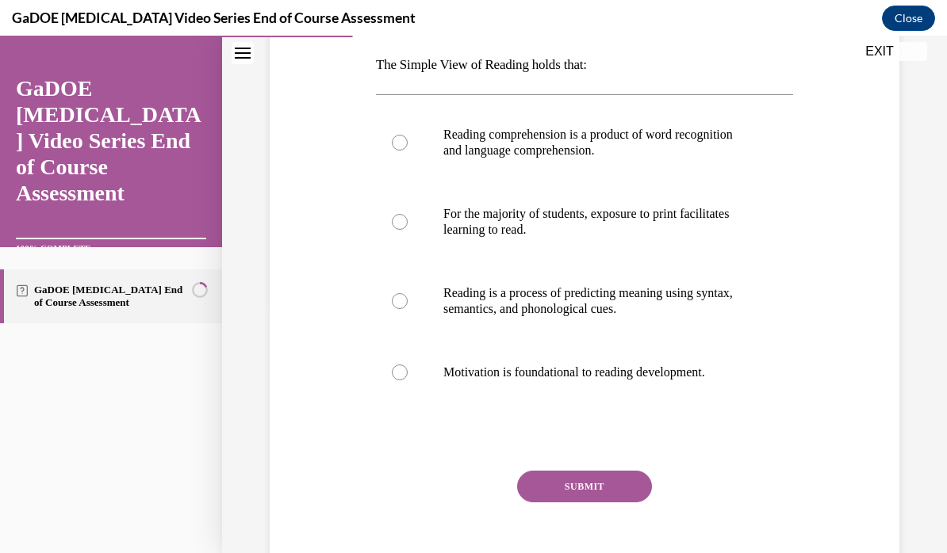
click at [610, 146] on p "Reading comprehension is a product of word recognition and language comprehensi…" at bounding box center [598, 143] width 310 height 32
click at [408, 146] on input "Reading comprehension is a product of word recognition and language comprehensi…" at bounding box center [400, 143] width 16 height 16
radio input "true"
click at [597, 488] on button "SUBMIT" at bounding box center [584, 487] width 135 height 32
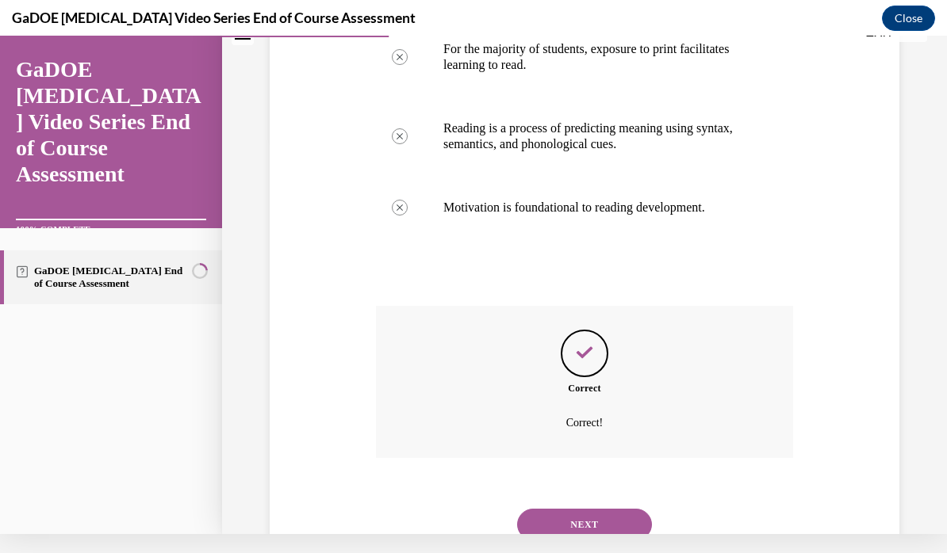
scroll to position [438, 0]
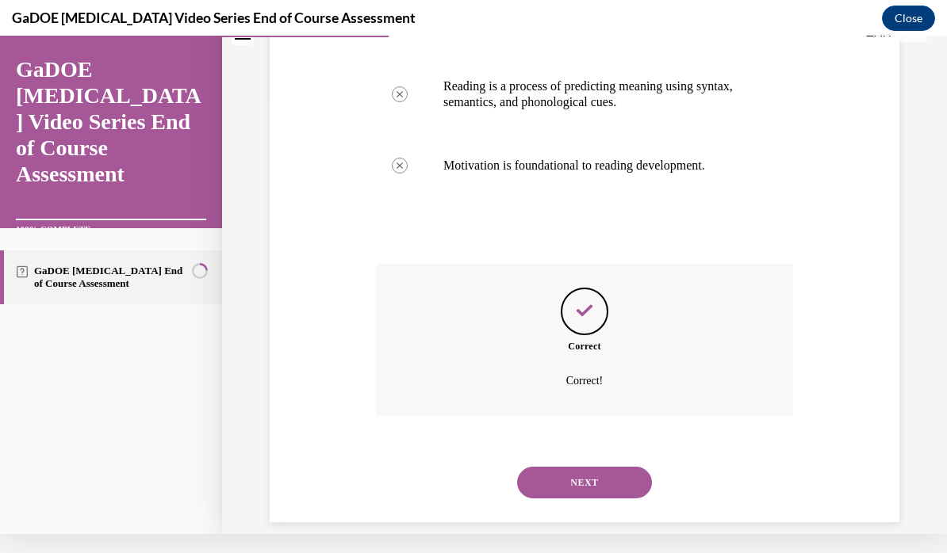
click at [626, 467] on button "NEXT" at bounding box center [584, 483] width 135 height 32
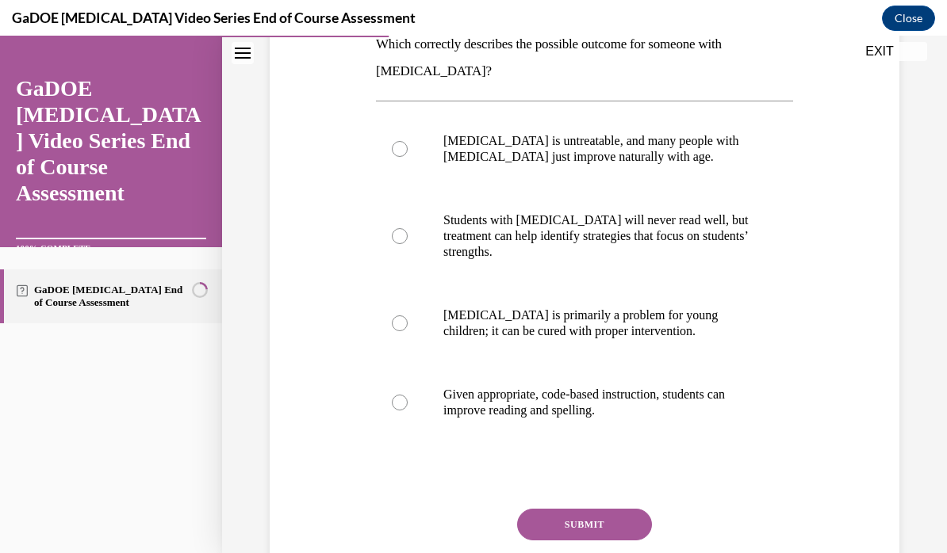
scroll to position [271, 0]
click at [674, 394] on p "Given appropriate, code-based instruction, students can improve reading and spe…" at bounding box center [598, 403] width 310 height 32
click at [408, 395] on input "Given appropriate, code-based instruction, students can improve reading and spe…" at bounding box center [400, 403] width 16 height 16
radio input "true"
click at [617, 523] on button "SUBMIT" at bounding box center [584, 525] width 135 height 32
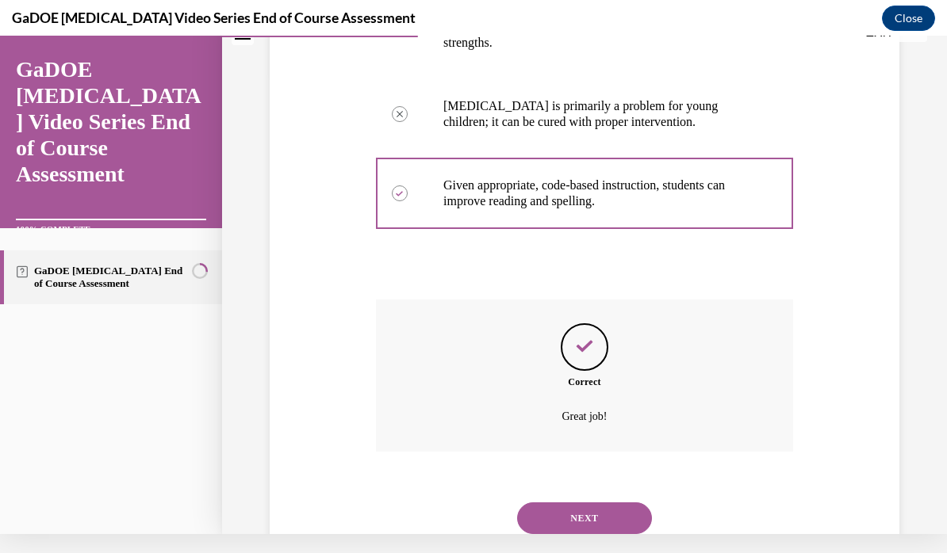
scroll to position [497, 0]
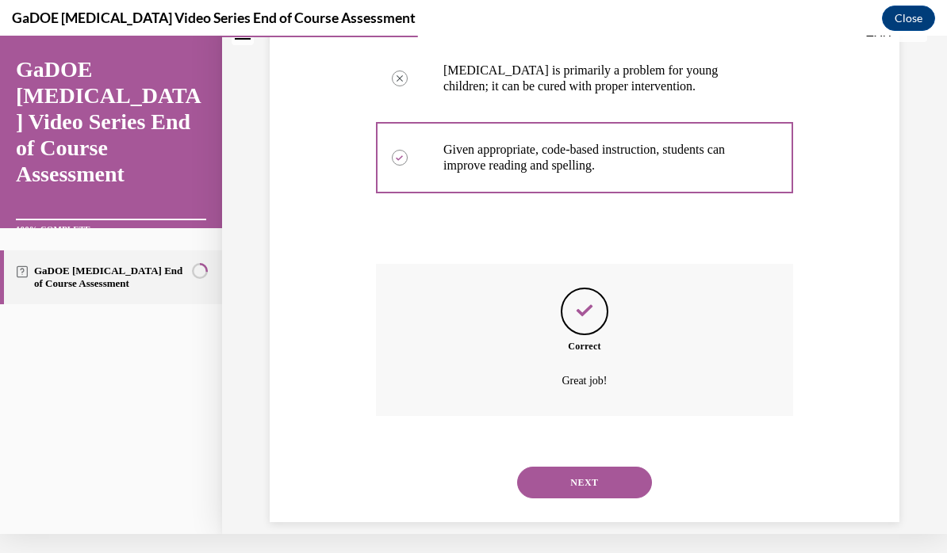
click at [626, 467] on button "NEXT" at bounding box center [584, 483] width 135 height 32
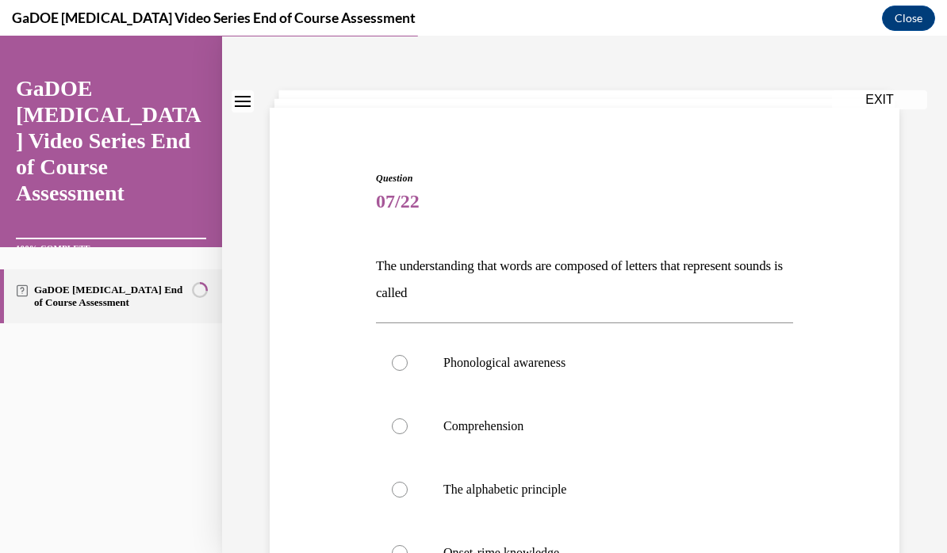
scroll to position [63, 0]
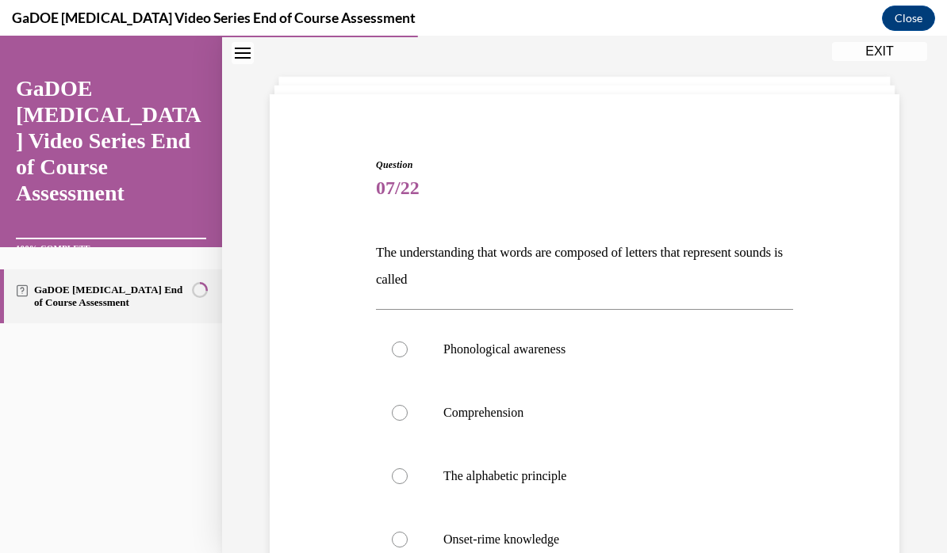
click at [572, 482] on p "The alphabetic principle" at bounding box center [598, 477] width 310 height 16
click at [408, 482] on input "The alphabetic principle" at bounding box center [400, 477] width 16 height 16
radio input "true"
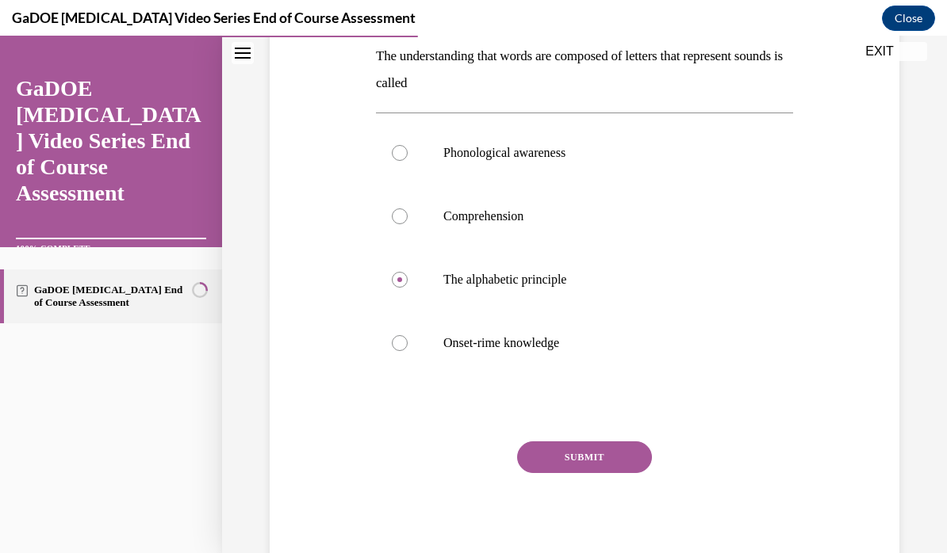
scroll to position [262, 0]
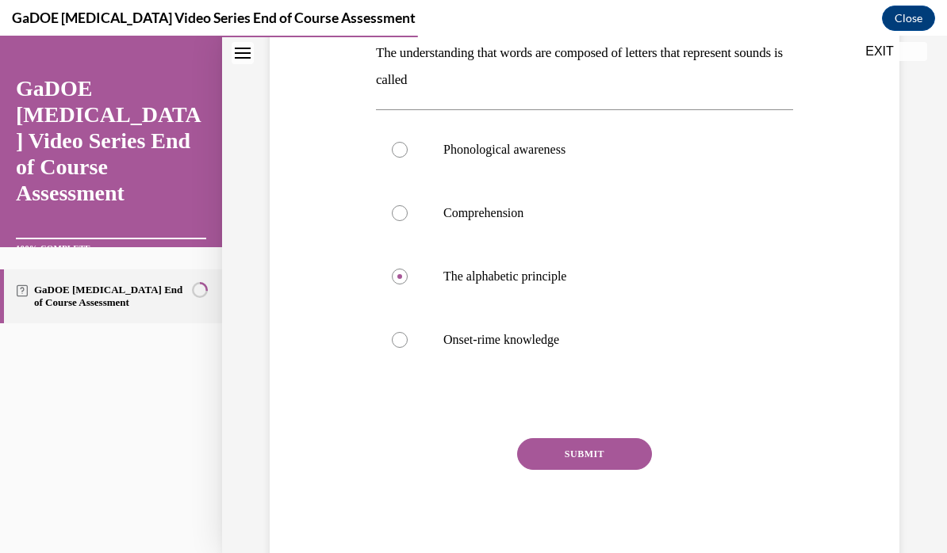
click at [619, 455] on button "SUBMIT" at bounding box center [584, 454] width 135 height 32
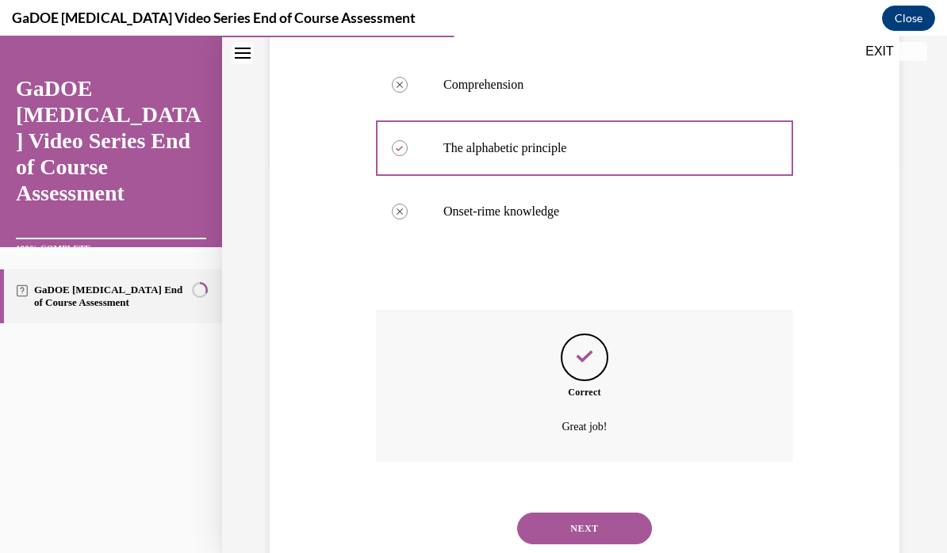
scroll to position [418, 0]
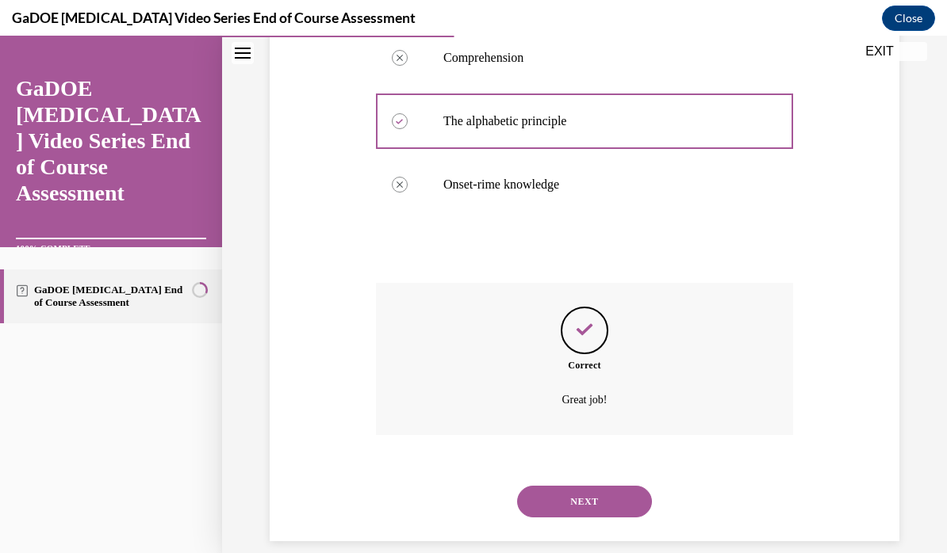
click at [624, 486] on button "NEXT" at bounding box center [584, 502] width 135 height 32
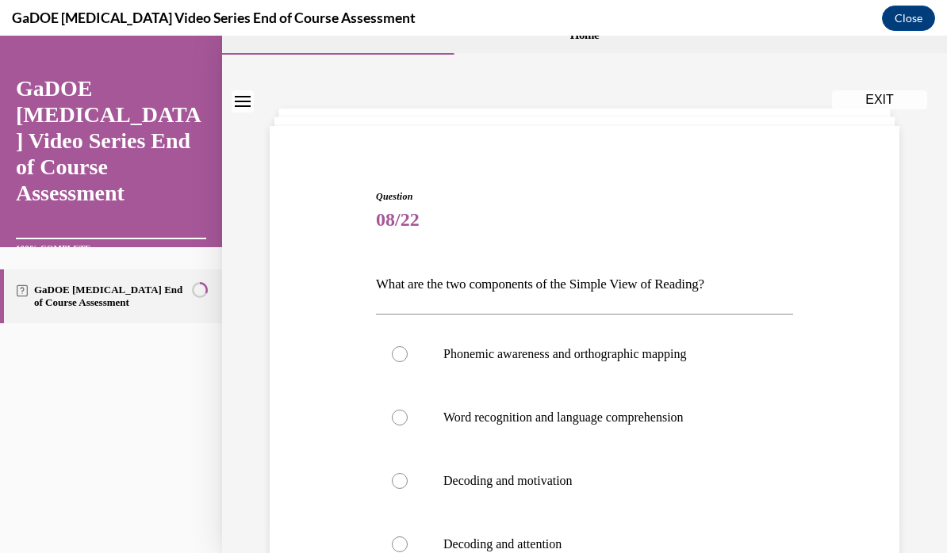
scroll to position [58, 0]
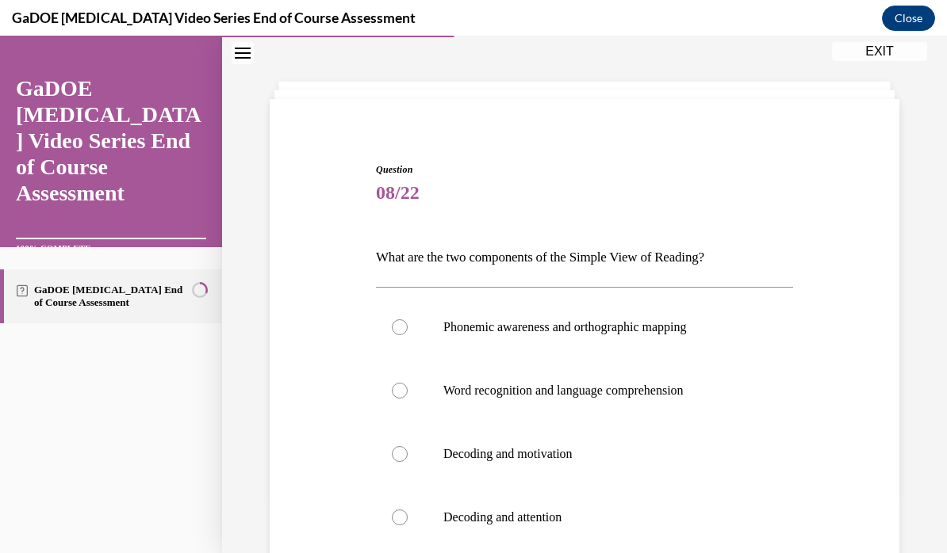
click at [691, 392] on p "Word recognition and language comprehension" at bounding box center [598, 391] width 310 height 16
click at [408, 392] on input "Word recognition and language comprehension" at bounding box center [400, 391] width 16 height 16
radio input "true"
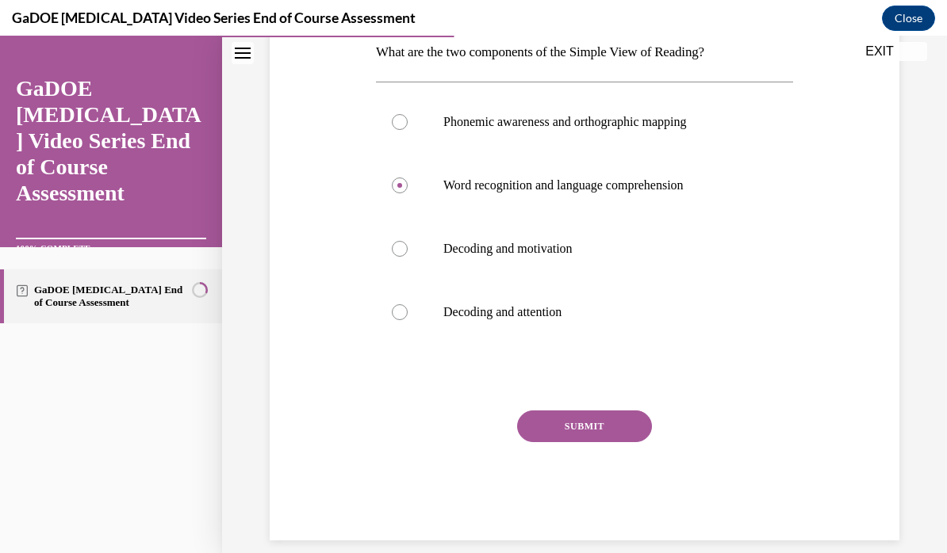
click at [609, 427] on button "SUBMIT" at bounding box center [584, 427] width 135 height 32
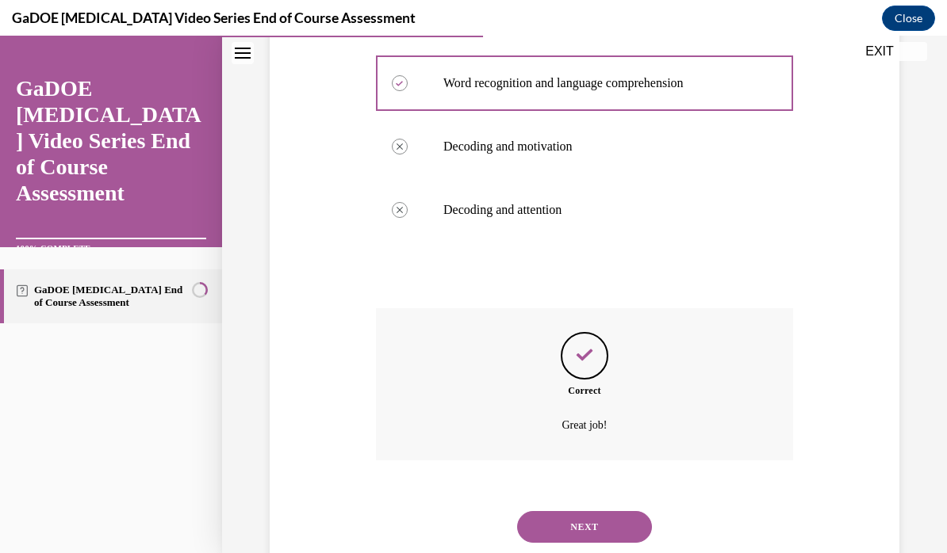
scroll to position [391, 0]
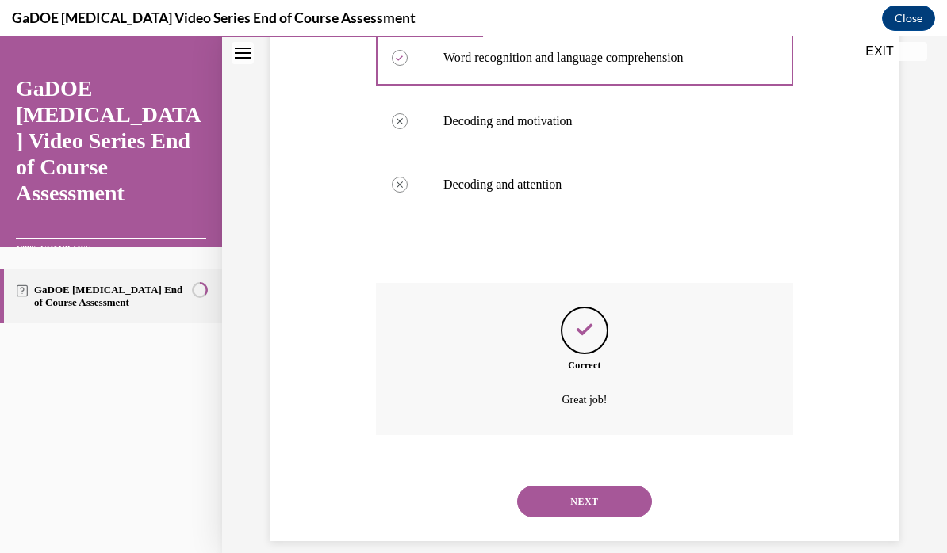
click at [621, 486] on button "NEXT" at bounding box center [584, 502] width 135 height 32
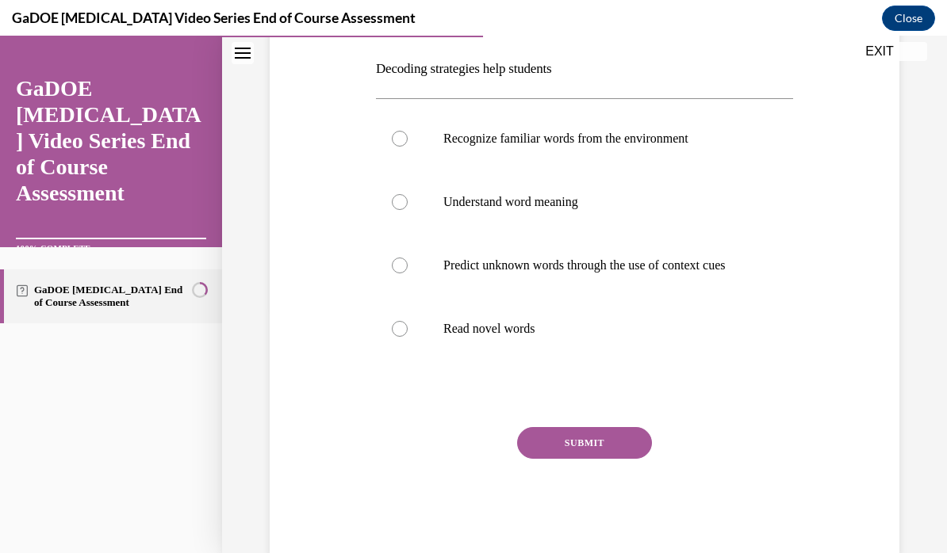
scroll to position [254, 0]
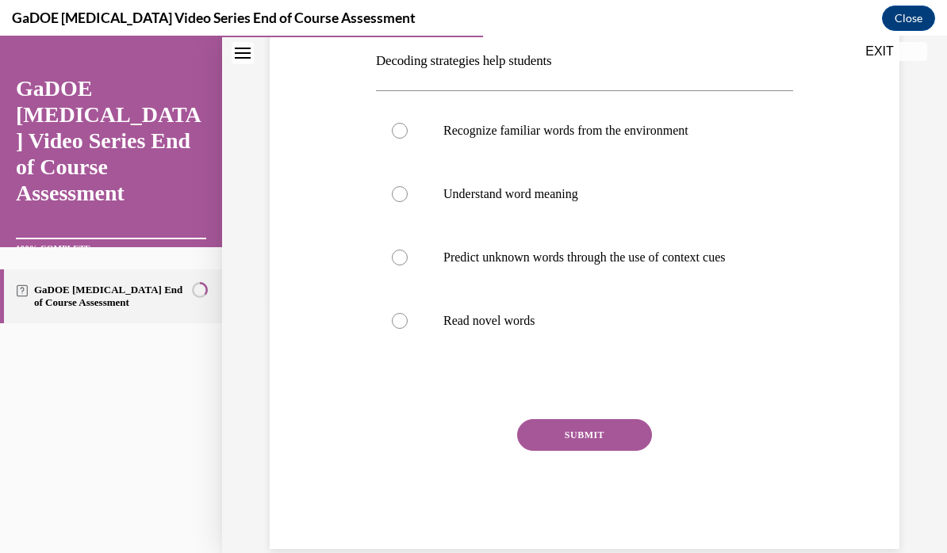
click at [545, 329] on p "Read novel words" at bounding box center [598, 321] width 310 height 16
click at [408, 329] on input "Read novel words" at bounding box center [400, 321] width 16 height 16
radio input "true"
click at [614, 449] on button "SUBMIT" at bounding box center [584, 435] width 135 height 32
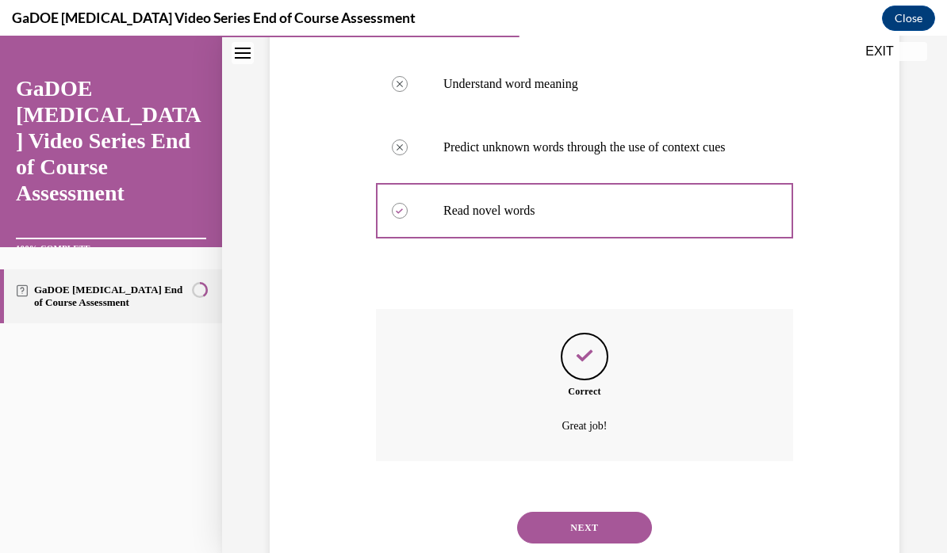
scroll to position [407, 0]
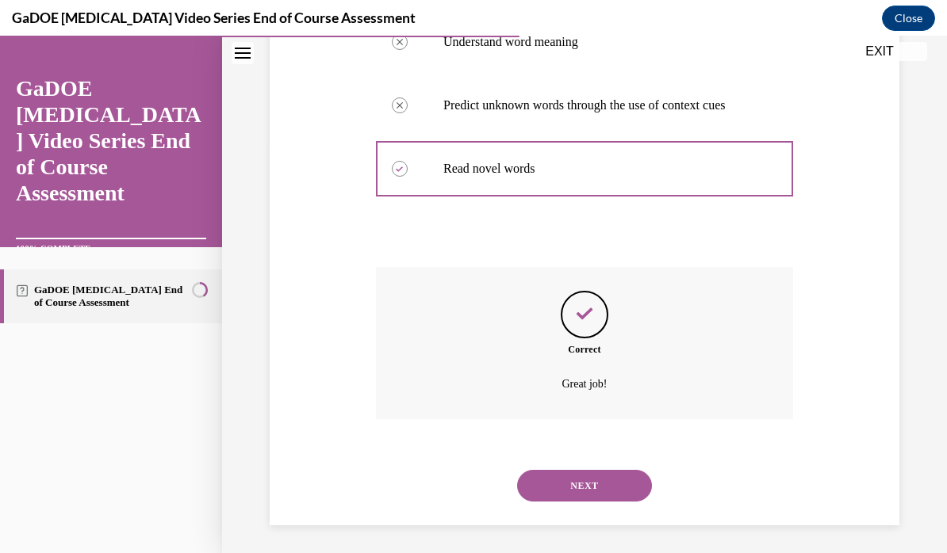
click at [621, 481] on button "NEXT" at bounding box center [584, 486] width 135 height 32
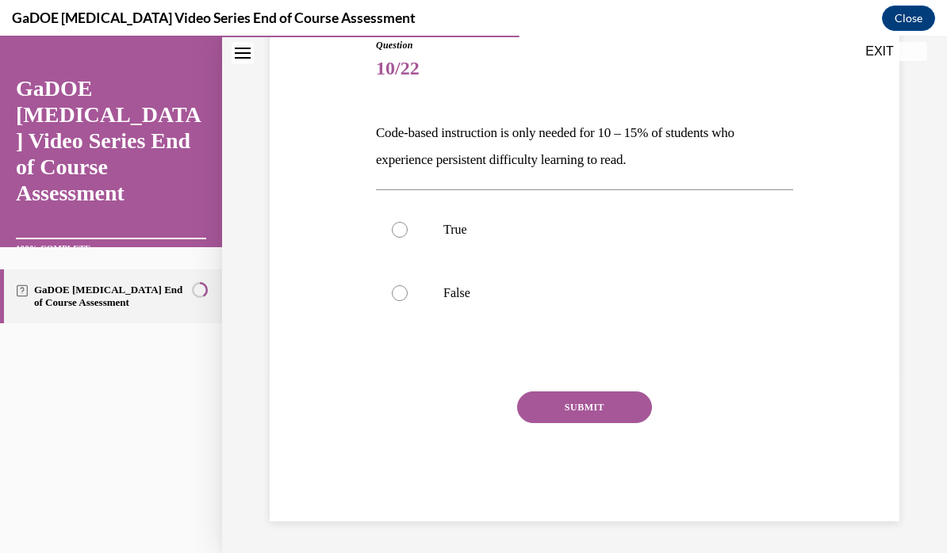
scroll to position [163, 0]
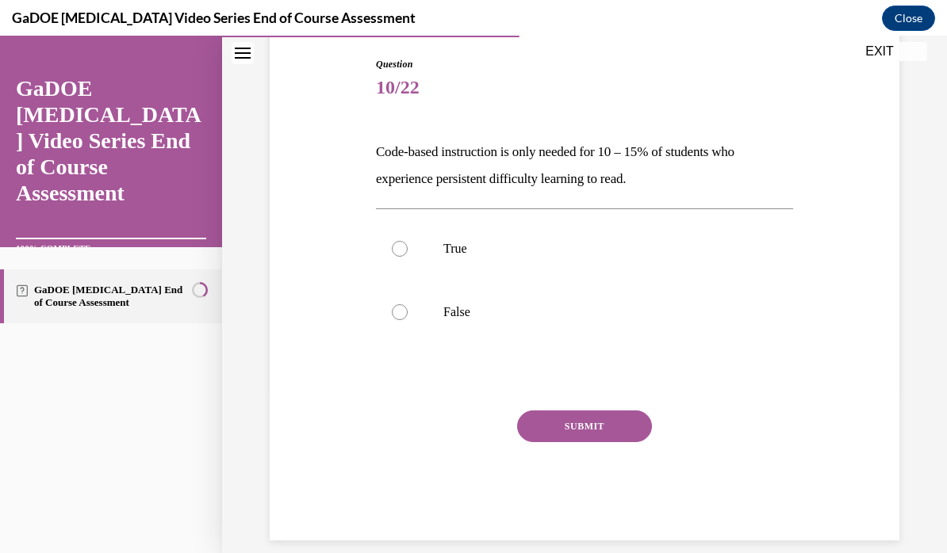
click at [411, 316] on label "False" at bounding box center [584, 312] width 417 height 63
click at [408, 316] on input "False" at bounding box center [400, 312] width 16 height 16
radio input "true"
click at [601, 424] on button "SUBMIT" at bounding box center [584, 427] width 135 height 32
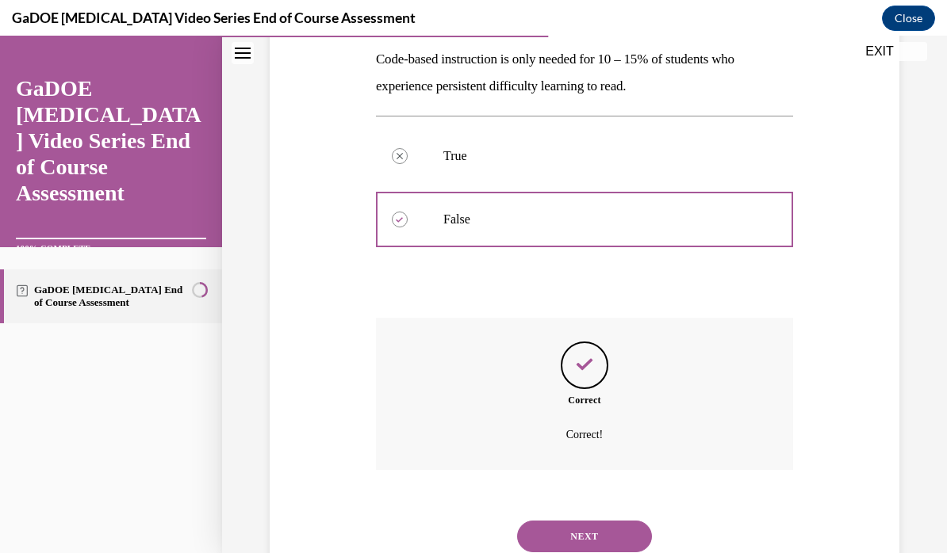
scroll to position [291, 0]
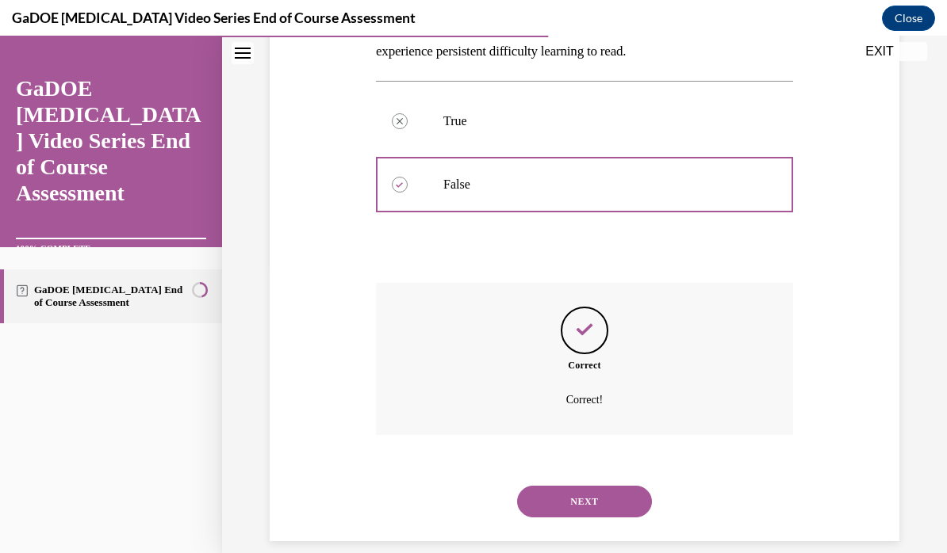
click at [614, 486] on button "NEXT" at bounding box center [584, 502] width 135 height 32
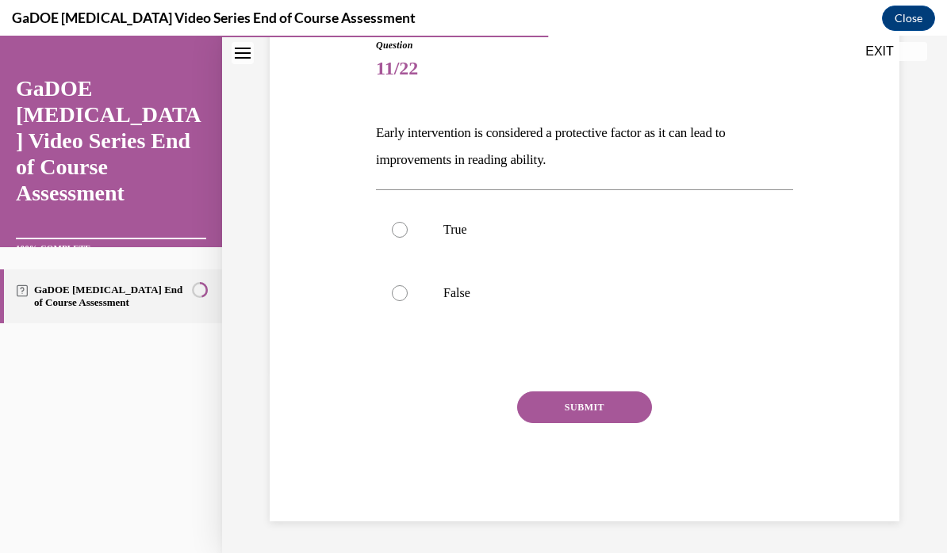
scroll to position [163, 0]
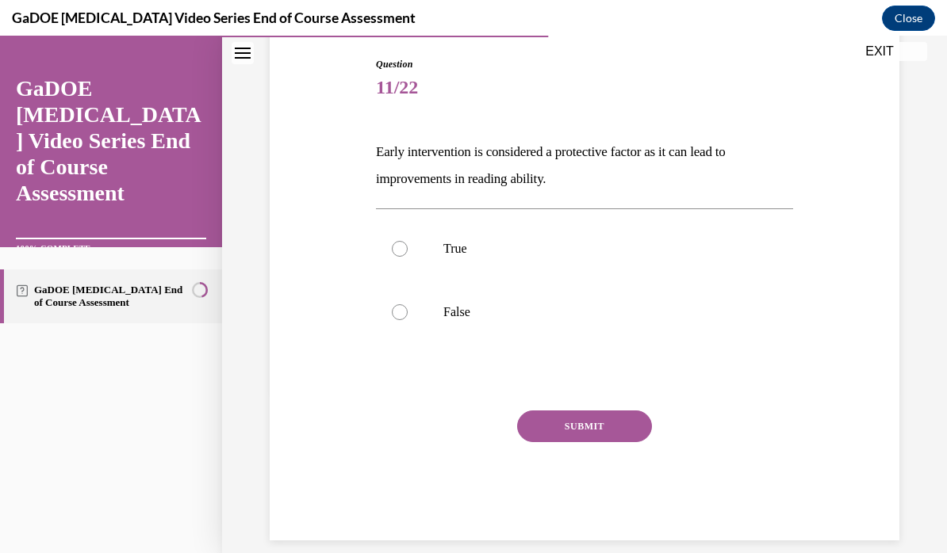
click at [415, 247] on label "True" at bounding box center [584, 248] width 417 height 63
click at [408, 247] on input "True" at bounding box center [400, 249] width 16 height 16
radio input "true"
click at [602, 422] on button "SUBMIT" at bounding box center [584, 427] width 135 height 32
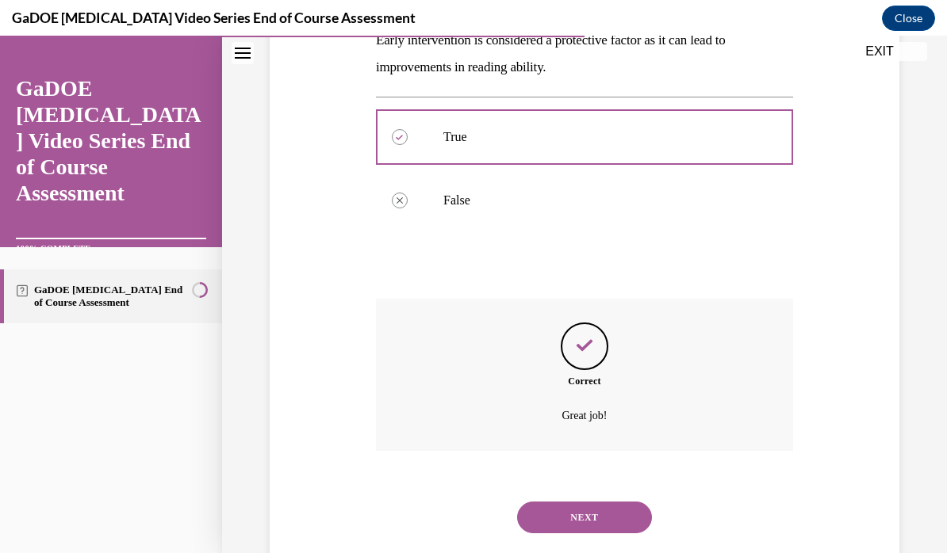
scroll to position [291, 0]
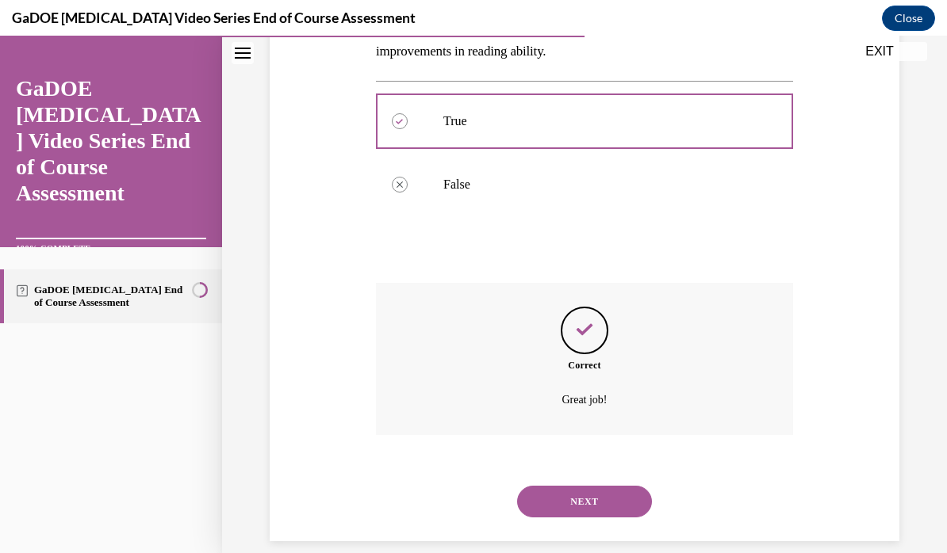
click at [618, 486] on button "NEXT" at bounding box center [584, 502] width 135 height 32
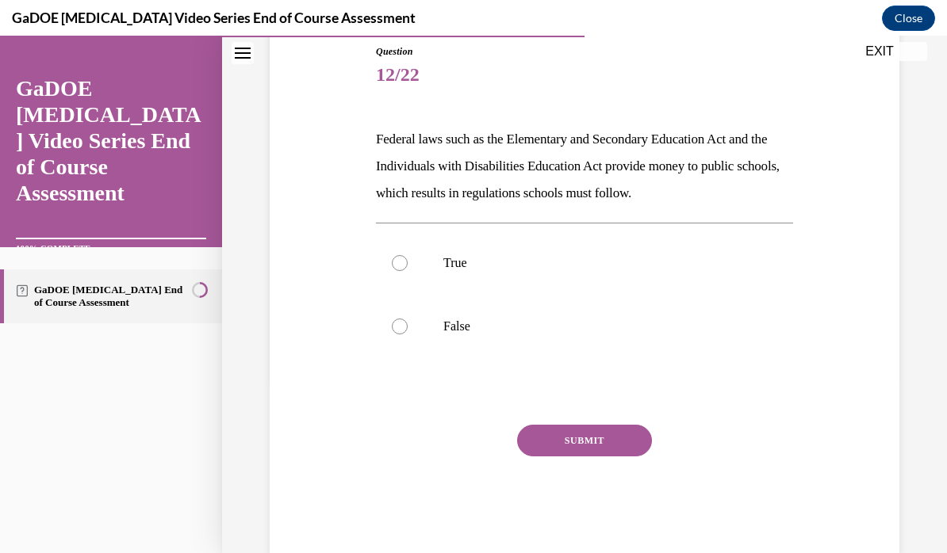
click at [414, 260] on label "True" at bounding box center [584, 263] width 417 height 63
click at [408, 260] on input "True" at bounding box center [400, 263] width 16 height 16
radio input "true"
click at [588, 435] on button "SUBMIT" at bounding box center [584, 441] width 135 height 32
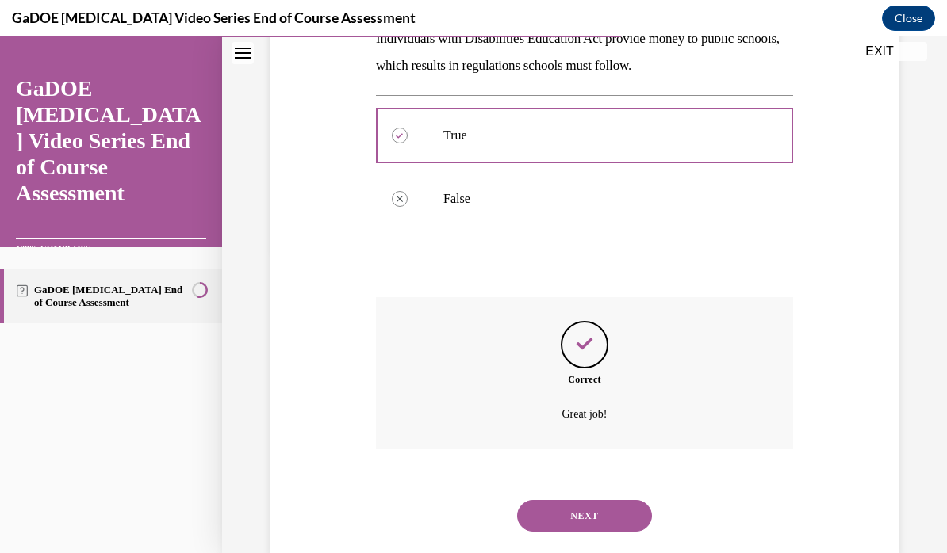
scroll to position [318, 0]
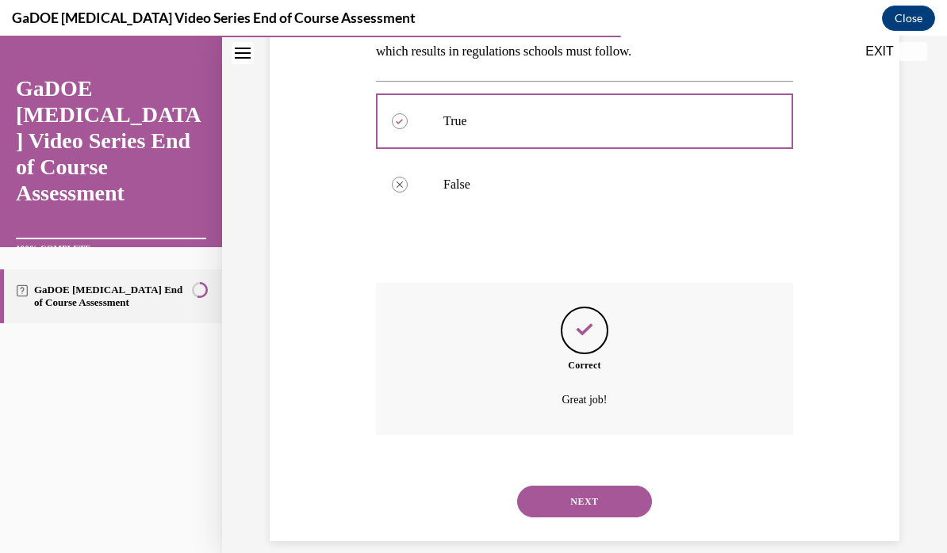
click at [617, 489] on button "NEXT" at bounding box center [584, 502] width 135 height 32
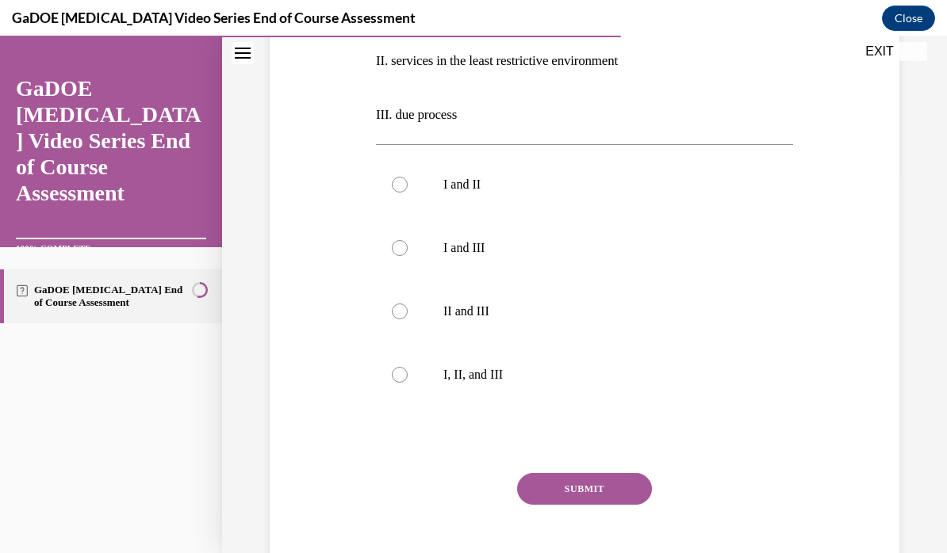
scroll to position [394, 0]
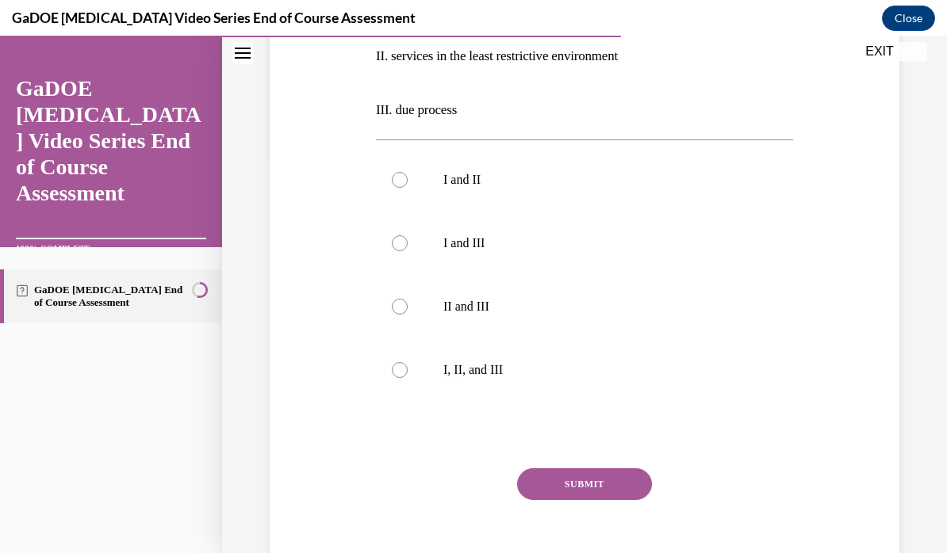
click at [494, 368] on p "I, II, and III" at bounding box center [598, 370] width 310 height 16
click at [408, 368] on input "I, II, and III" at bounding box center [400, 370] width 16 height 16
radio input "true"
click at [614, 479] on button "SUBMIT" at bounding box center [584, 485] width 135 height 32
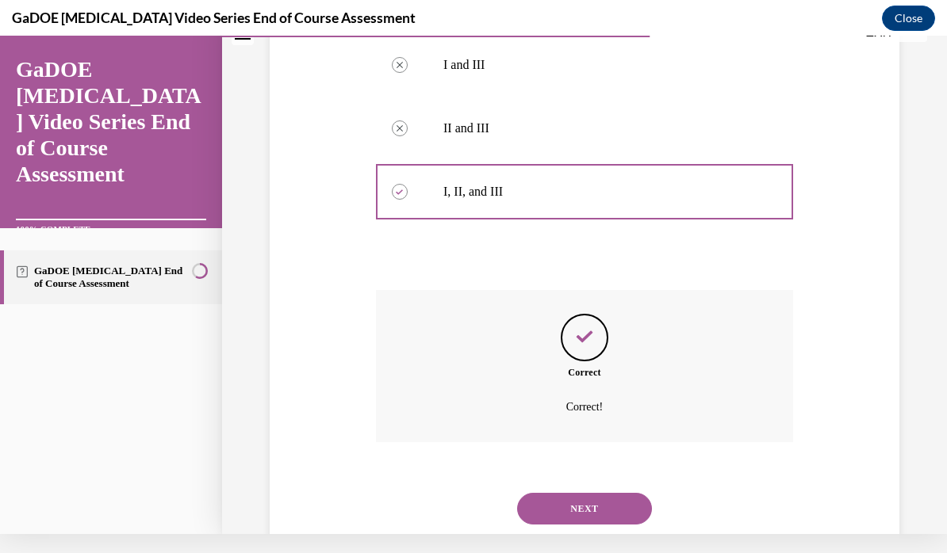
scroll to position [580, 0]
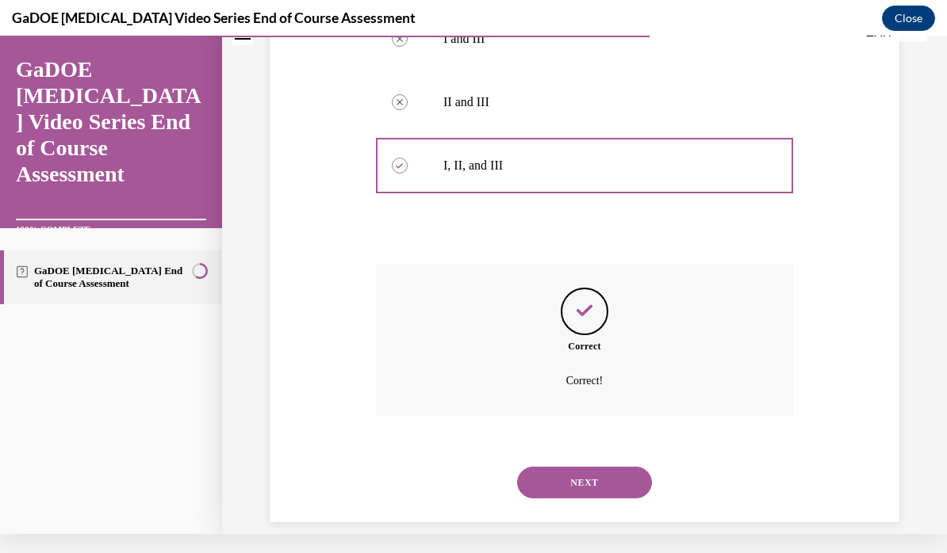
click at [617, 467] on button "NEXT" at bounding box center [584, 483] width 135 height 32
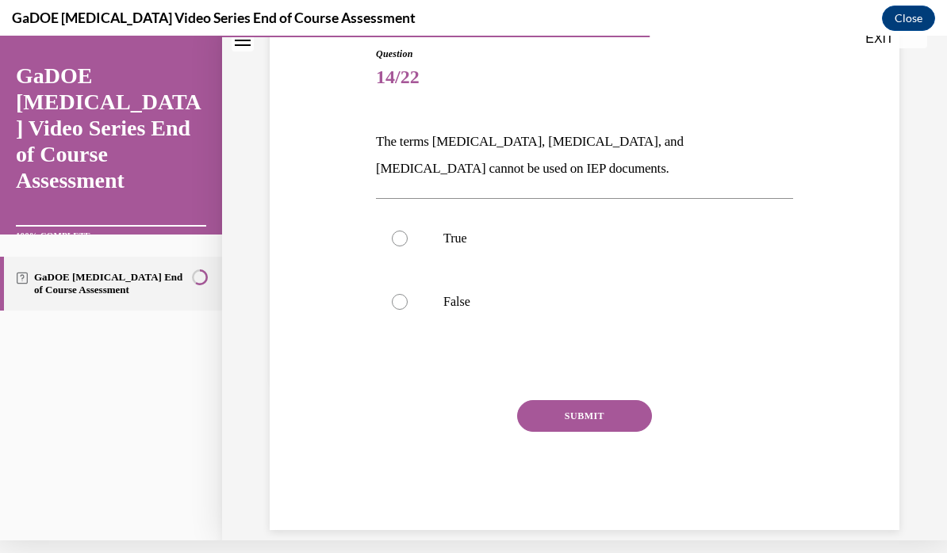
click at [463, 302] on p "False" at bounding box center [598, 302] width 310 height 16
click at [408, 302] on input "False" at bounding box center [400, 302] width 16 height 16
radio input "true"
click at [606, 411] on button "SUBMIT" at bounding box center [584, 416] width 135 height 32
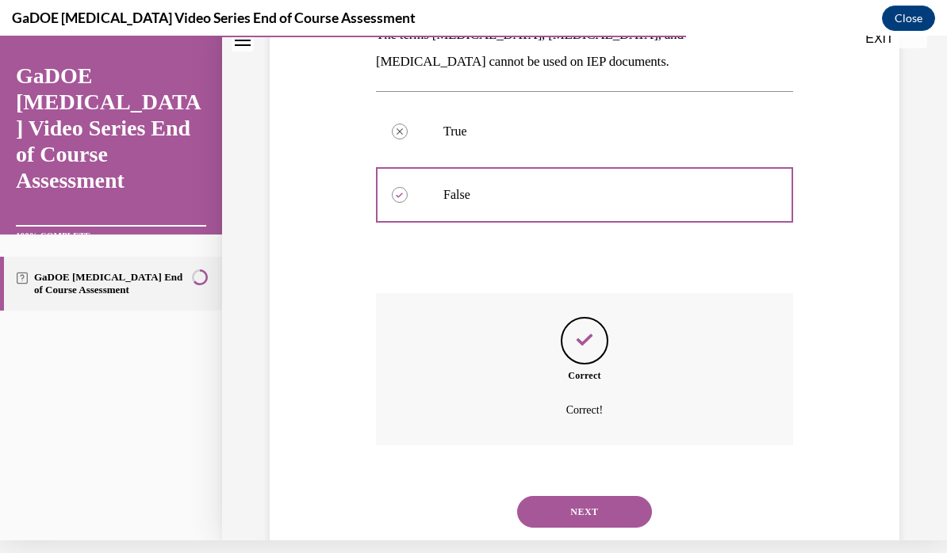
scroll to position [291, 0]
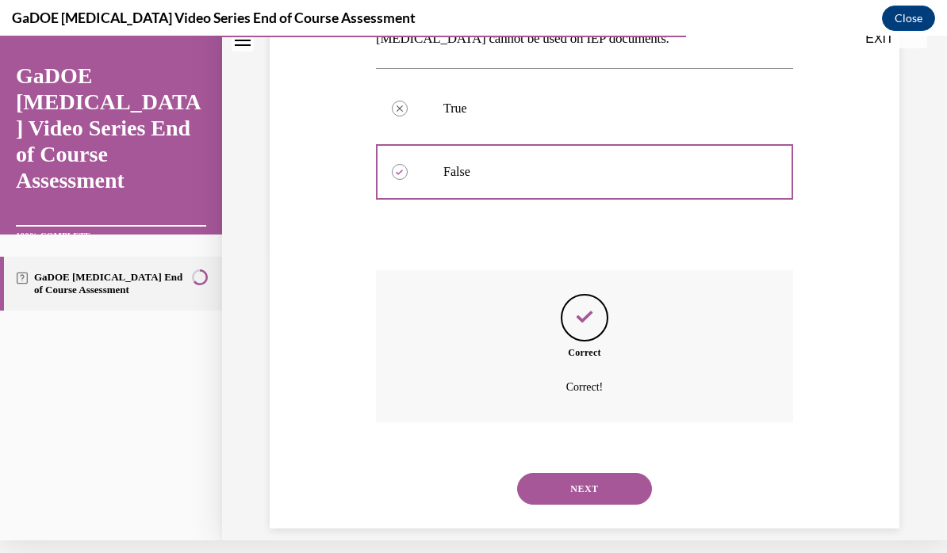
click at [614, 473] on button "NEXT" at bounding box center [584, 489] width 135 height 32
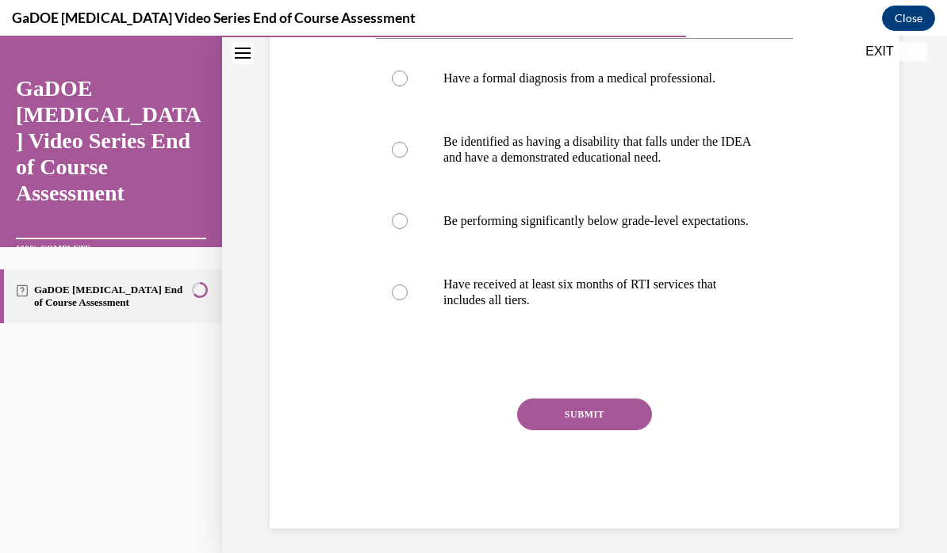
scroll to position [307, 0]
click at [634, 155] on p "Be identified as having a disability that falls under the IDEA and have a demon…" at bounding box center [598, 150] width 310 height 32
click at [408, 155] on input "Be identified as having a disability that falls under the IDEA and have a demon…" at bounding box center [400, 150] width 16 height 16
radio input "true"
click at [597, 430] on button "SUBMIT" at bounding box center [584, 415] width 135 height 32
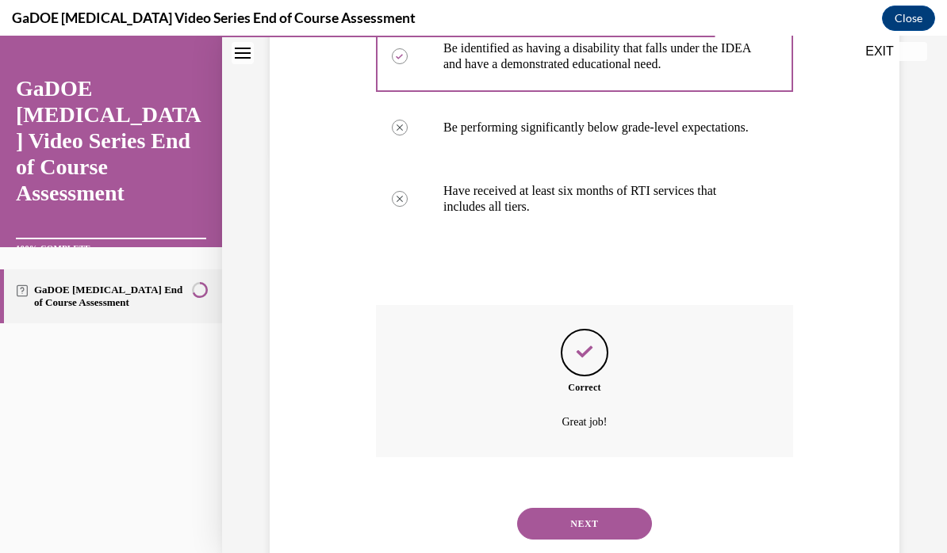
scroll to position [438, 0]
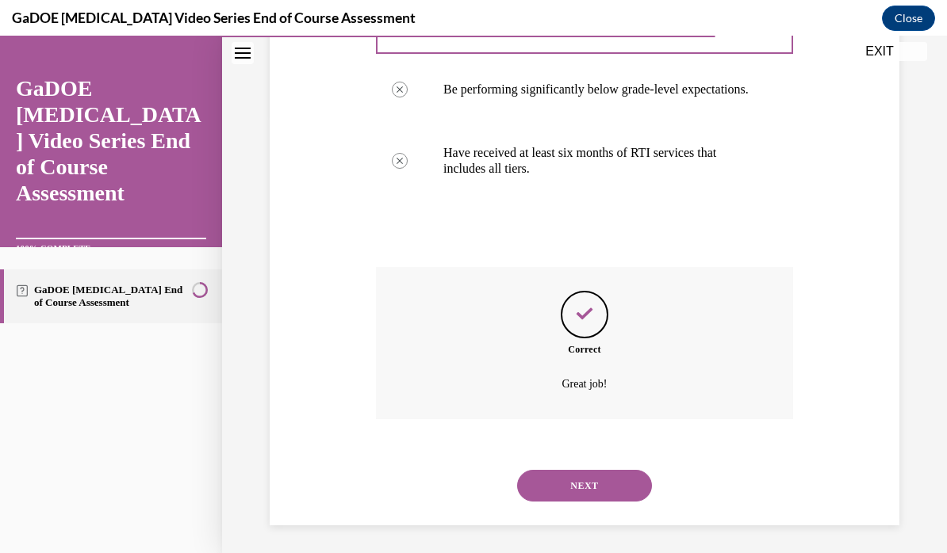
click at [614, 487] on button "NEXT" at bounding box center [584, 486] width 135 height 32
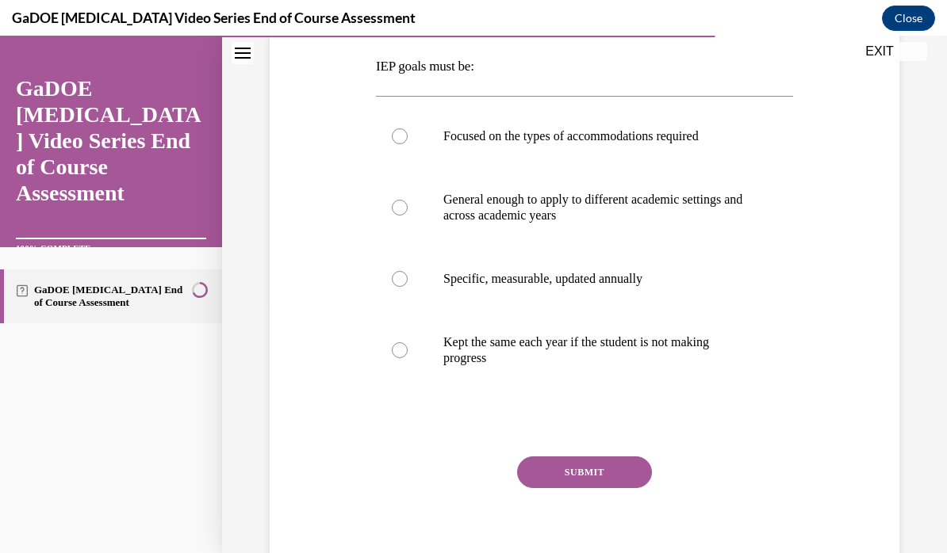
scroll to position [249, 0]
click at [607, 279] on p "Specific, measurable, updated annually" at bounding box center [598, 279] width 310 height 16
click at [408, 279] on input "Specific, measurable, updated annually" at bounding box center [400, 279] width 16 height 16
radio input "true"
click at [595, 469] on button "SUBMIT" at bounding box center [584, 473] width 135 height 32
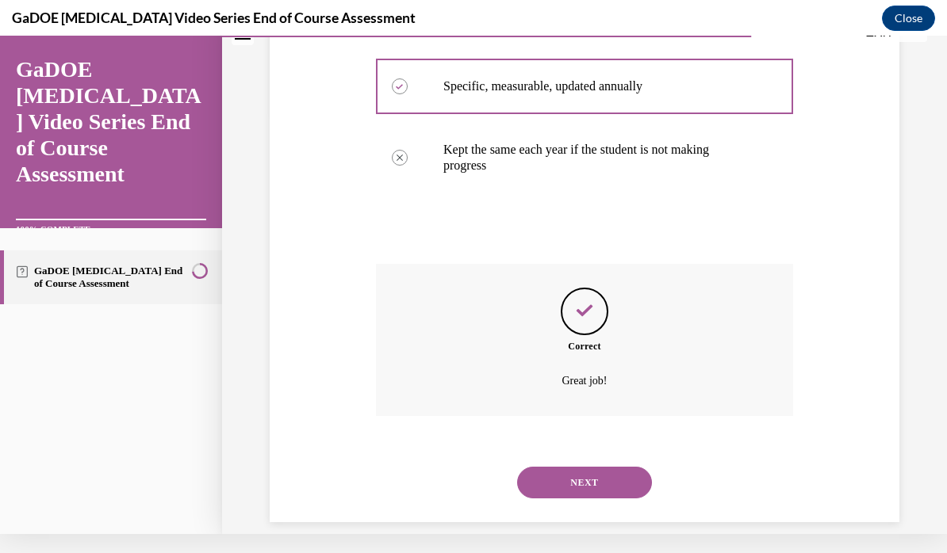
scroll to position [423, 0]
click at [618, 467] on button "NEXT" at bounding box center [584, 483] width 135 height 32
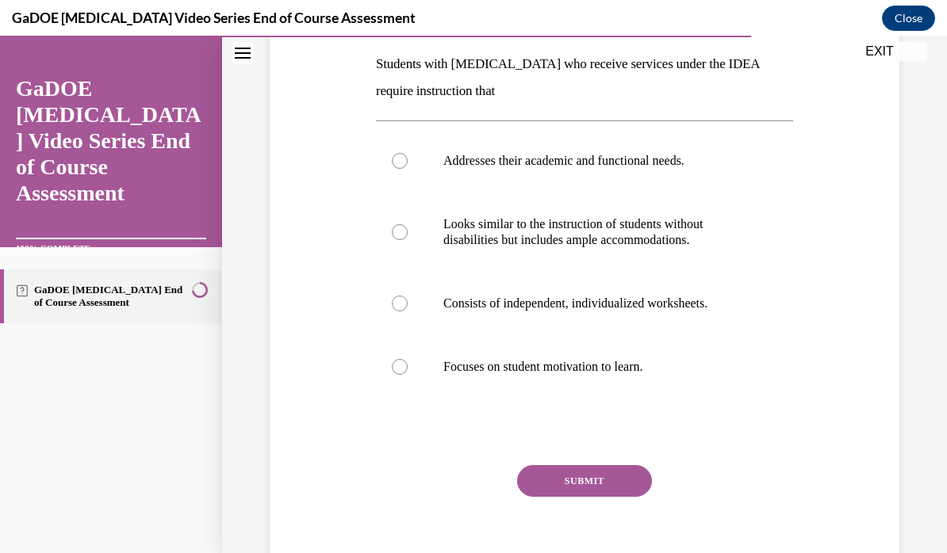
scroll to position [252, 0]
click at [637, 154] on p "Addresses their academic and functional needs." at bounding box center [598, 160] width 310 height 16
click at [408, 154] on input "Addresses their academic and functional needs." at bounding box center [400, 160] width 16 height 16
radio input "true"
click at [591, 471] on button "SUBMIT" at bounding box center [584, 481] width 135 height 32
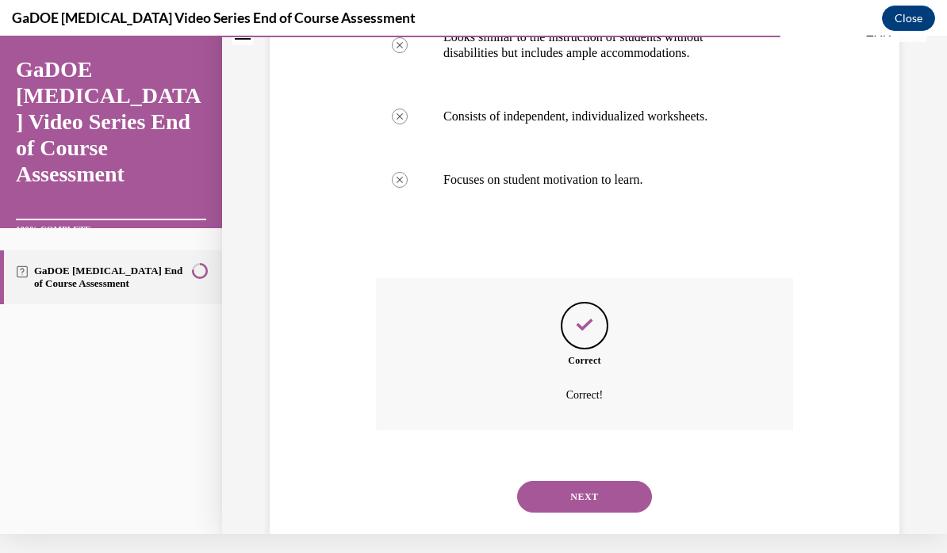
scroll to position [434, 0]
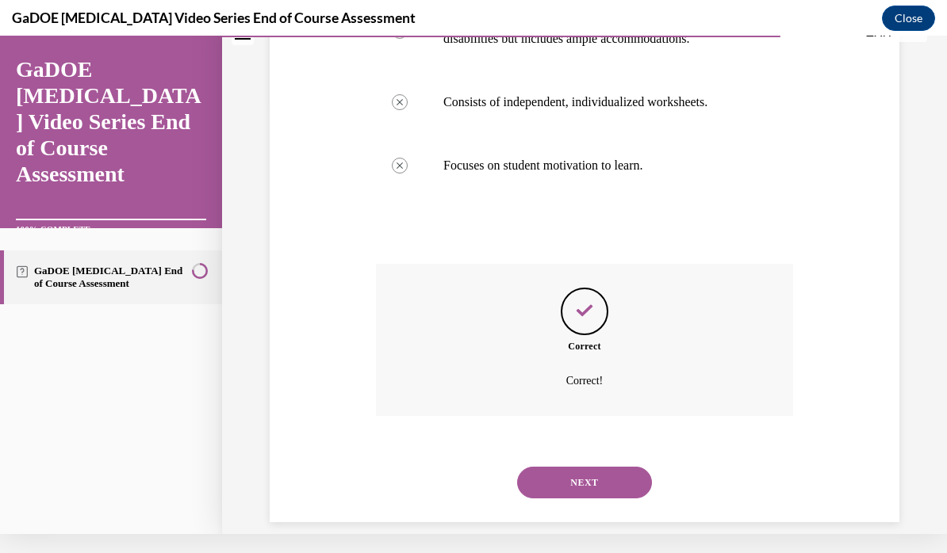
click at [587, 467] on button "NEXT" at bounding box center [584, 483] width 135 height 32
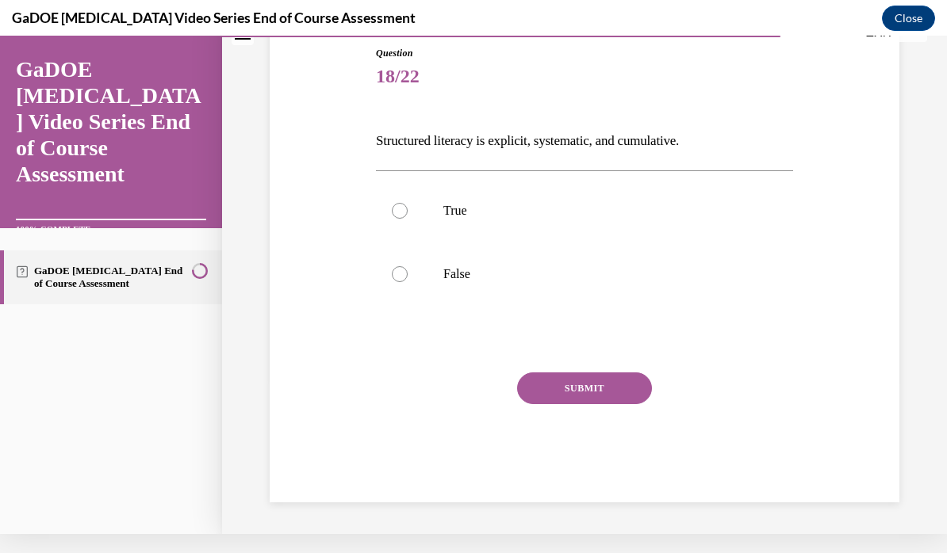
scroll to position [136, 0]
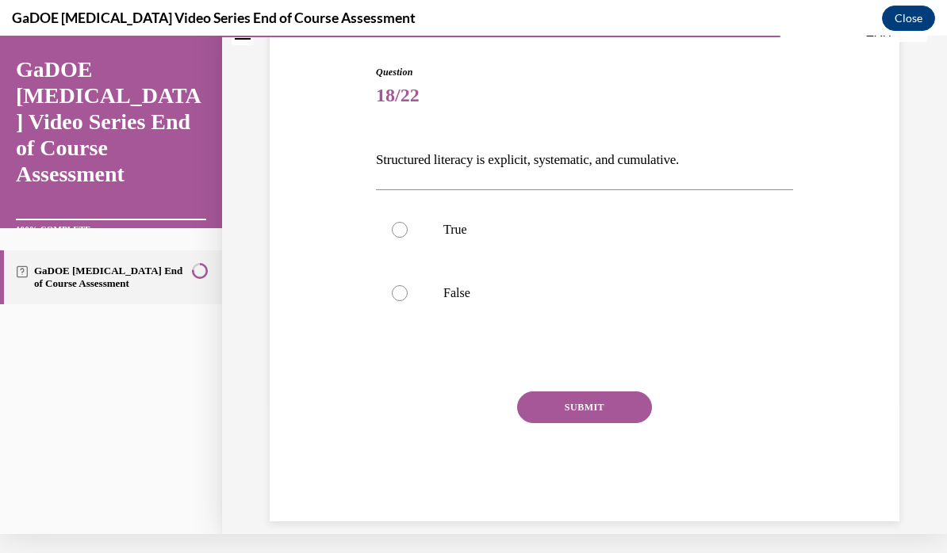
click at [473, 234] on p "True" at bounding box center [598, 230] width 310 height 16
click at [408, 234] on input "True" at bounding box center [400, 230] width 16 height 16
radio input "true"
click at [599, 403] on button "SUBMIT" at bounding box center [584, 408] width 135 height 32
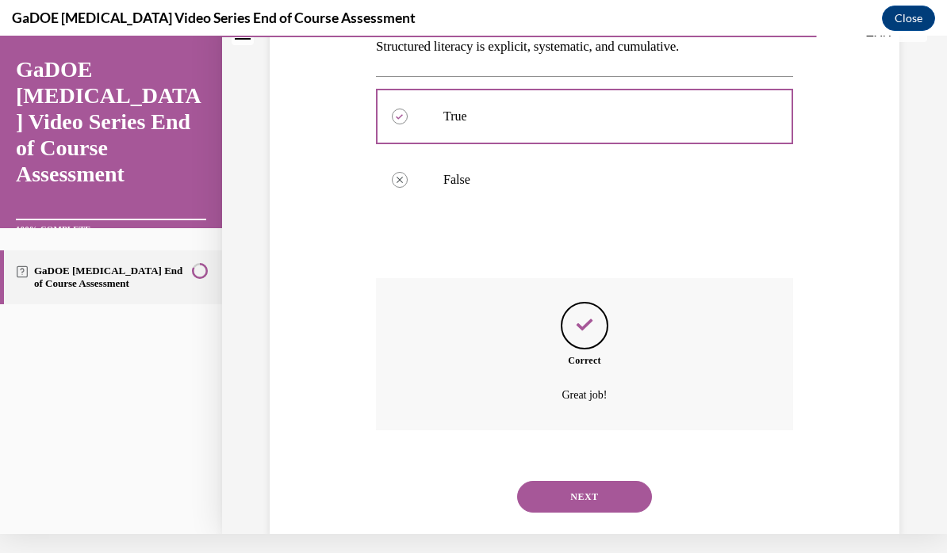
scroll to position [264, 0]
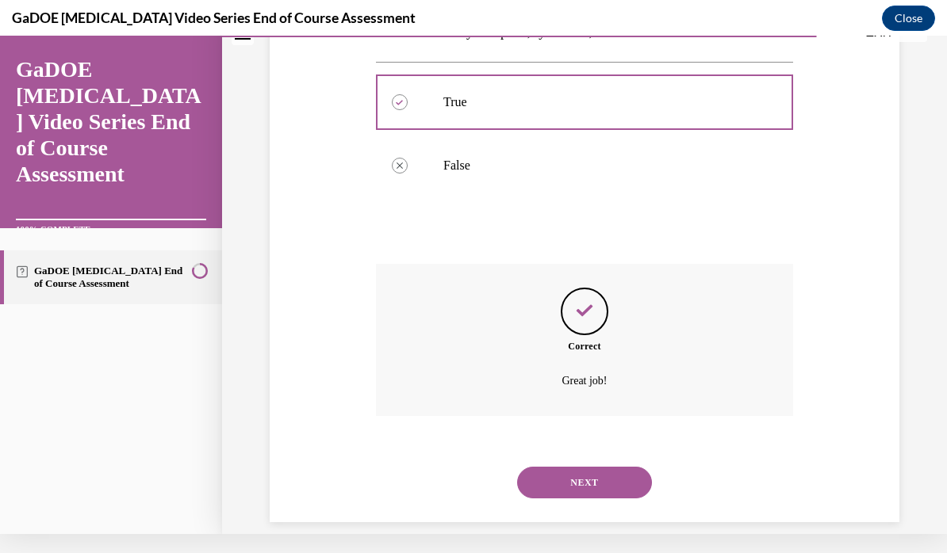
click at [624, 467] on button "NEXT" at bounding box center [584, 483] width 135 height 32
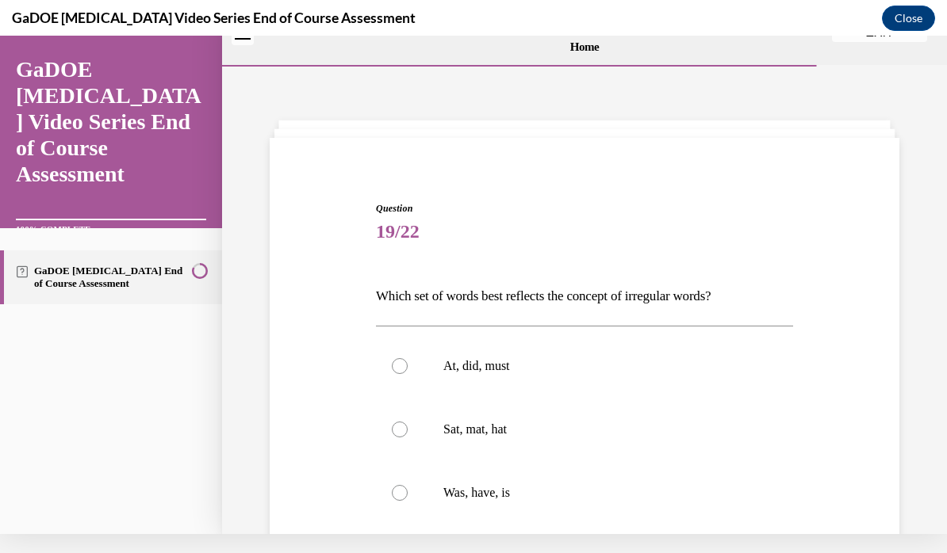
scroll to position [0, 0]
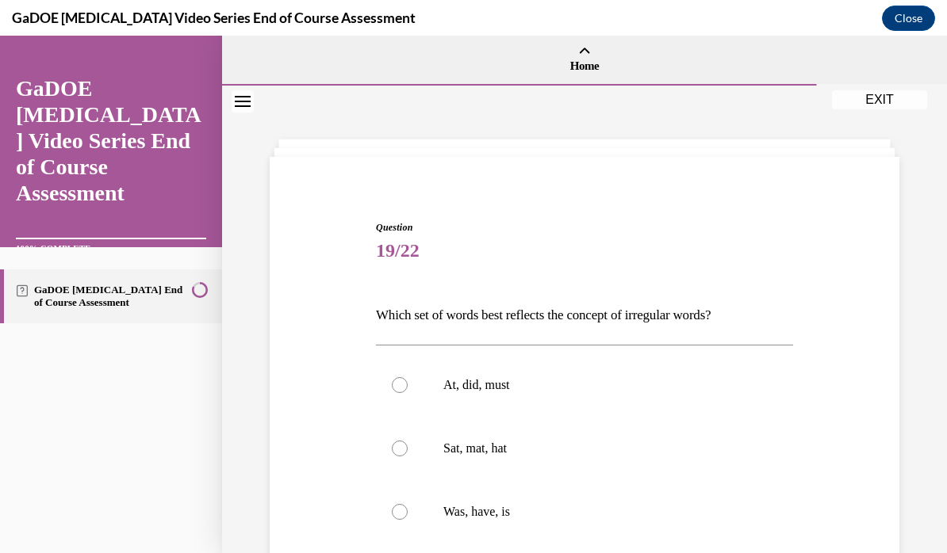
click at [498, 517] on p "Was, have, is" at bounding box center [598, 512] width 310 height 16
click at [408, 517] on input "Was, have, is" at bounding box center [400, 512] width 16 height 16
radio input "true"
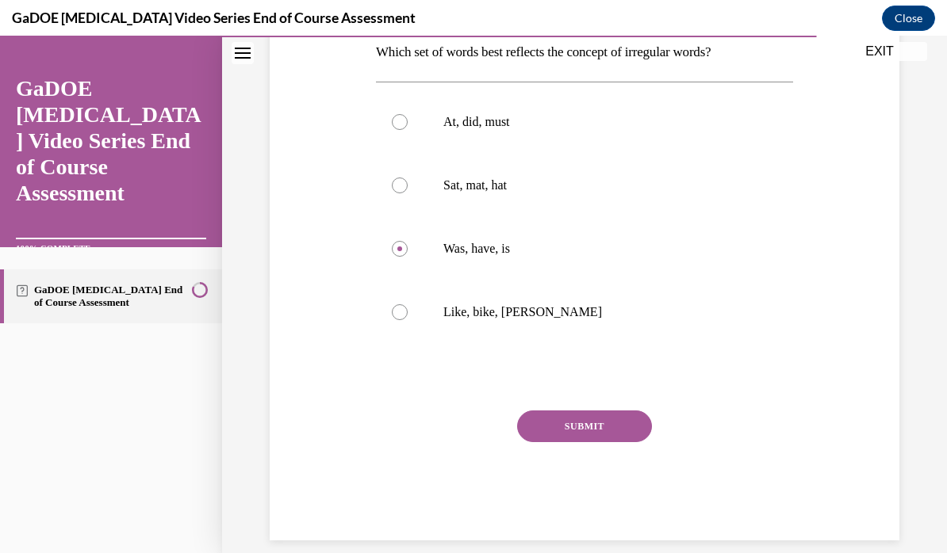
click at [608, 427] on button "SUBMIT" at bounding box center [584, 427] width 135 height 32
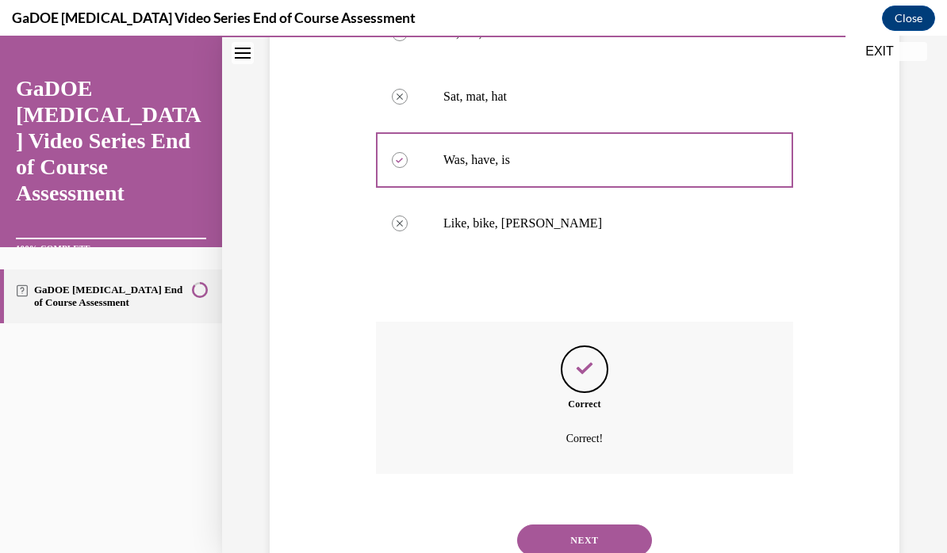
scroll to position [391, 0]
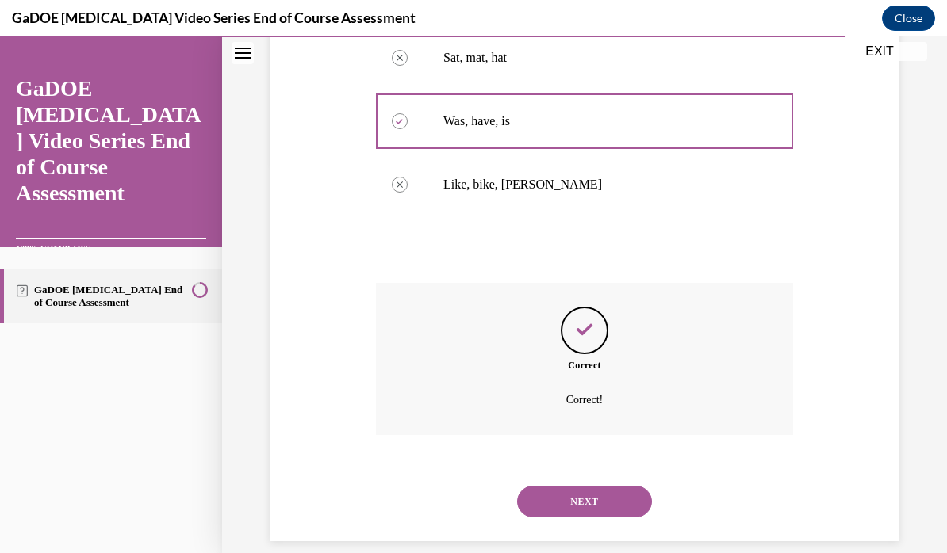
click at [624, 486] on button "NEXT" at bounding box center [584, 502] width 135 height 32
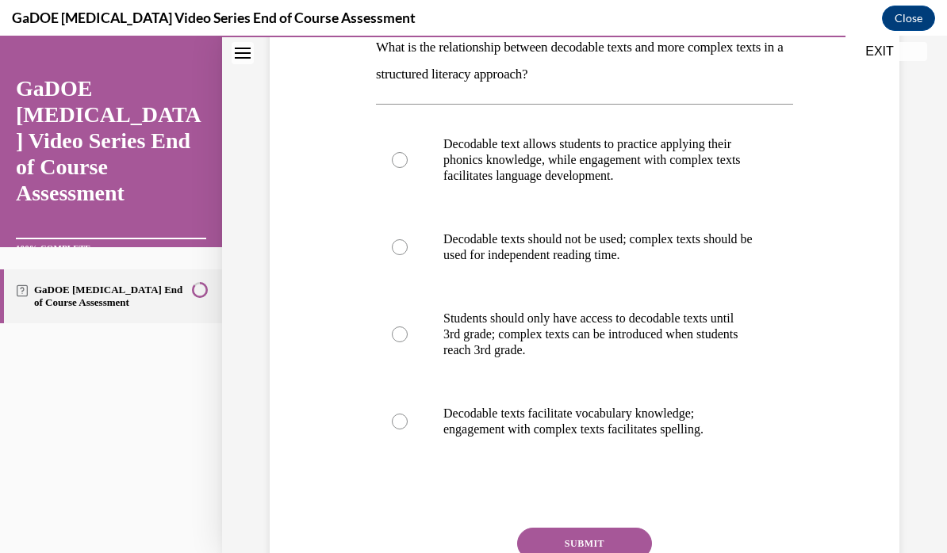
scroll to position [268, 0]
click at [645, 162] on p "Decodable text allows students to practice applying their phonics knowledge, wh…" at bounding box center [598, 160] width 310 height 48
click at [408, 162] on input "Decodable text allows students to practice applying their phonics knowledge, wh…" at bounding box center [400, 160] width 16 height 16
radio input "true"
click at [630, 519] on div "Question 20/22 What is the relationship between decodable texts and more comple…" at bounding box center [584, 305] width 417 height 706
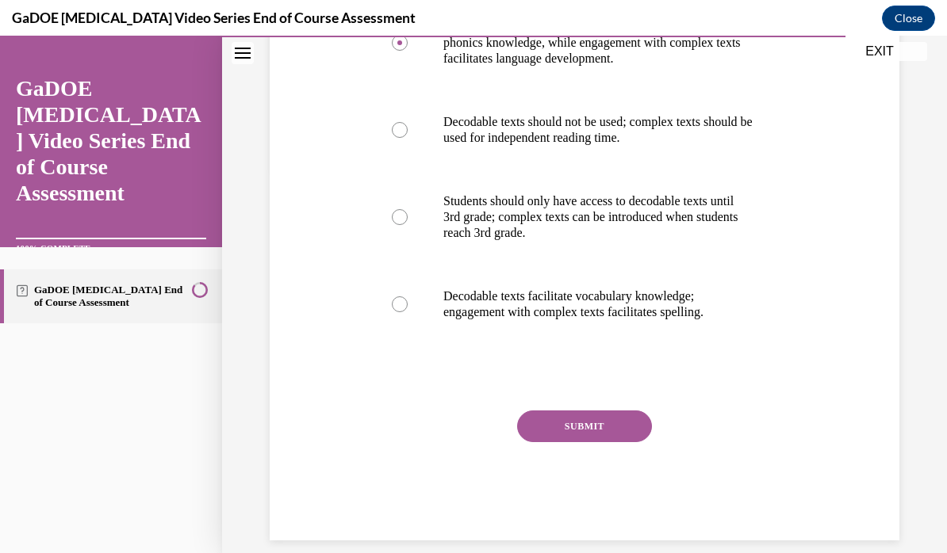
click at [615, 425] on button "SUBMIT" at bounding box center [584, 427] width 135 height 32
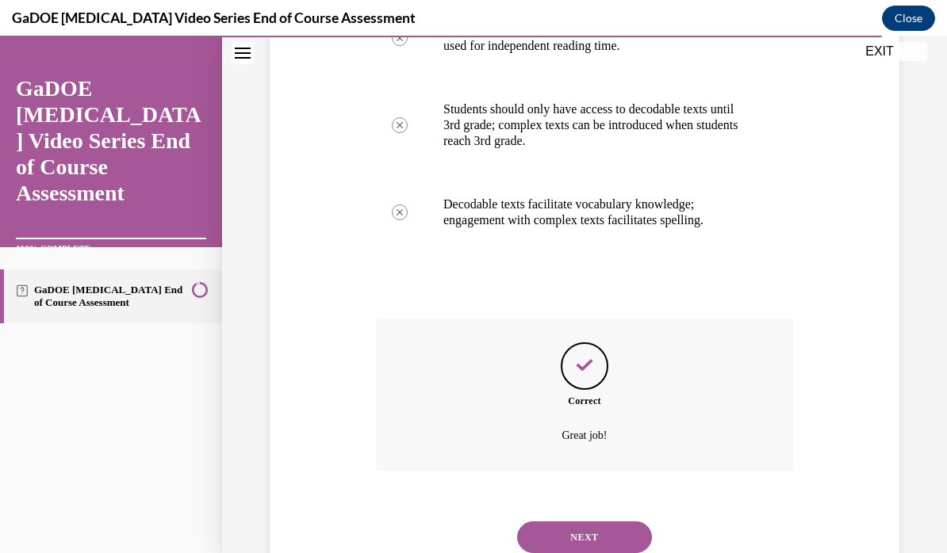
scroll to position [513, 0]
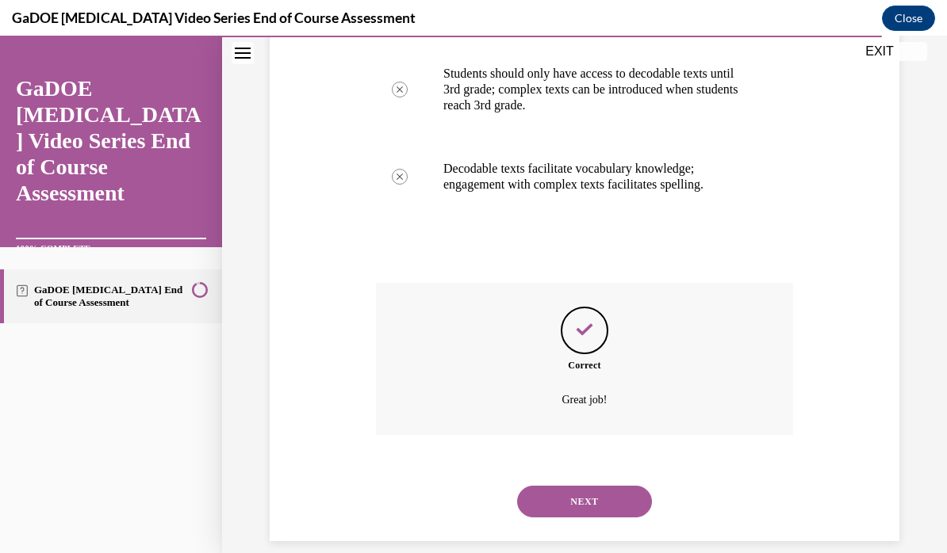
click at [614, 486] on button "NEXT" at bounding box center [584, 502] width 135 height 32
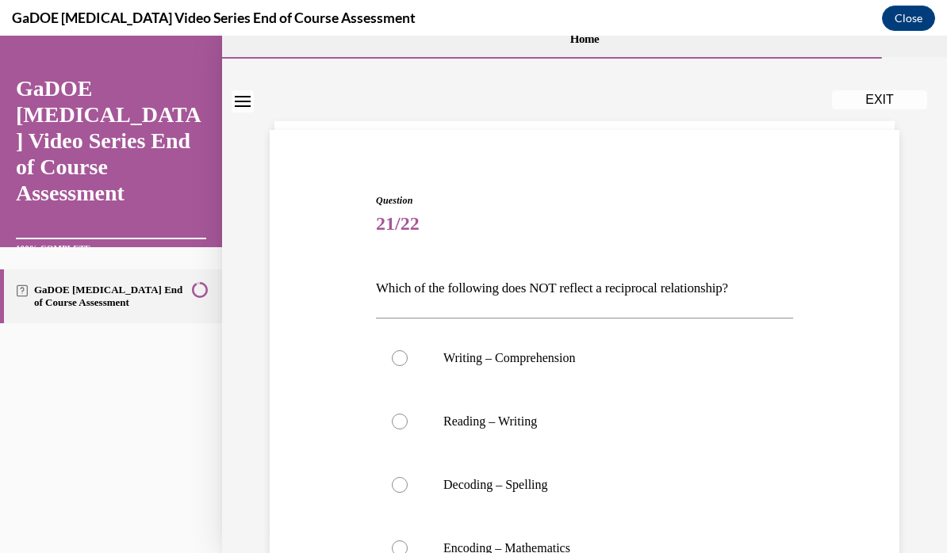
scroll to position [58, 0]
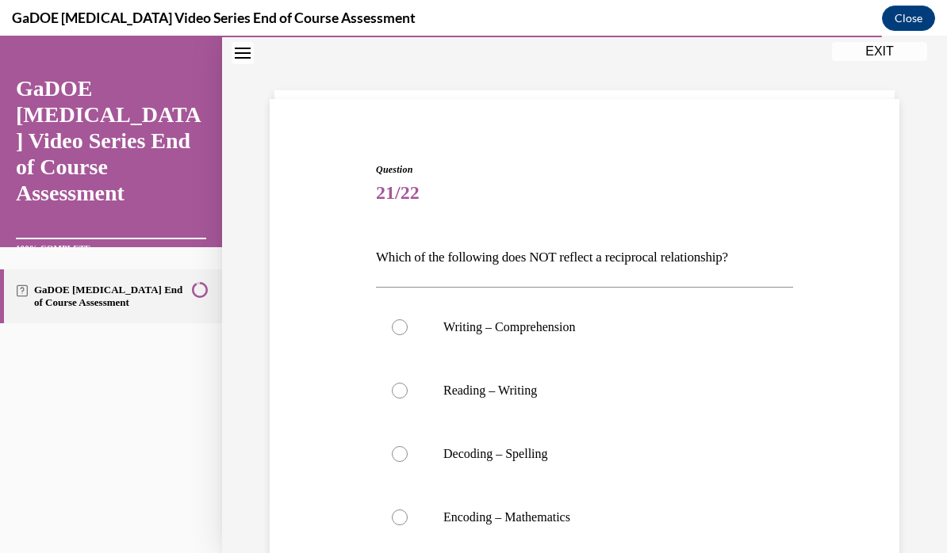
click at [565, 517] on p "Encoding – Mathematics" at bounding box center [598, 518] width 310 height 16
click at [408, 517] on input "Encoding – Mathematics" at bounding box center [400, 518] width 16 height 16
radio input "true"
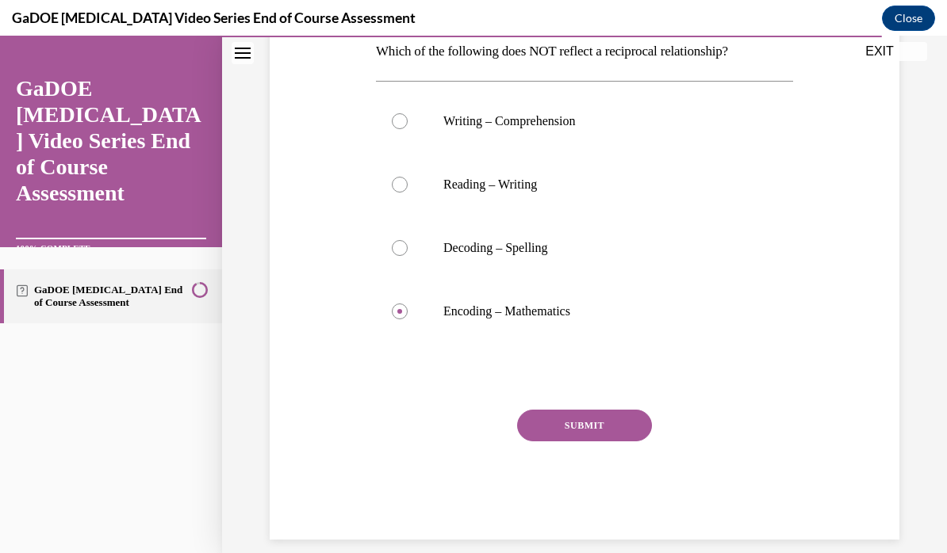
scroll to position [263, 0]
click at [618, 427] on button "SUBMIT" at bounding box center [584, 427] width 135 height 32
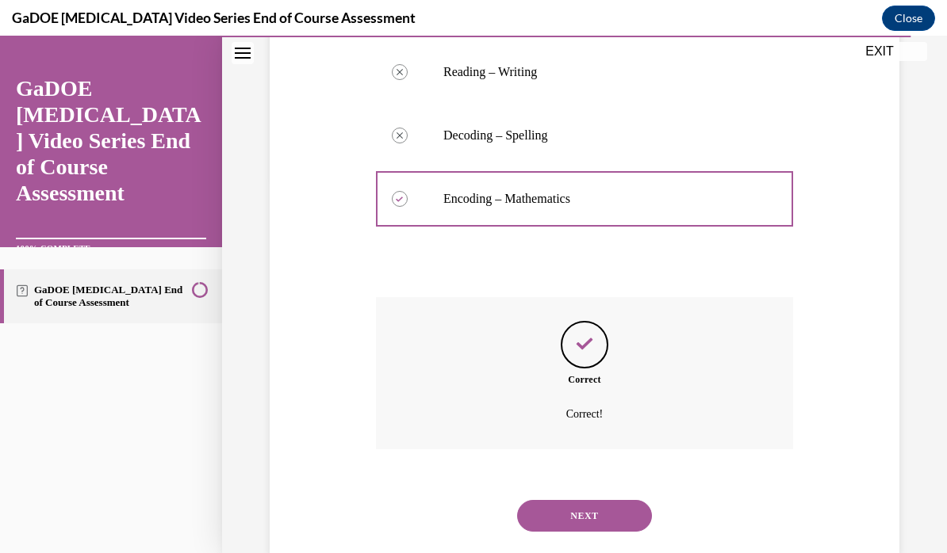
scroll to position [391, 0]
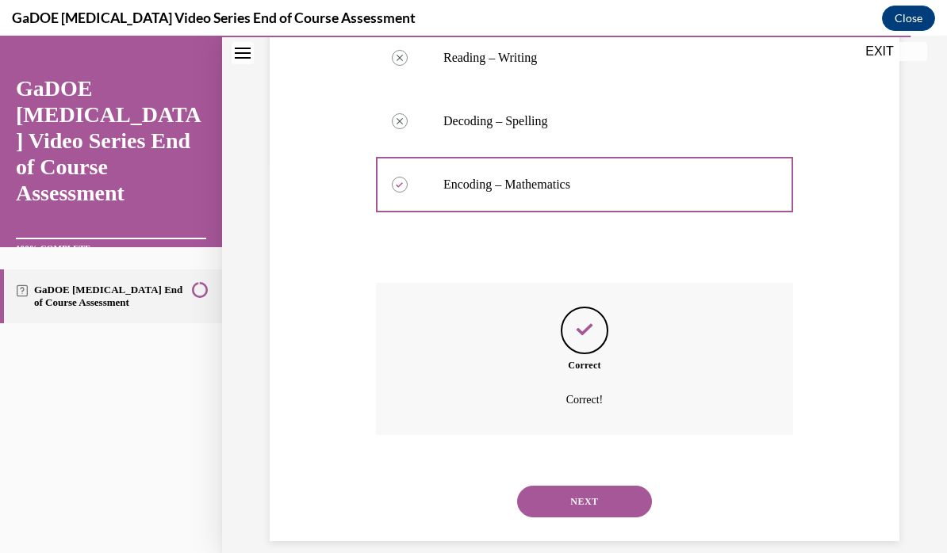
click at [615, 486] on button "NEXT" at bounding box center [584, 502] width 135 height 32
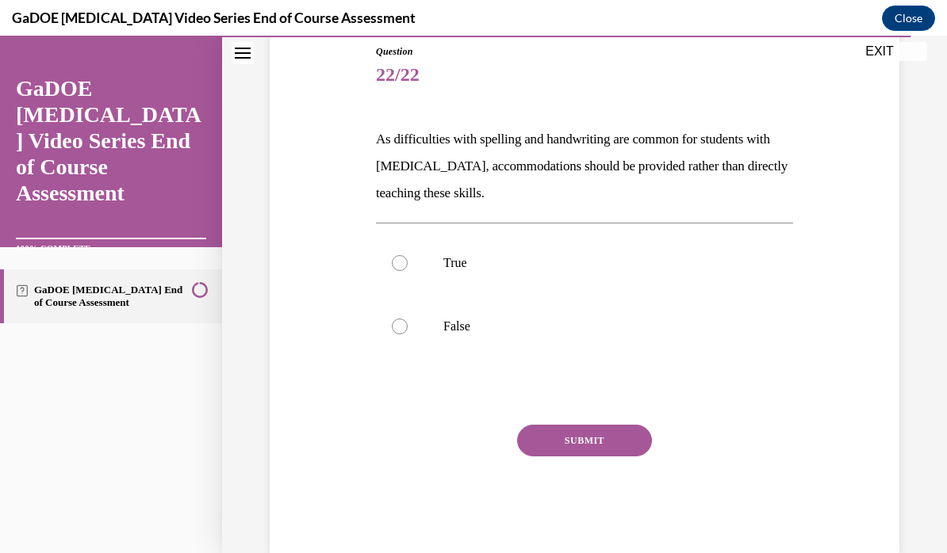
click at [409, 320] on label "False" at bounding box center [584, 326] width 417 height 63
click at [408, 320] on input "False" at bounding box center [400, 327] width 16 height 16
radio input "true"
click at [596, 431] on button "SUBMIT" at bounding box center [584, 441] width 135 height 32
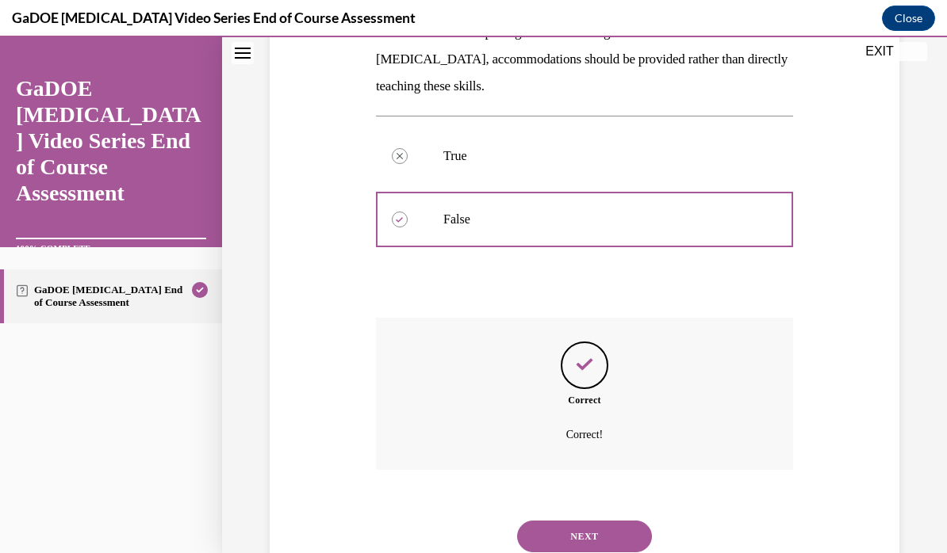
scroll to position [318, 0]
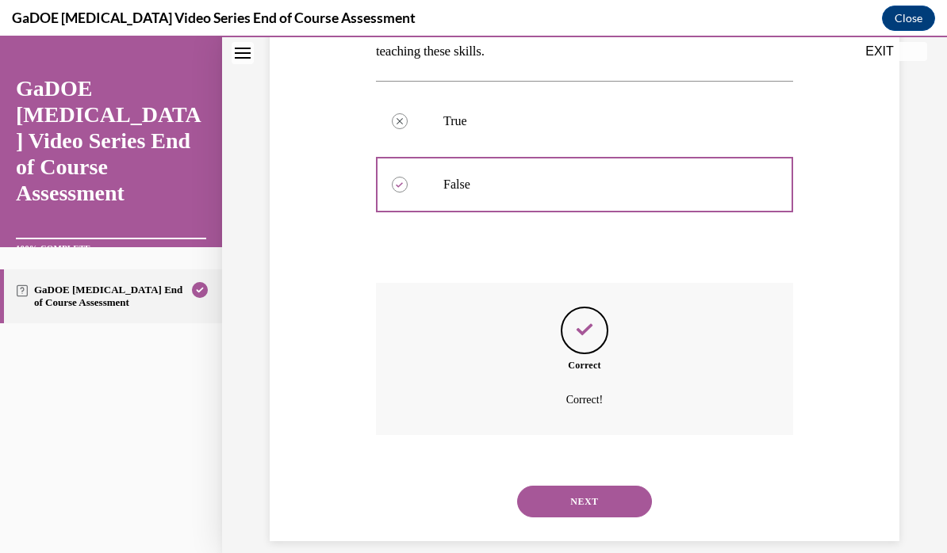
click at [613, 486] on button "NEXT" at bounding box center [584, 502] width 135 height 32
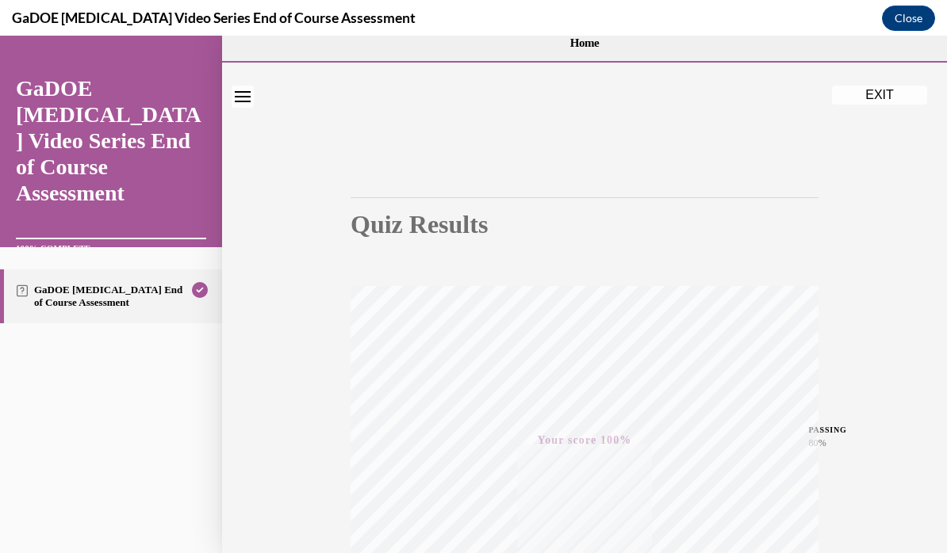
scroll to position [61, 0]
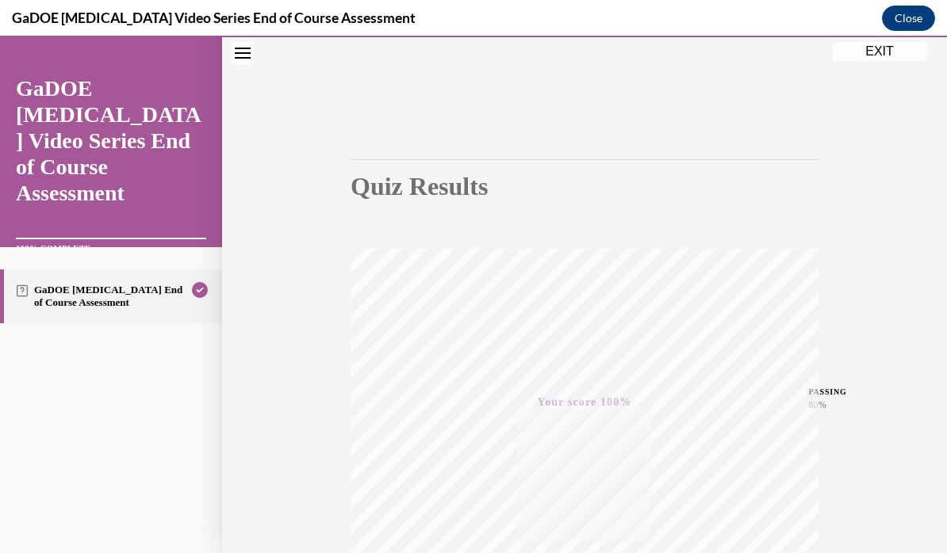
click at [886, 52] on button "EXIT" at bounding box center [879, 51] width 95 height 19
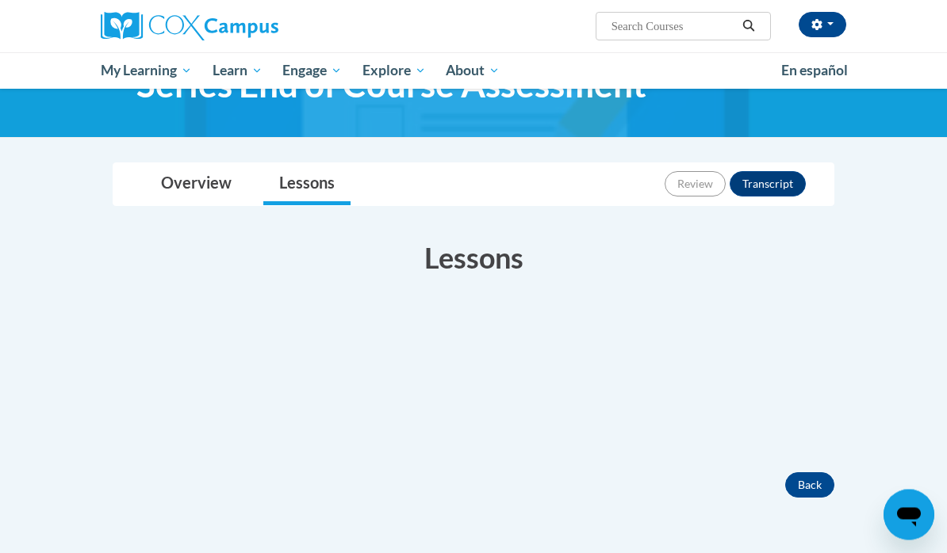
scroll to position [117, 0]
click at [779, 182] on button "Transcript" at bounding box center [767, 183] width 76 height 25
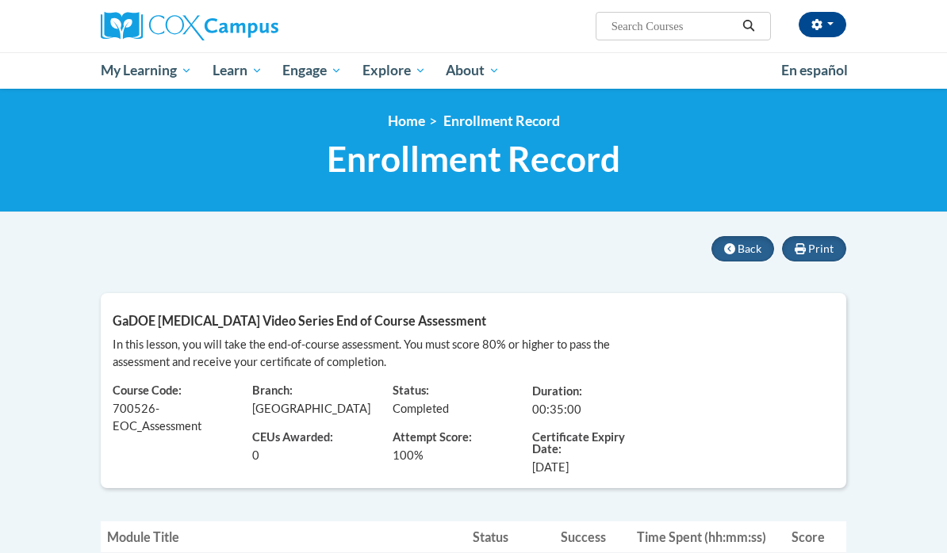
click at [0, 0] on span "Certificates" at bounding box center [0, 0] width 0 height 0
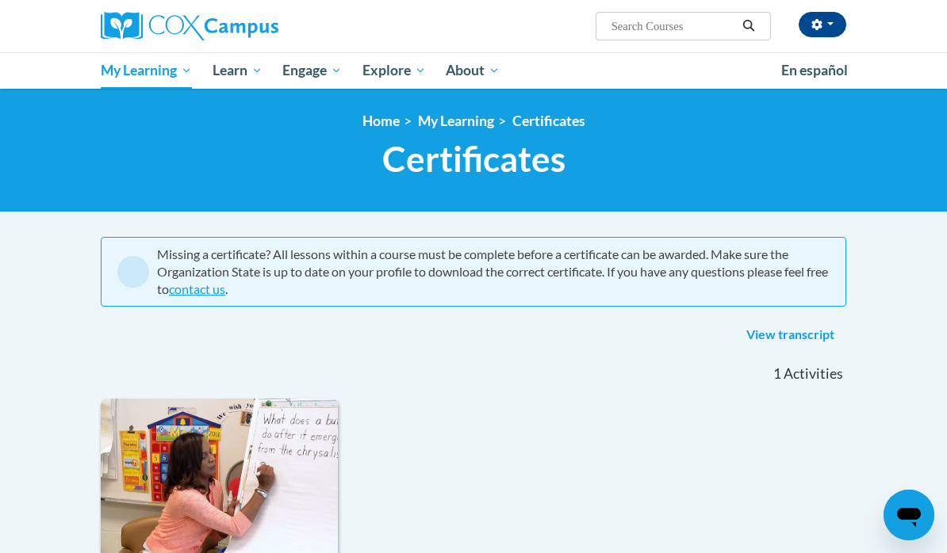
click at [0, 0] on span "My Course Progress" at bounding box center [0, 0] width 0 height 0
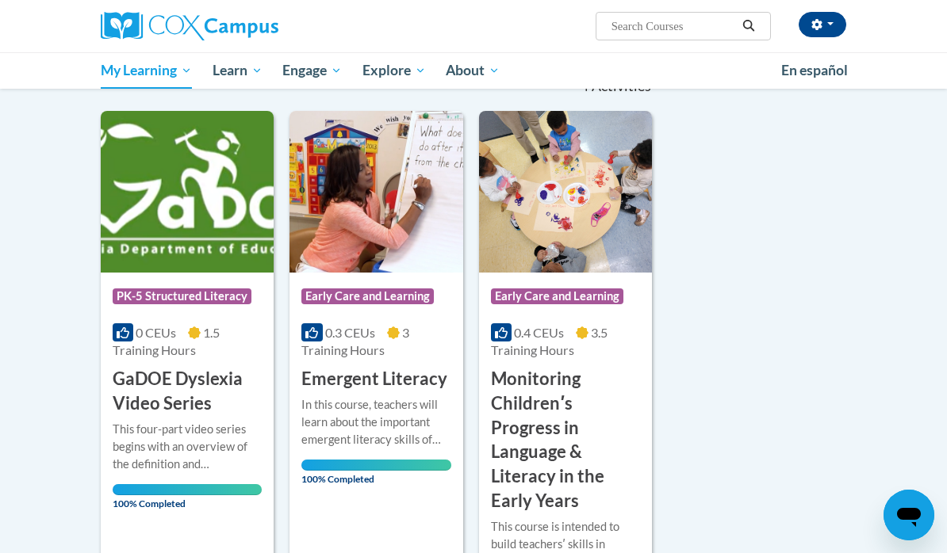
scroll to position [177, 0]
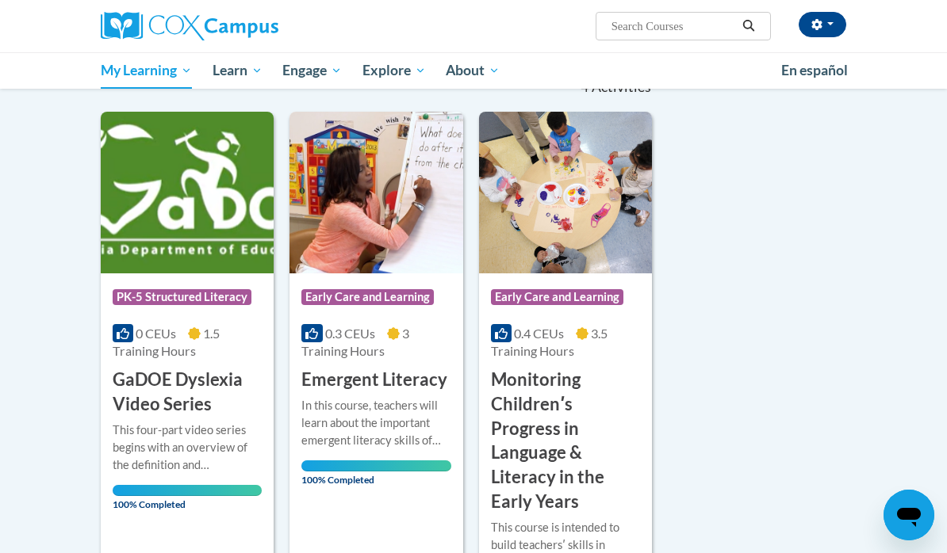
click at [204, 191] on img at bounding box center [187, 193] width 173 height 162
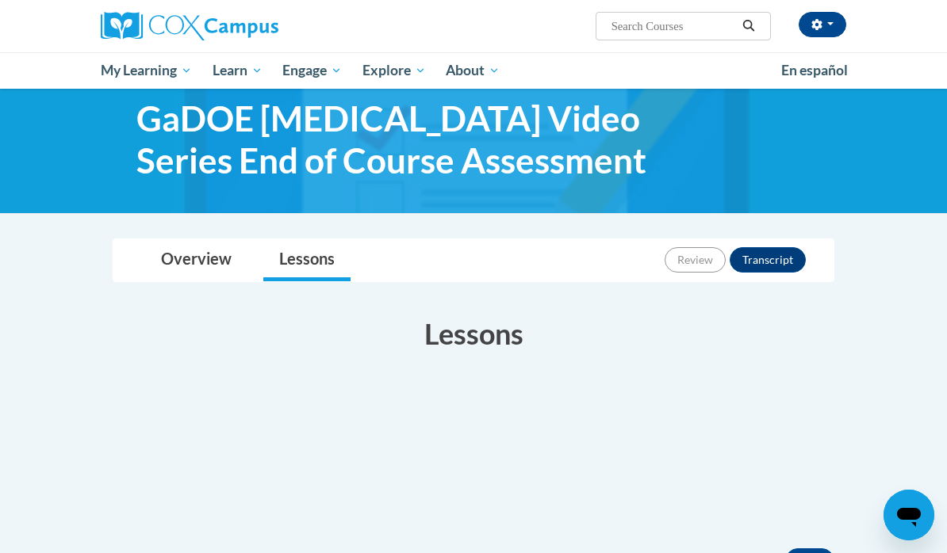
scroll to position [40, 0]
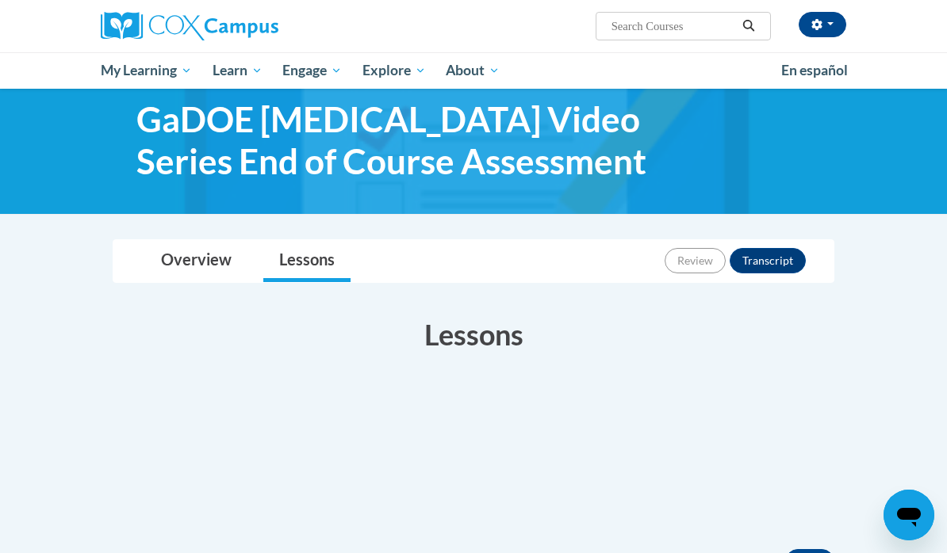
click at [776, 254] on button "Transcript" at bounding box center [767, 260] width 76 height 25
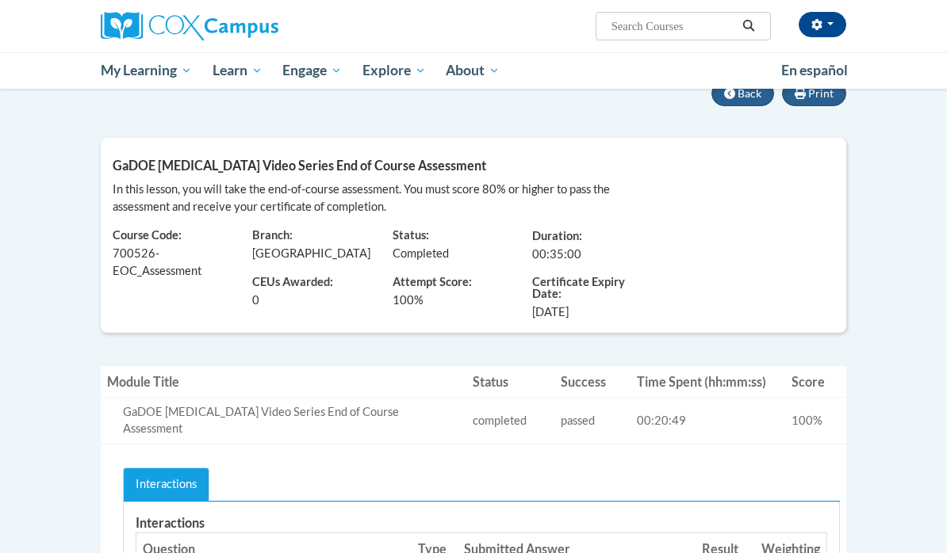
scroll to position [159, 0]
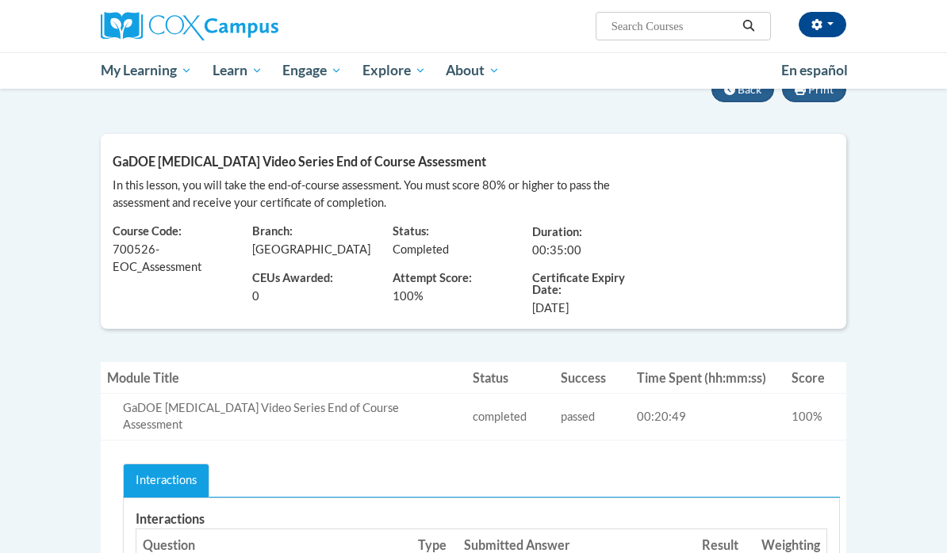
click at [169, 465] on link "Interactions" at bounding box center [166, 482] width 86 height 34
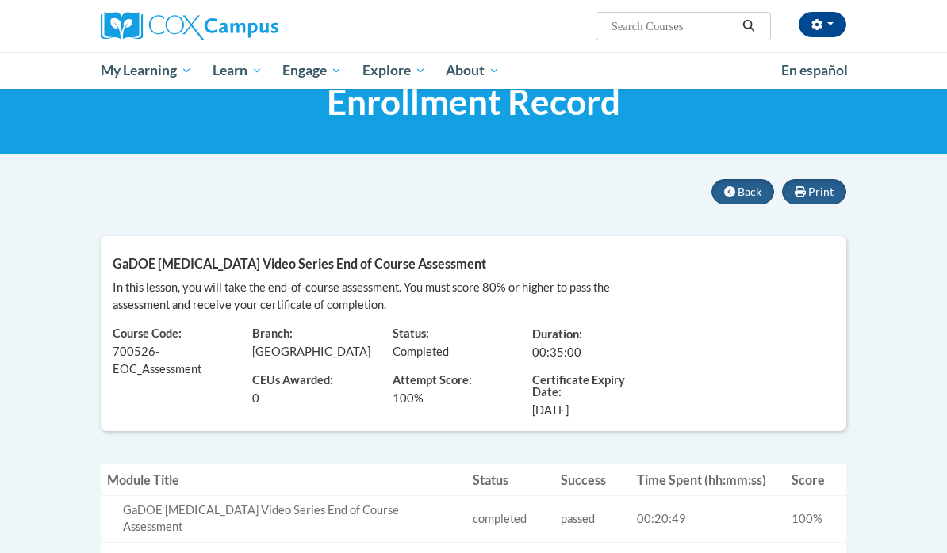
scroll to position [62, 0]
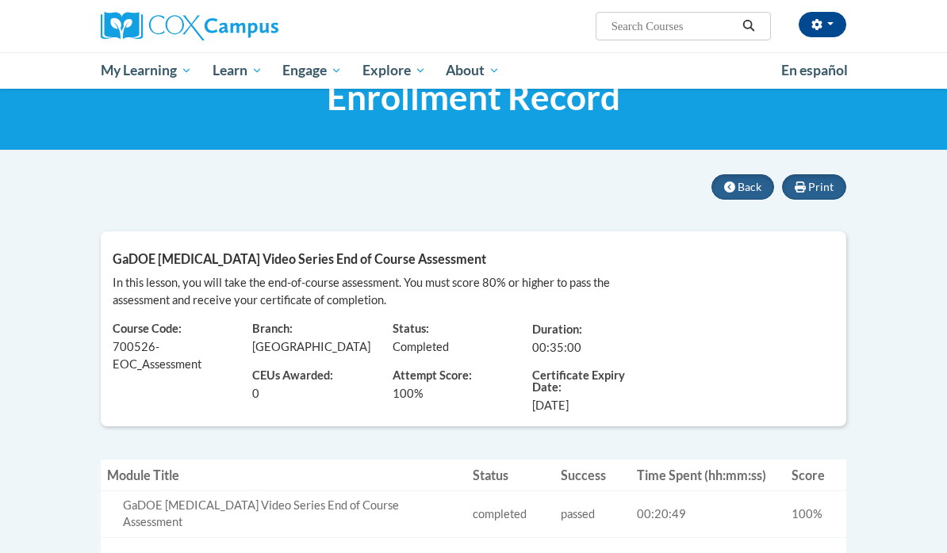
click at [819, 180] on span "Print" at bounding box center [820, 186] width 25 height 13
click at [824, 188] on span "Print" at bounding box center [820, 186] width 25 height 13
click at [756, 175] on button "Back" at bounding box center [742, 186] width 63 height 25
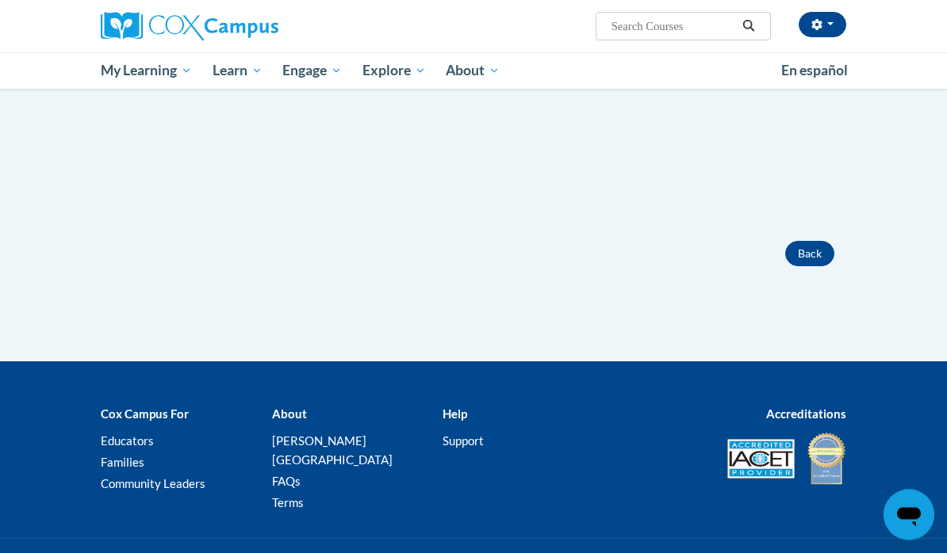
scroll to position [347, 0]
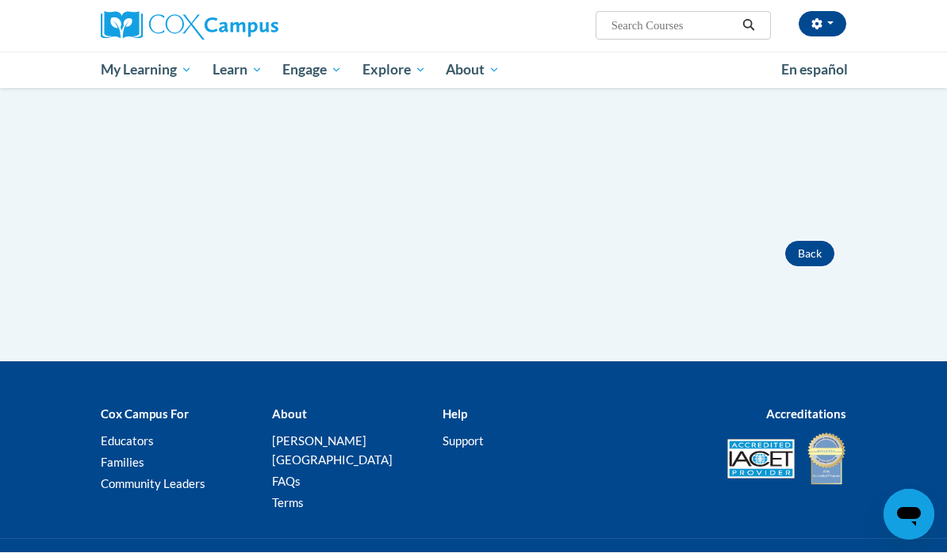
click at [817, 252] on button "Back" at bounding box center [809, 254] width 49 height 25
